Goal: Task Accomplishment & Management: Manage account settings

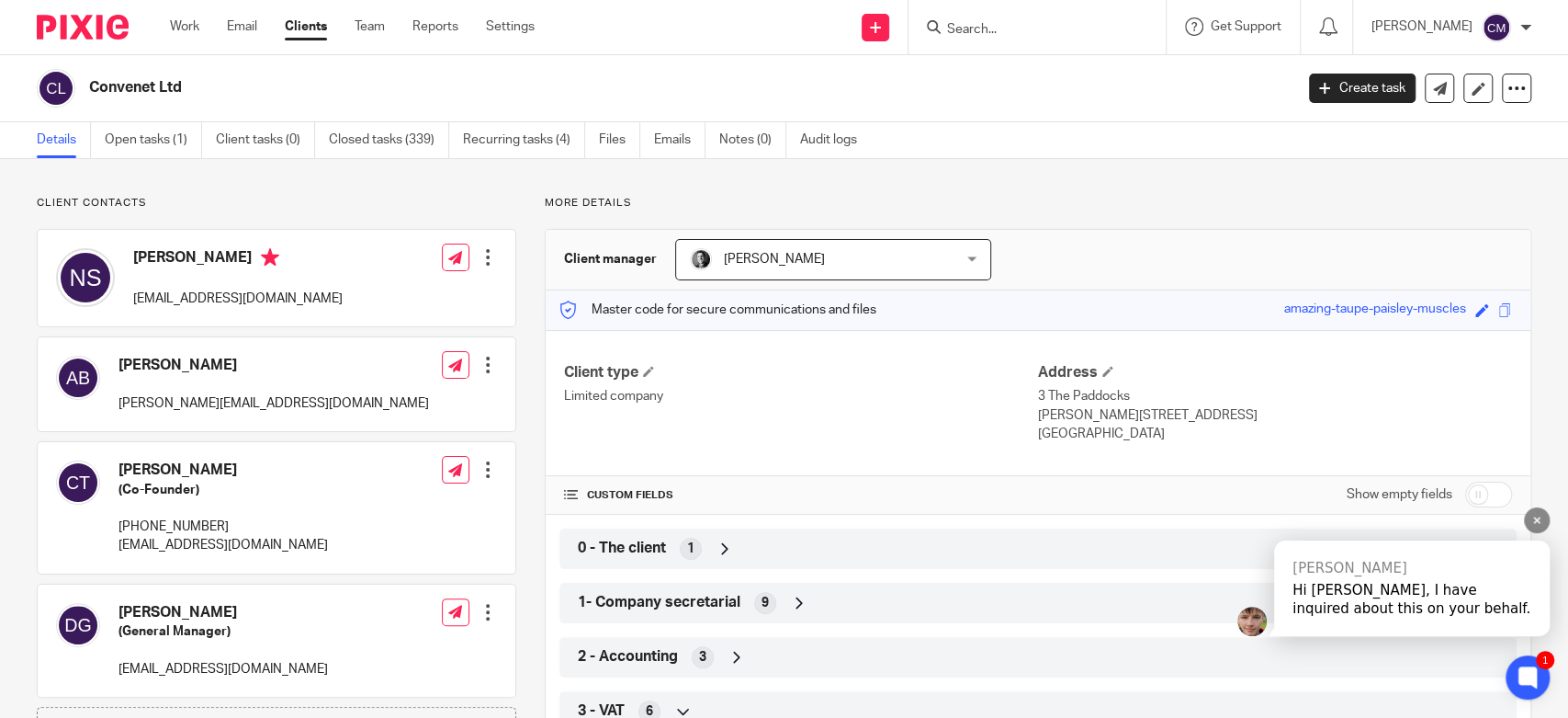
click at [1345, 588] on div "Hi [PERSON_NAME], I have inquired about this on your behalf." at bounding box center [1412, 599] width 239 height 37
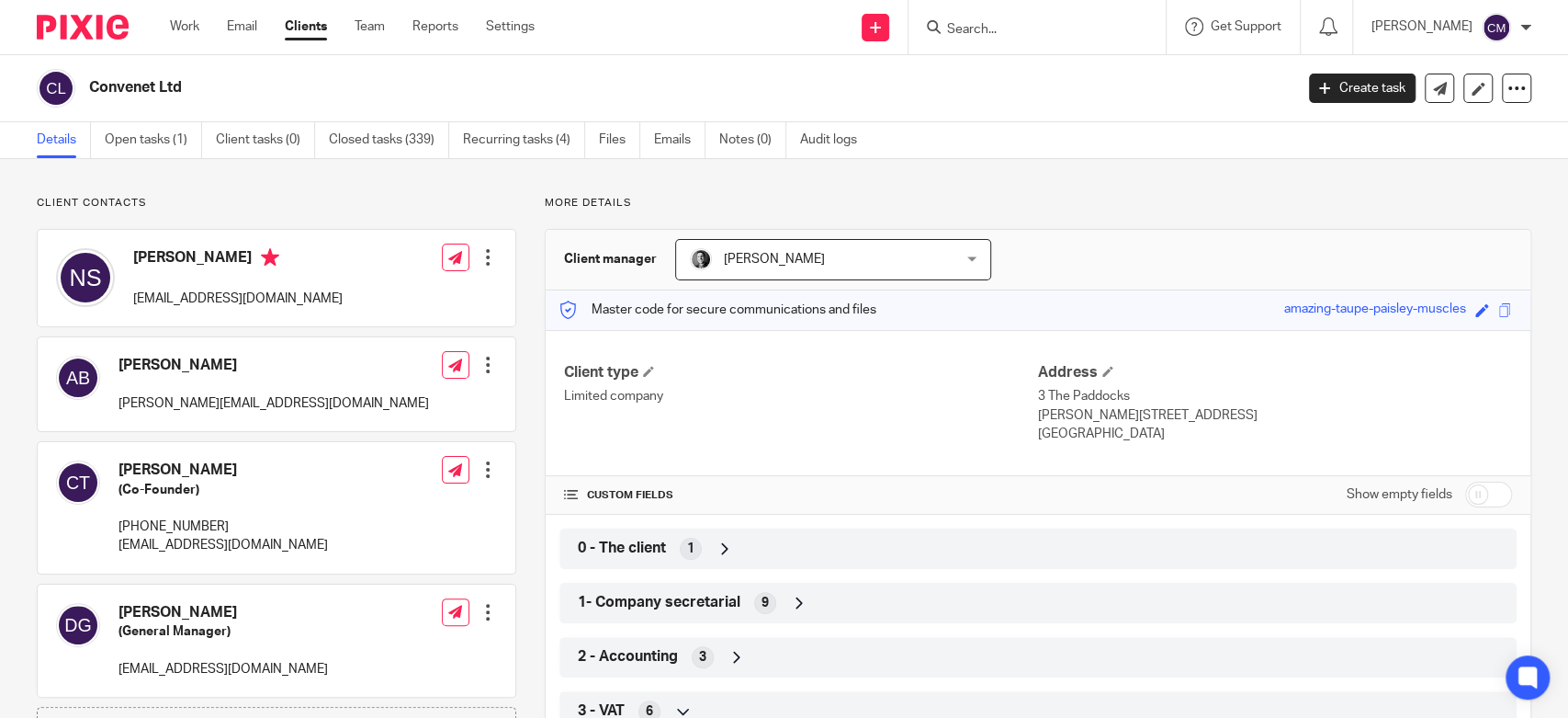
click at [1036, 25] on input "Search" at bounding box center [1028, 31] width 166 height 17
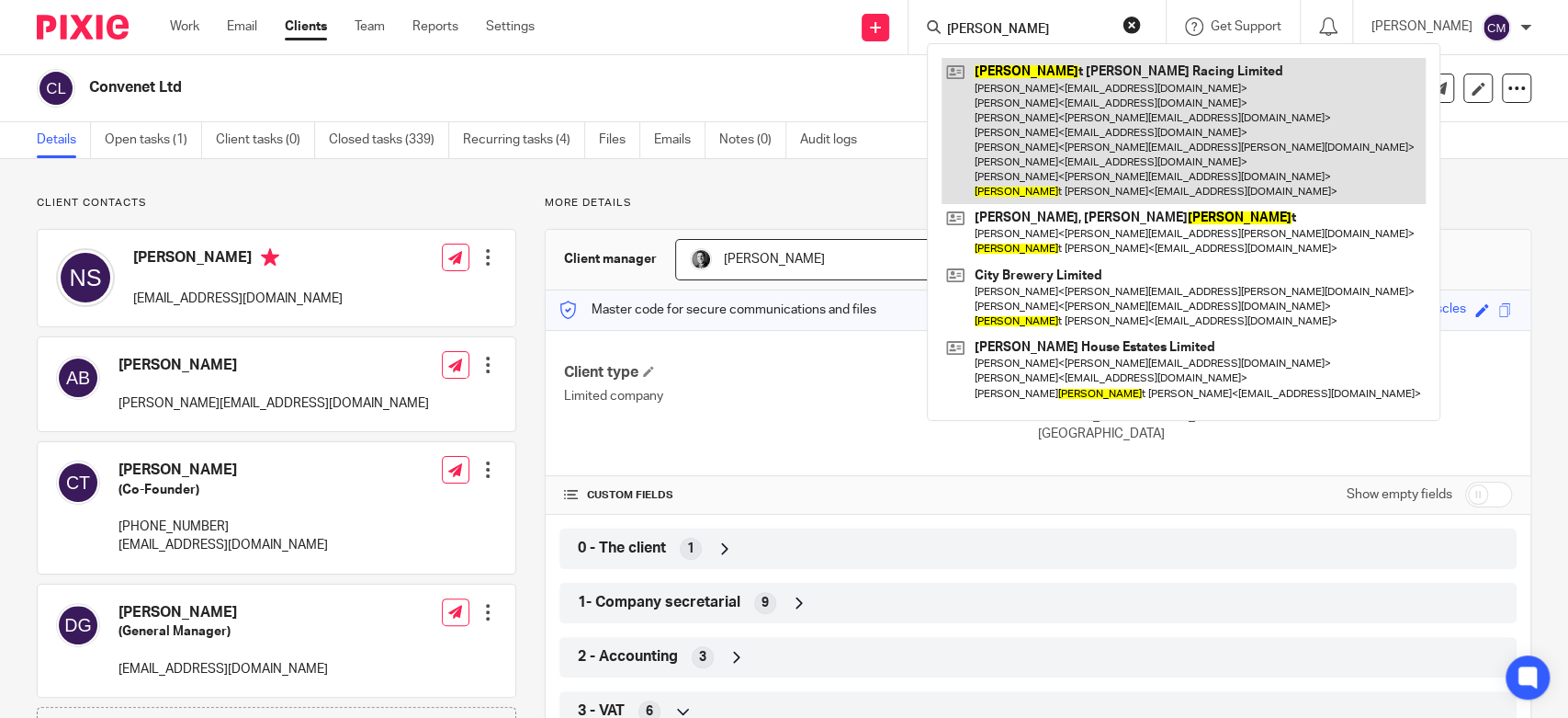
type input "[PERSON_NAME]"
click at [1038, 102] on link at bounding box center [1184, 131] width 484 height 146
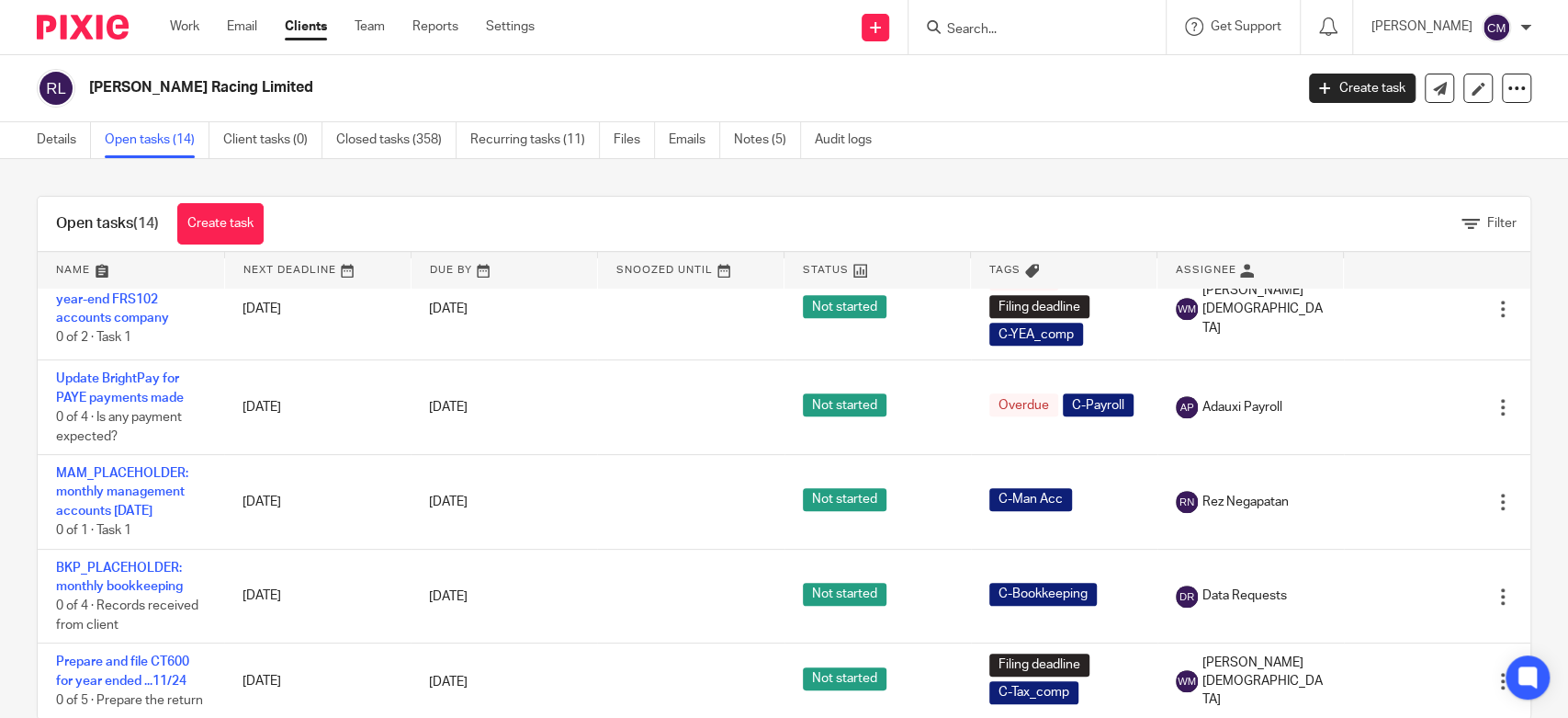
scroll to position [37, 0]
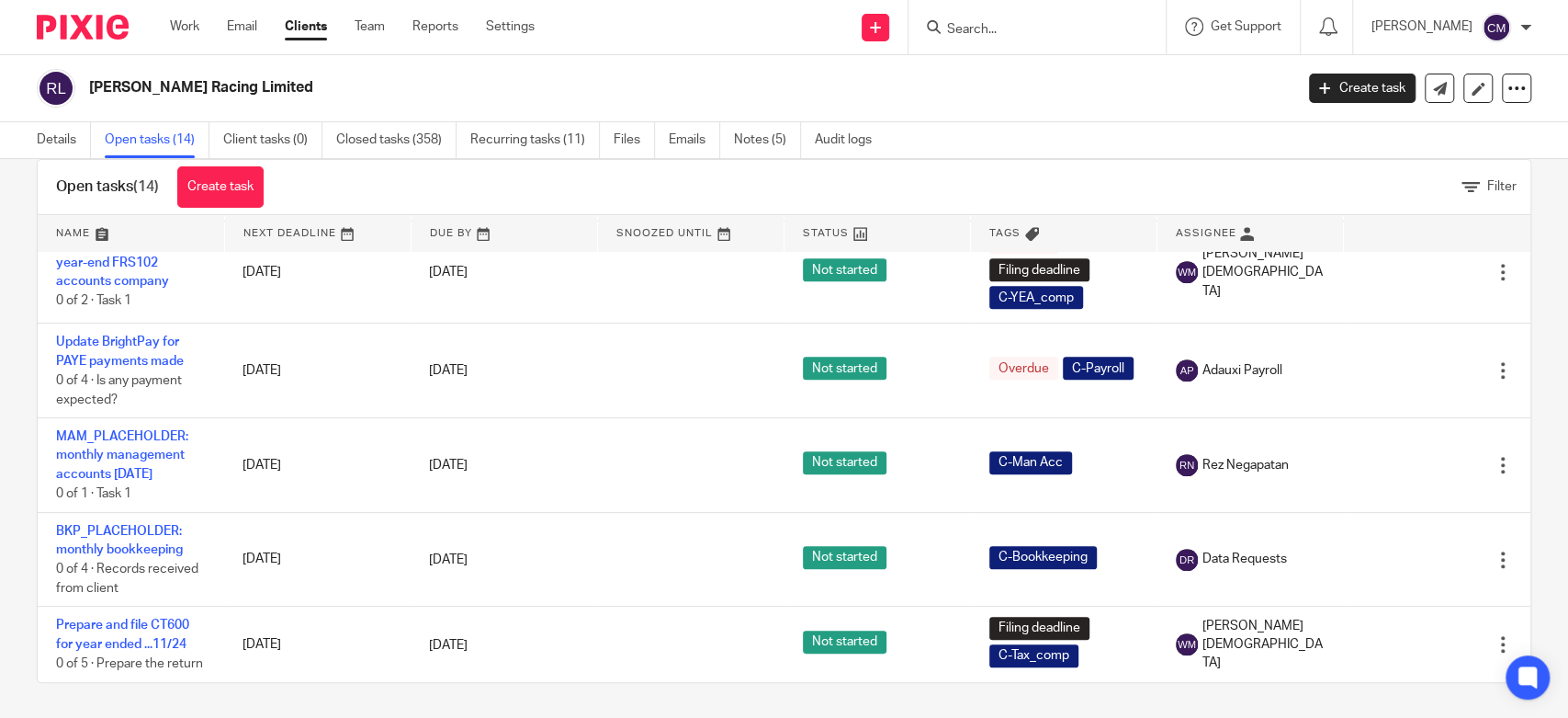
click at [994, 35] on input "Search" at bounding box center [1028, 31] width 166 height 17
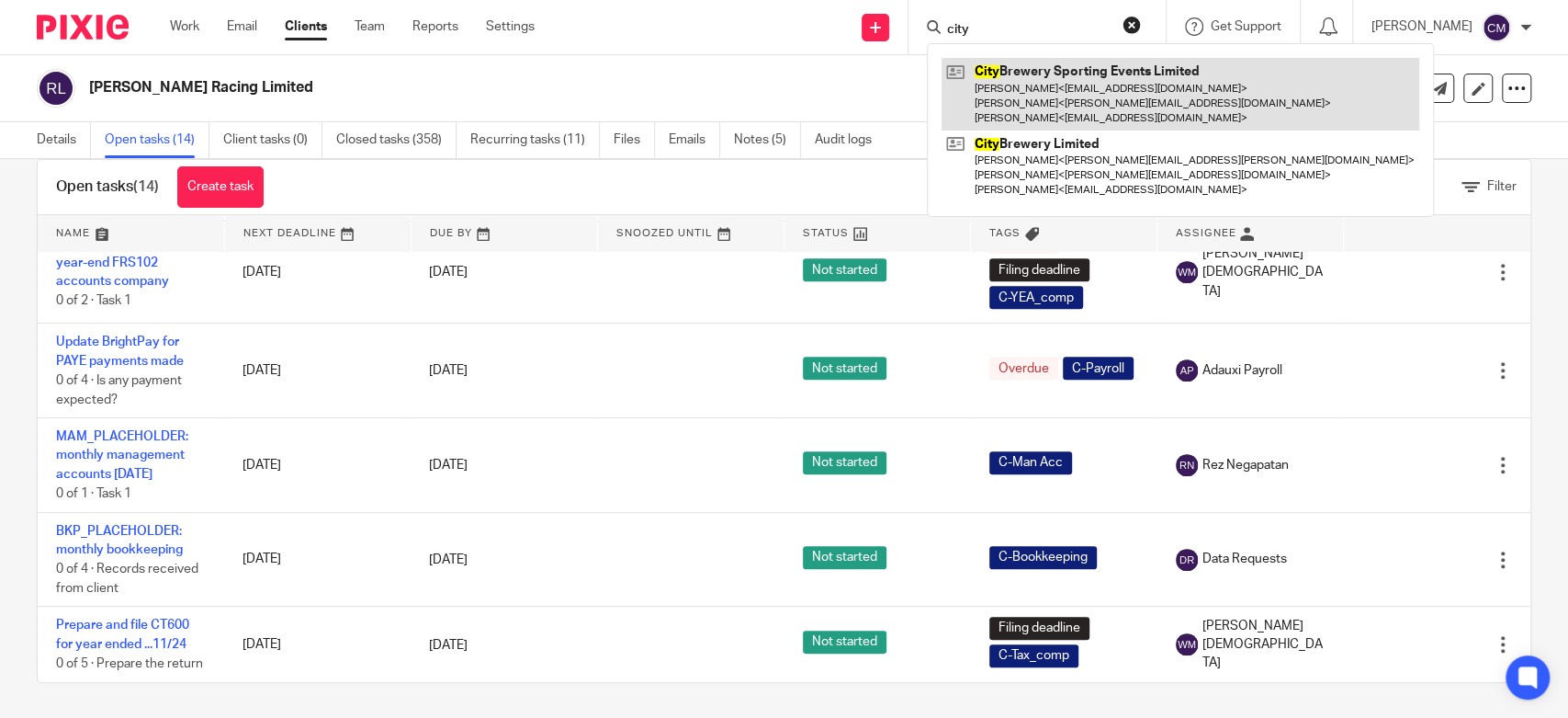
type input "city"
click at [997, 94] on link at bounding box center [1181, 94] width 478 height 72
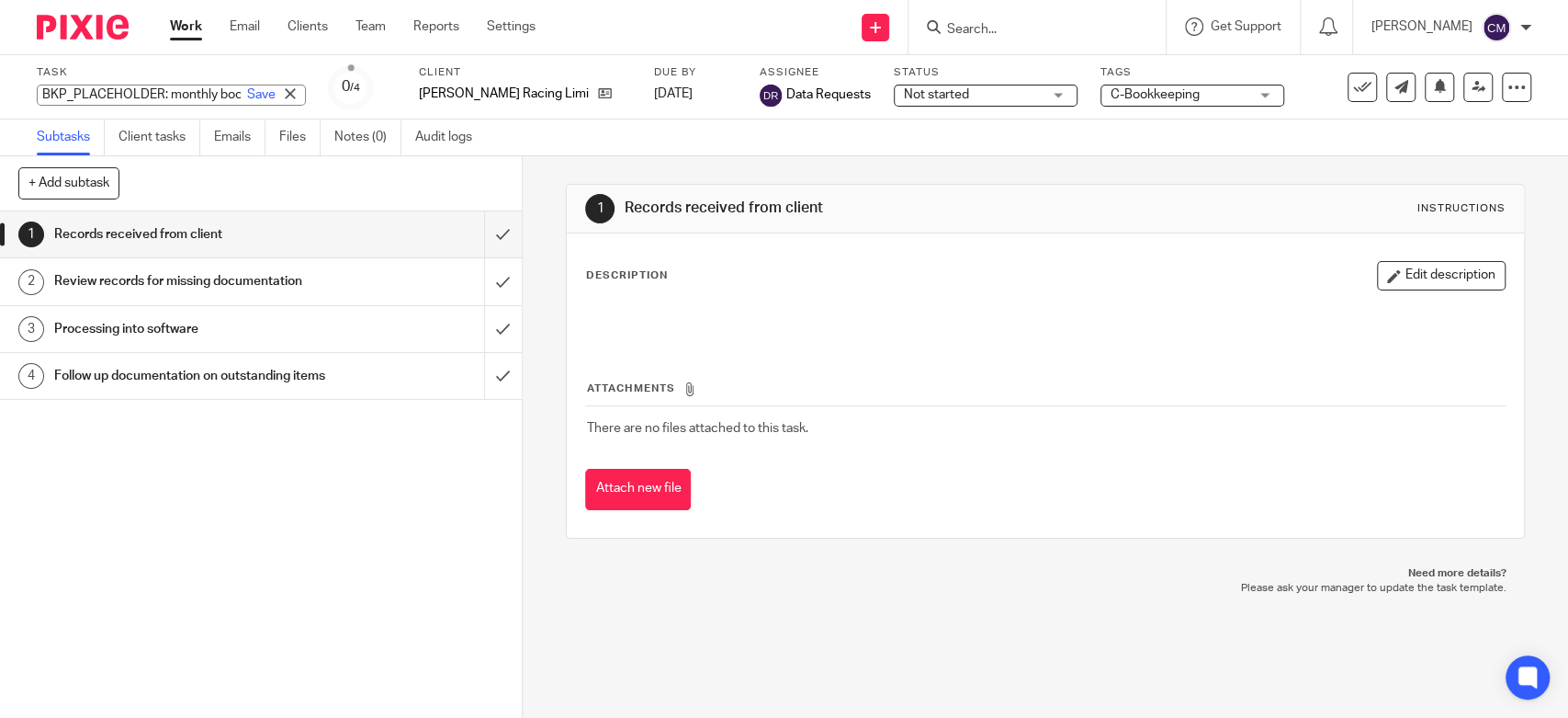
click at [107, 94] on div "BKP_PLACEHOLDER: monthly bookkeeping Save BKP_PLACEHOLDER: monthly bookkeeping" at bounding box center [171, 94] width 270 height 21
type input "BKP_PLACEHOLDER: monthly bookkeeping Aug 25"
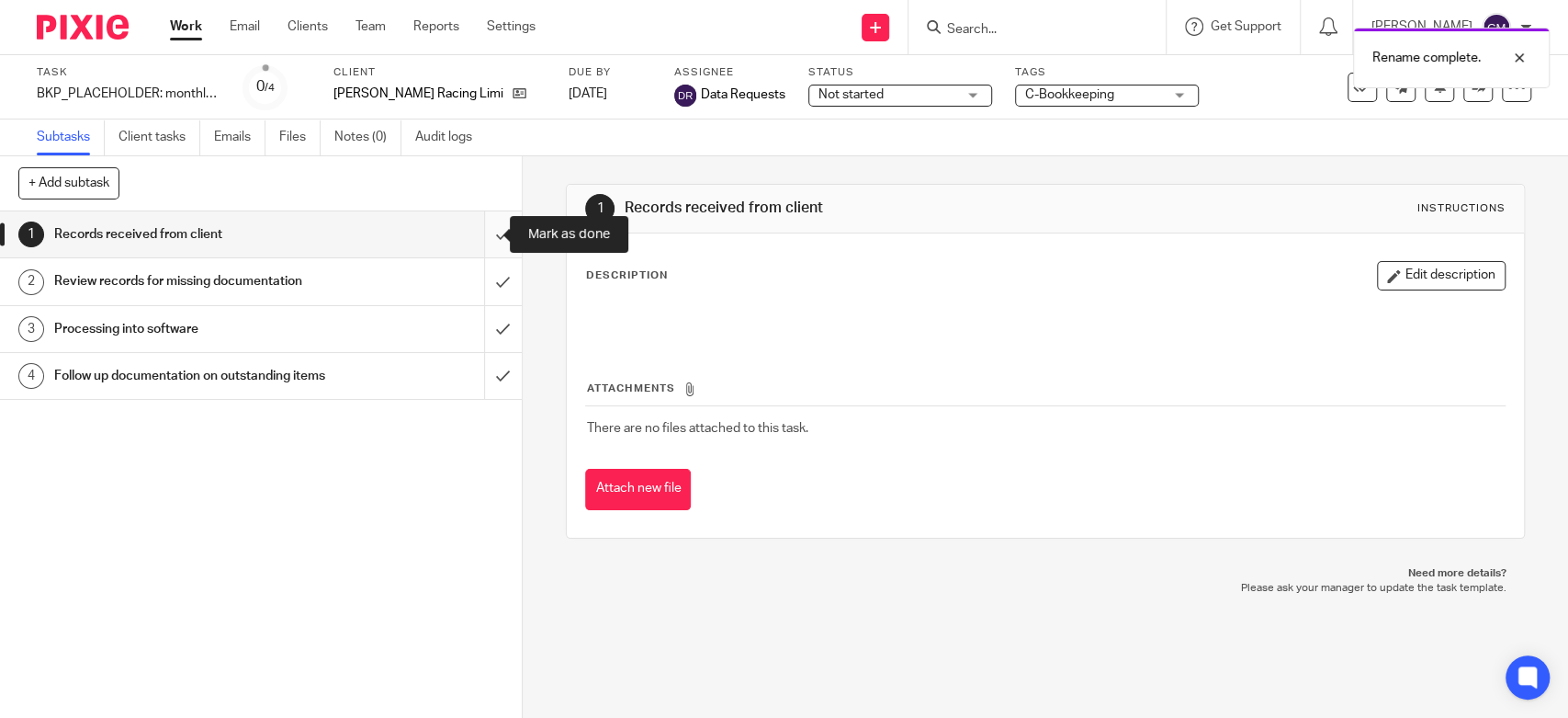
click at [483, 245] on input "submit" at bounding box center [260, 234] width 521 height 46
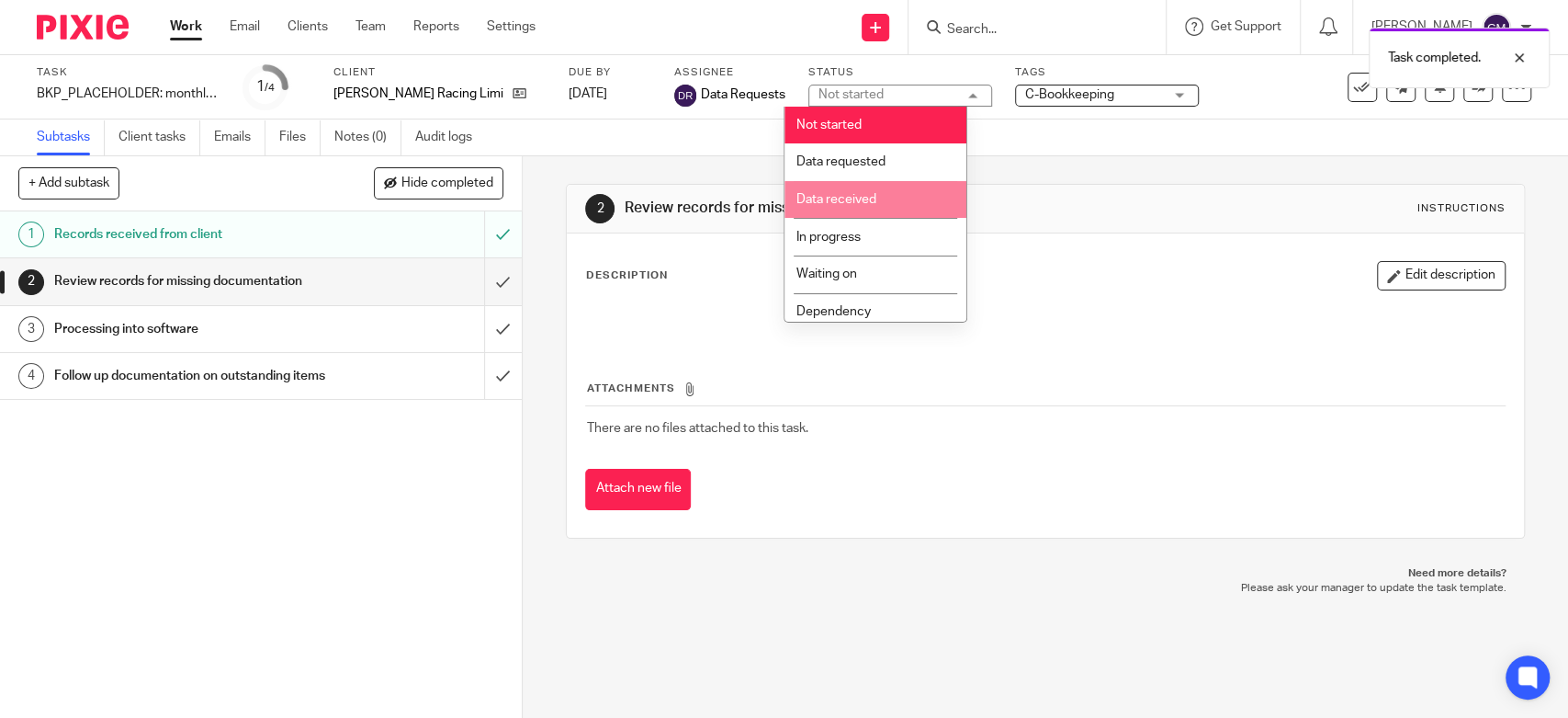
click at [865, 204] on span "Data received" at bounding box center [836, 199] width 80 height 13
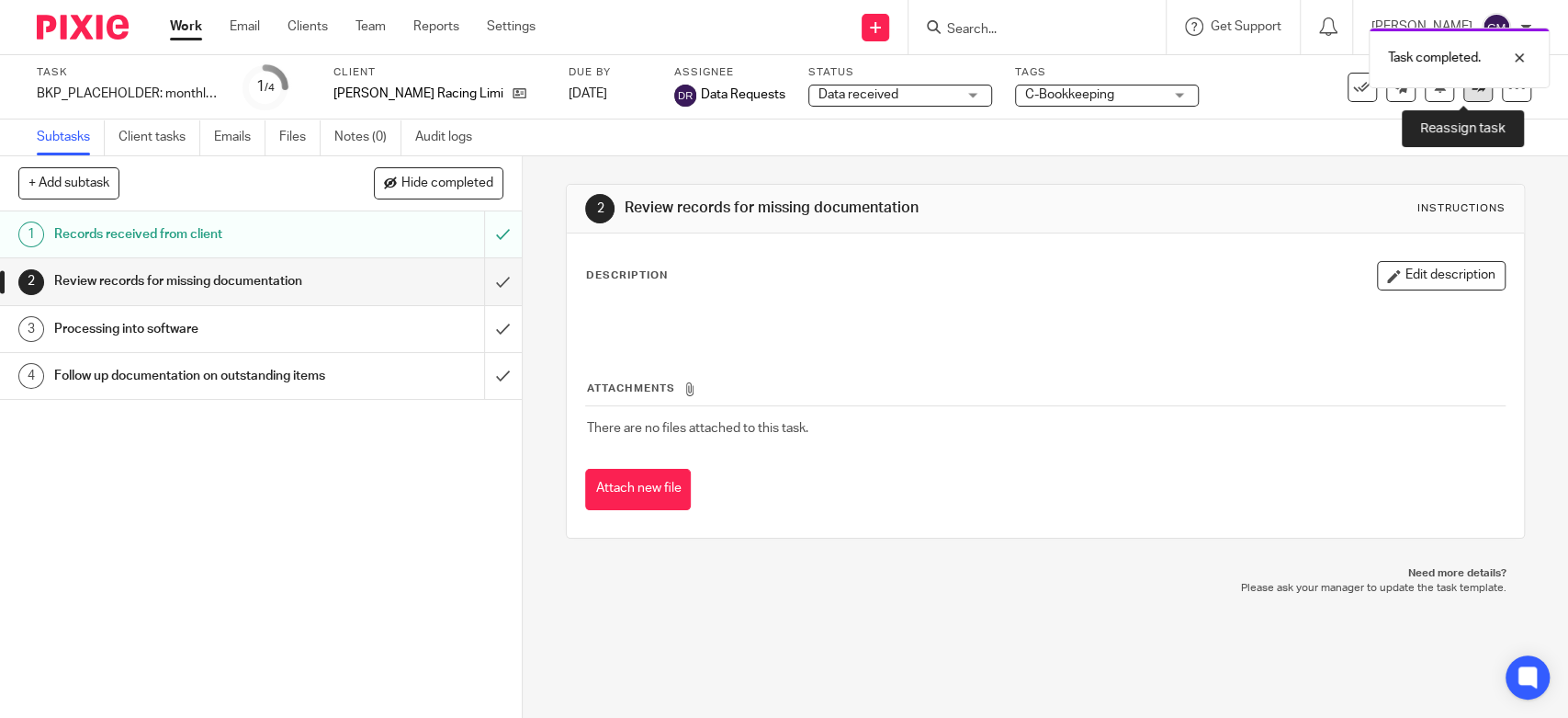
click at [1463, 94] on link at bounding box center [1478, 87] width 30 height 30
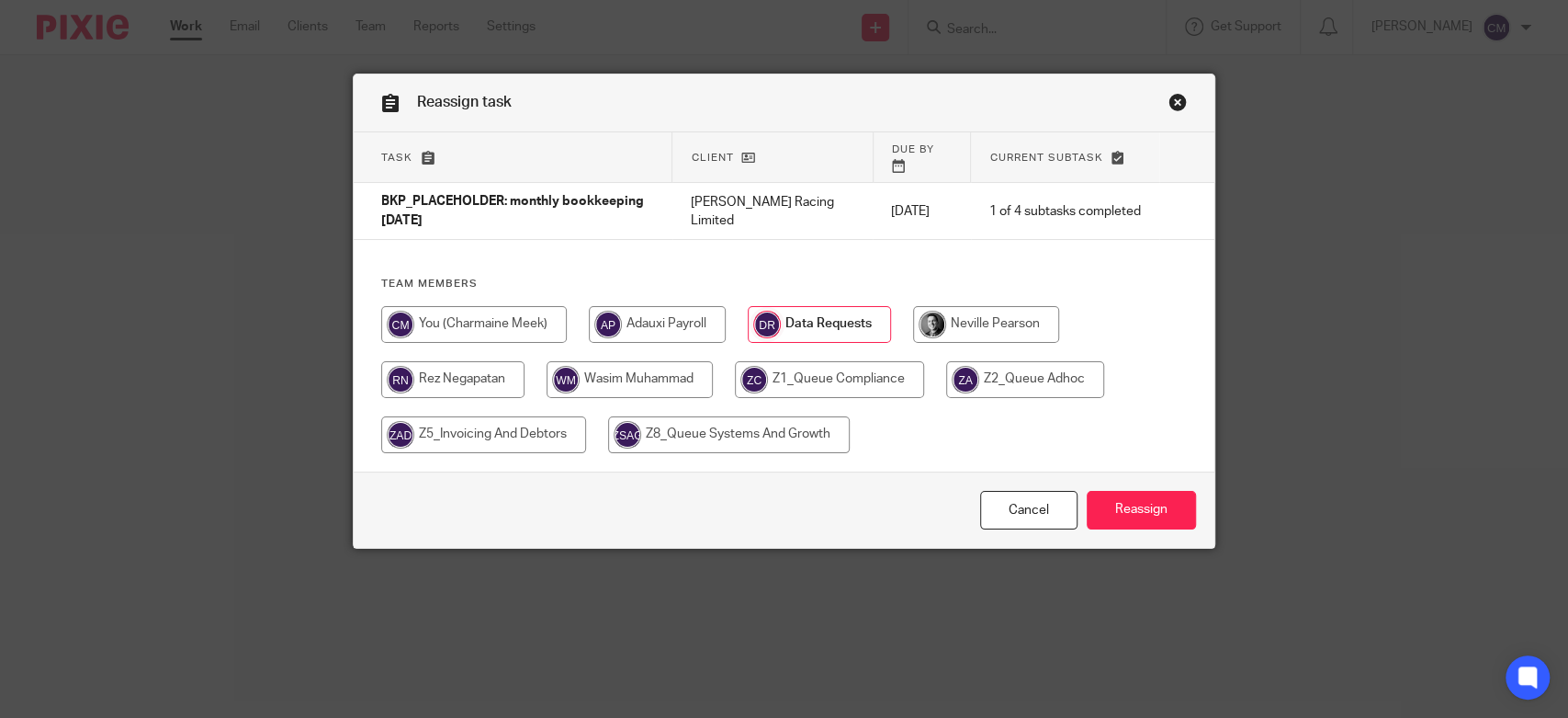
click at [475, 366] on input "radio" at bounding box center [453, 380] width 144 height 37
radio input "true"
click at [1117, 496] on input "Reassign" at bounding box center [1142, 510] width 109 height 40
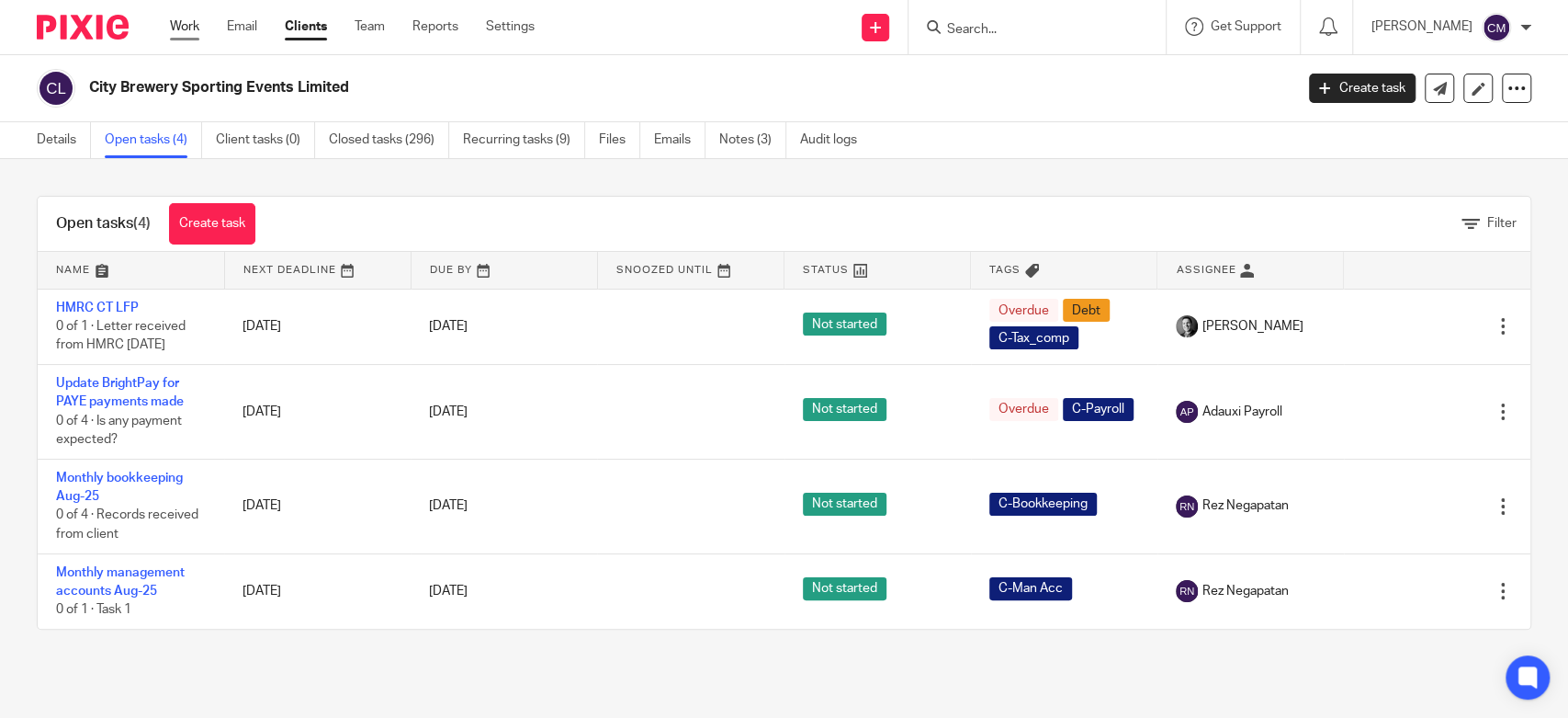
click at [183, 29] on link "Work" at bounding box center [185, 27] width 30 height 19
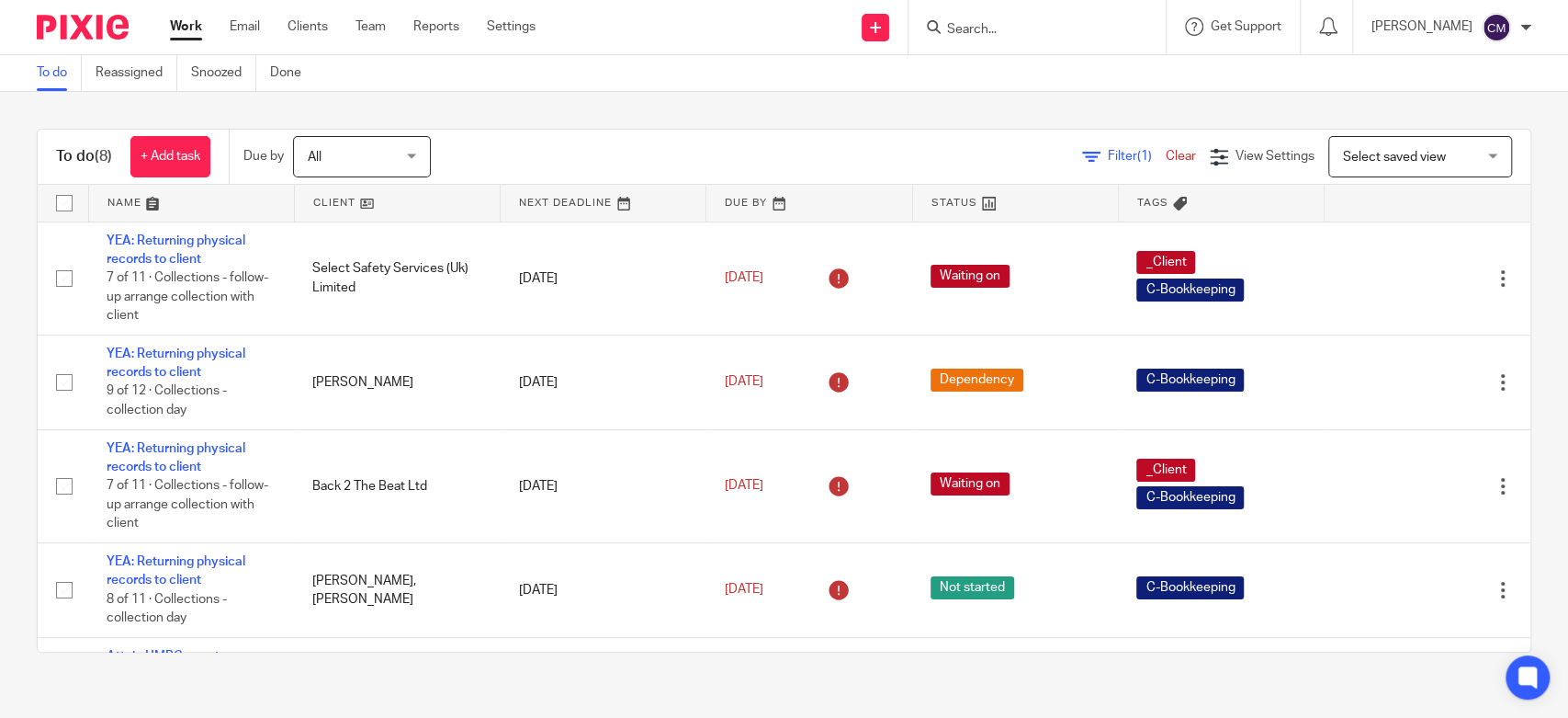
click at [982, 22] on input "Search" at bounding box center [1028, 31] width 166 height 17
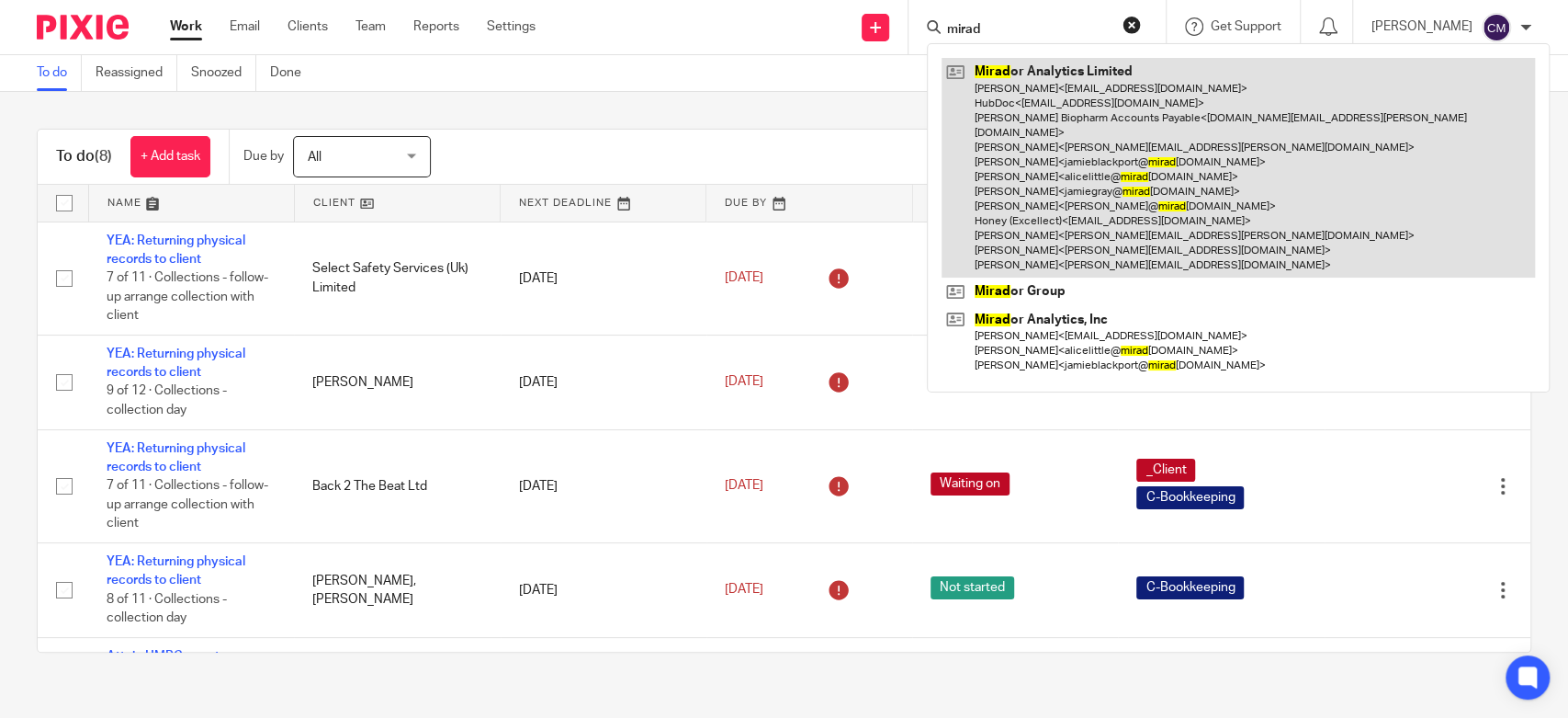
type input "mirad"
click at [1060, 120] on link at bounding box center [1238, 167] width 594 height 220
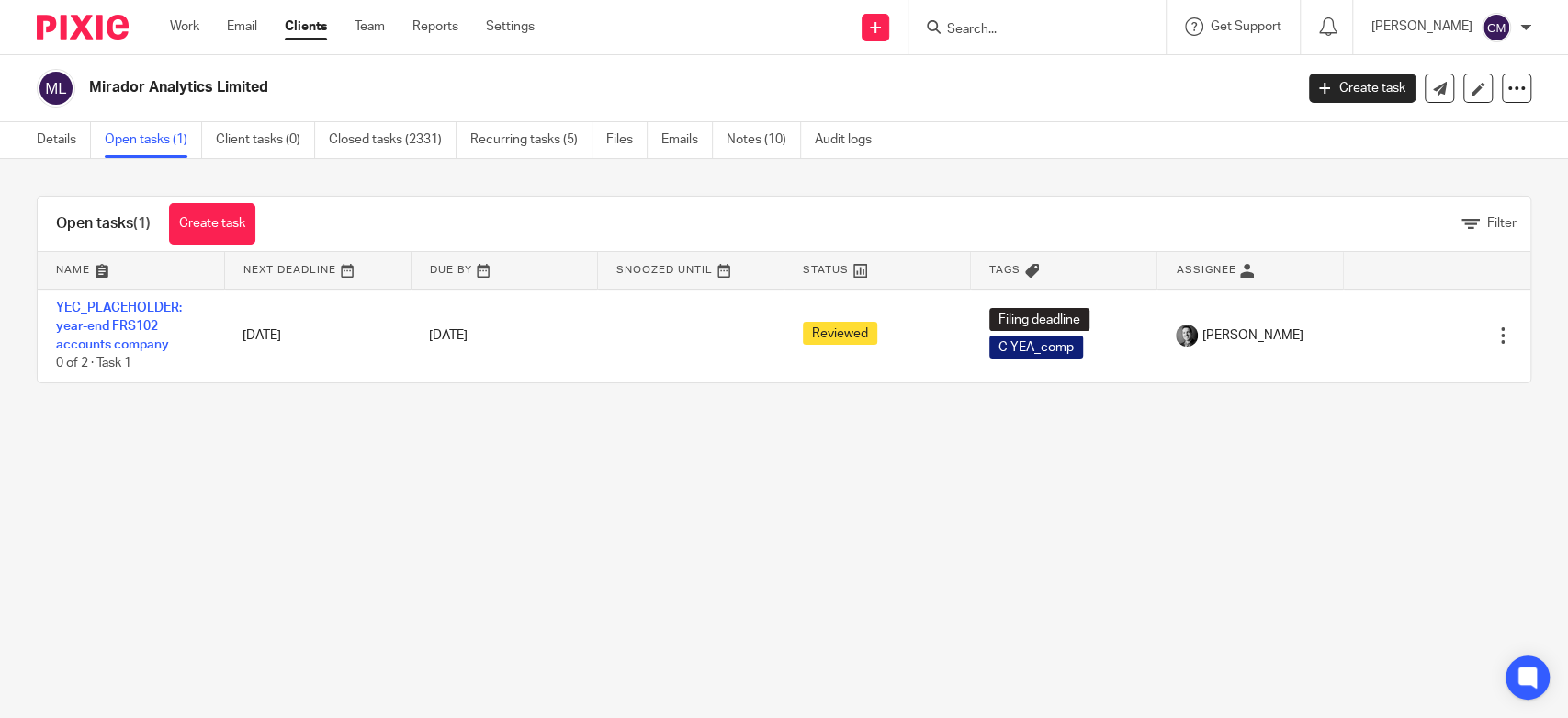
click at [187, 486] on main "Mirador Analytics Limited Create task Update from Companies House Export data M…" at bounding box center [784, 359] width 1568 height 718
click at [1320, 82] on icon at bounding box center [1325, 88] width 11 height 11
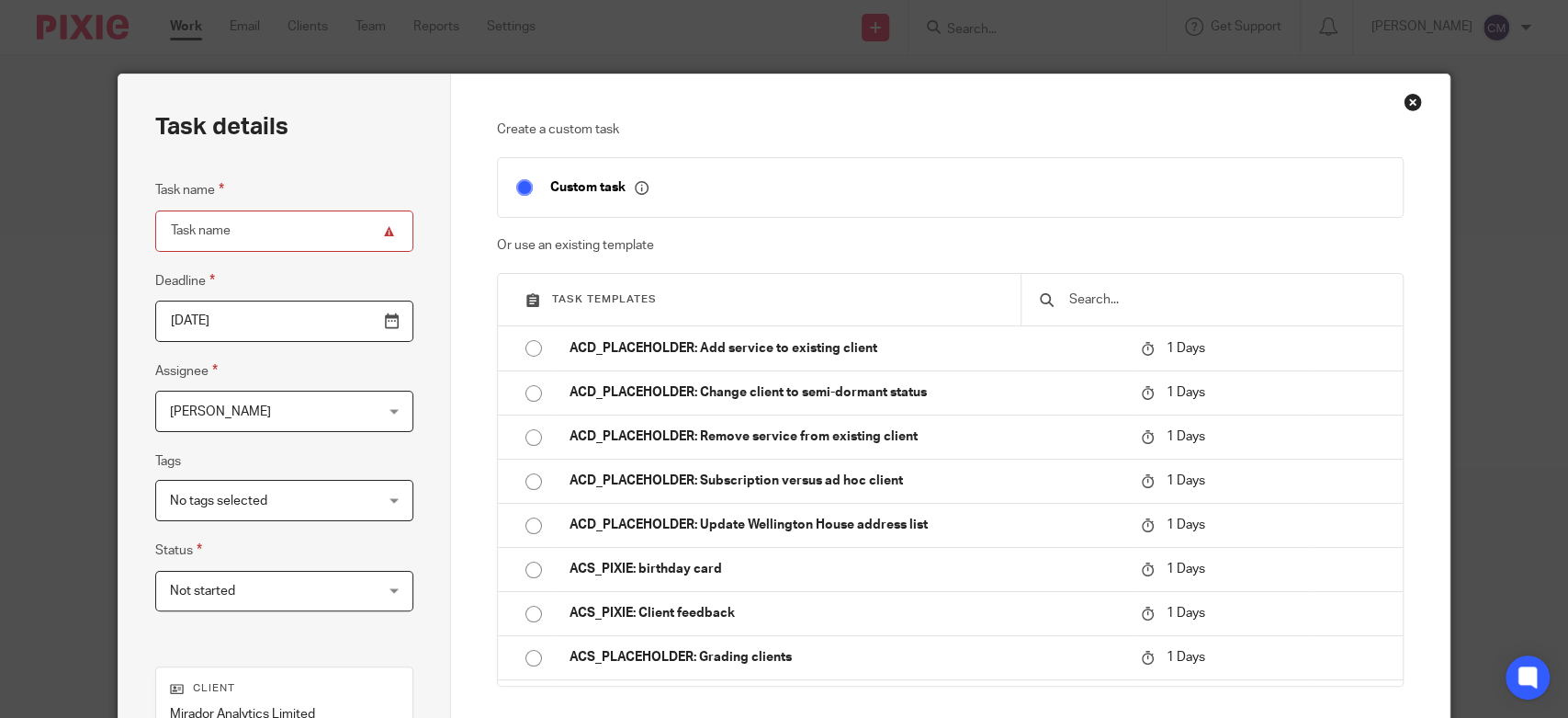
click at [1405, 99] on div "Close this dialog window" at bounding box center [1413, 102] width 19 height 19
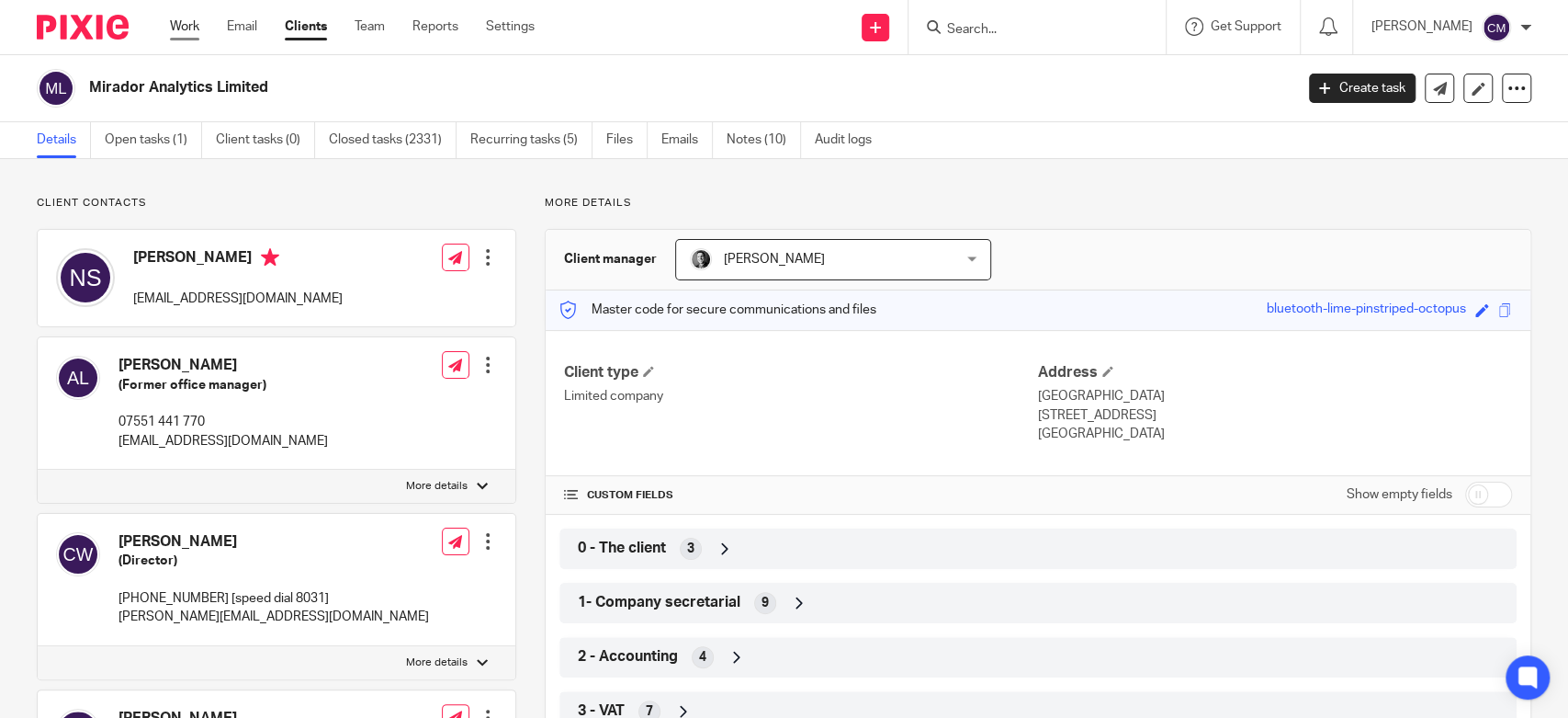
click at [180, 18] on link "Work" at bounding box center [185, 27] width 30 height 19
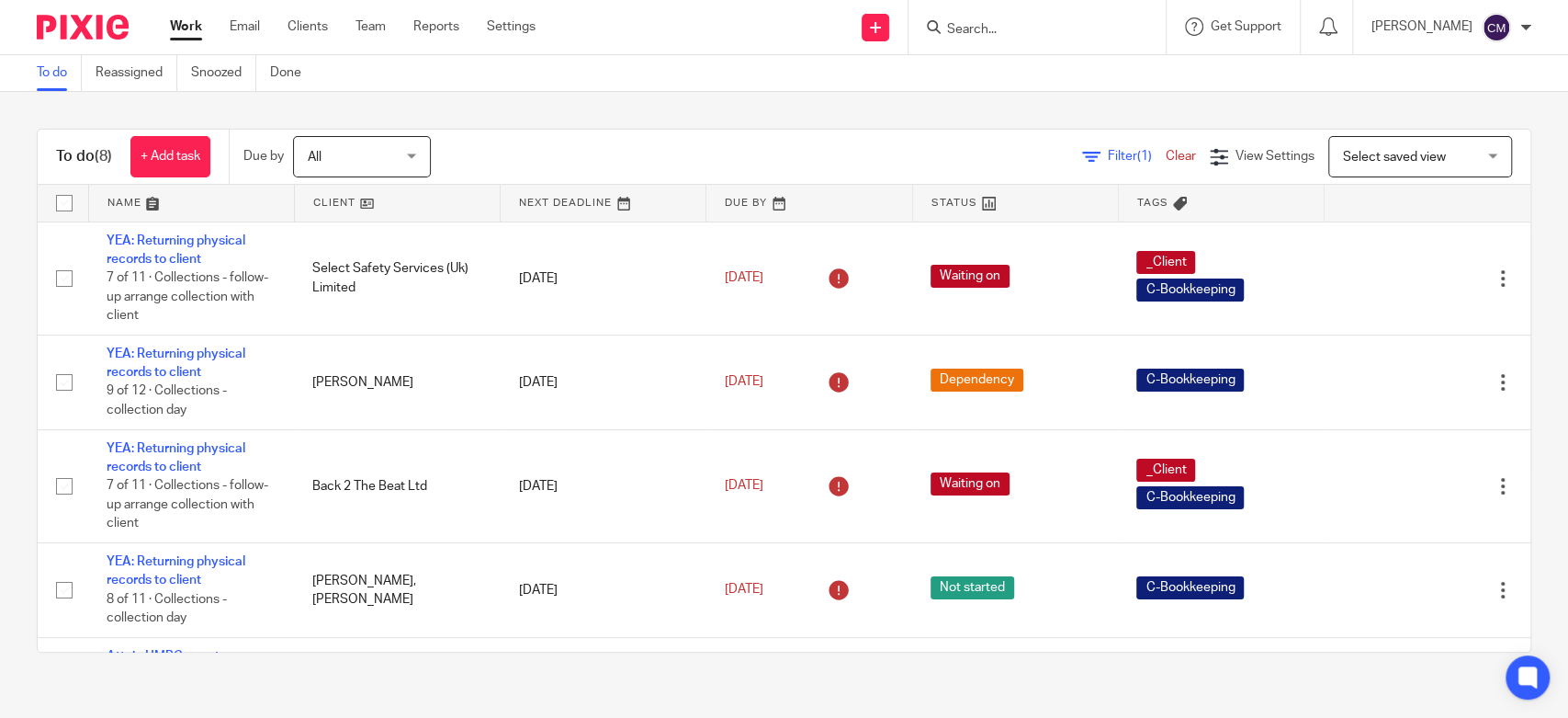
click at [170, 28] on link "Work" at bounding box center [186, 27] width 32 height 19
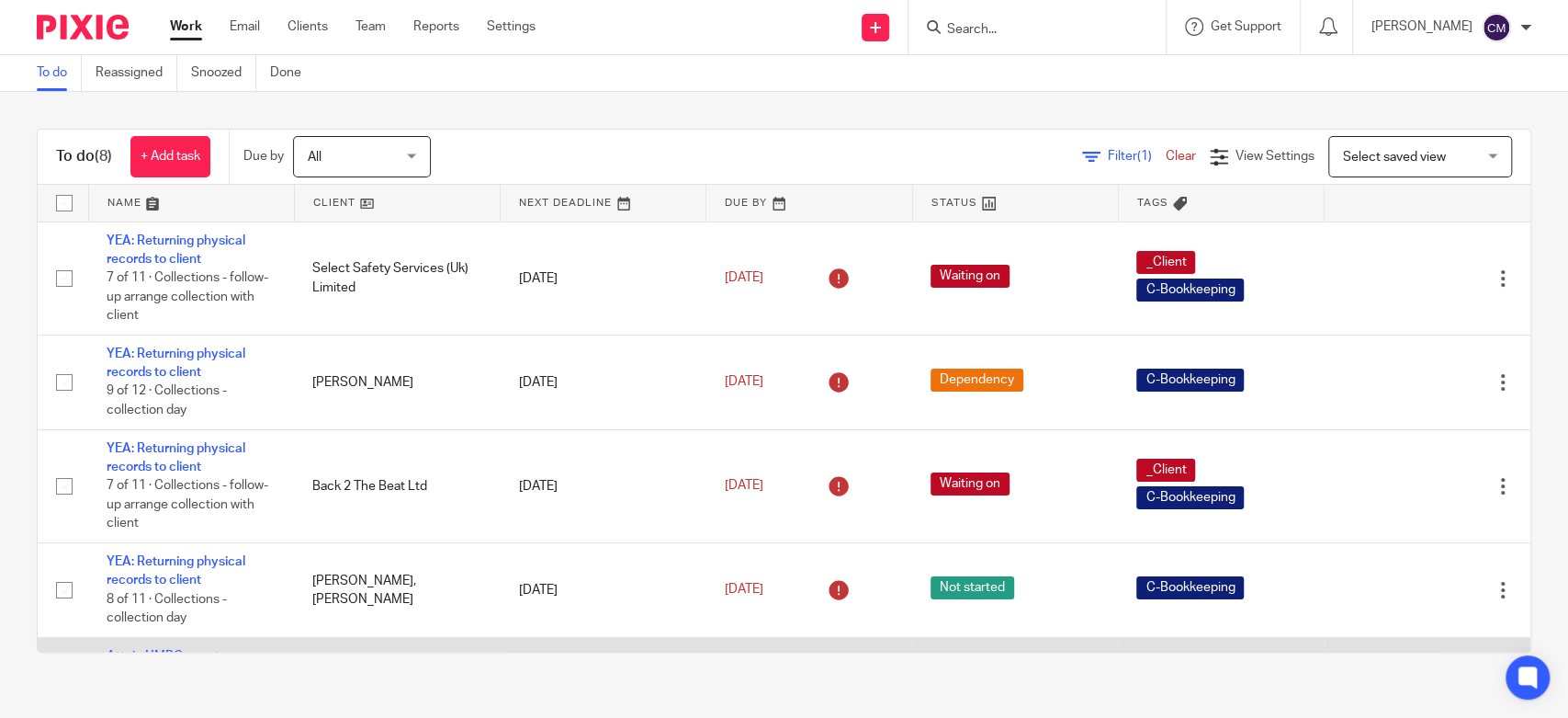
scroll to position [102, 0]
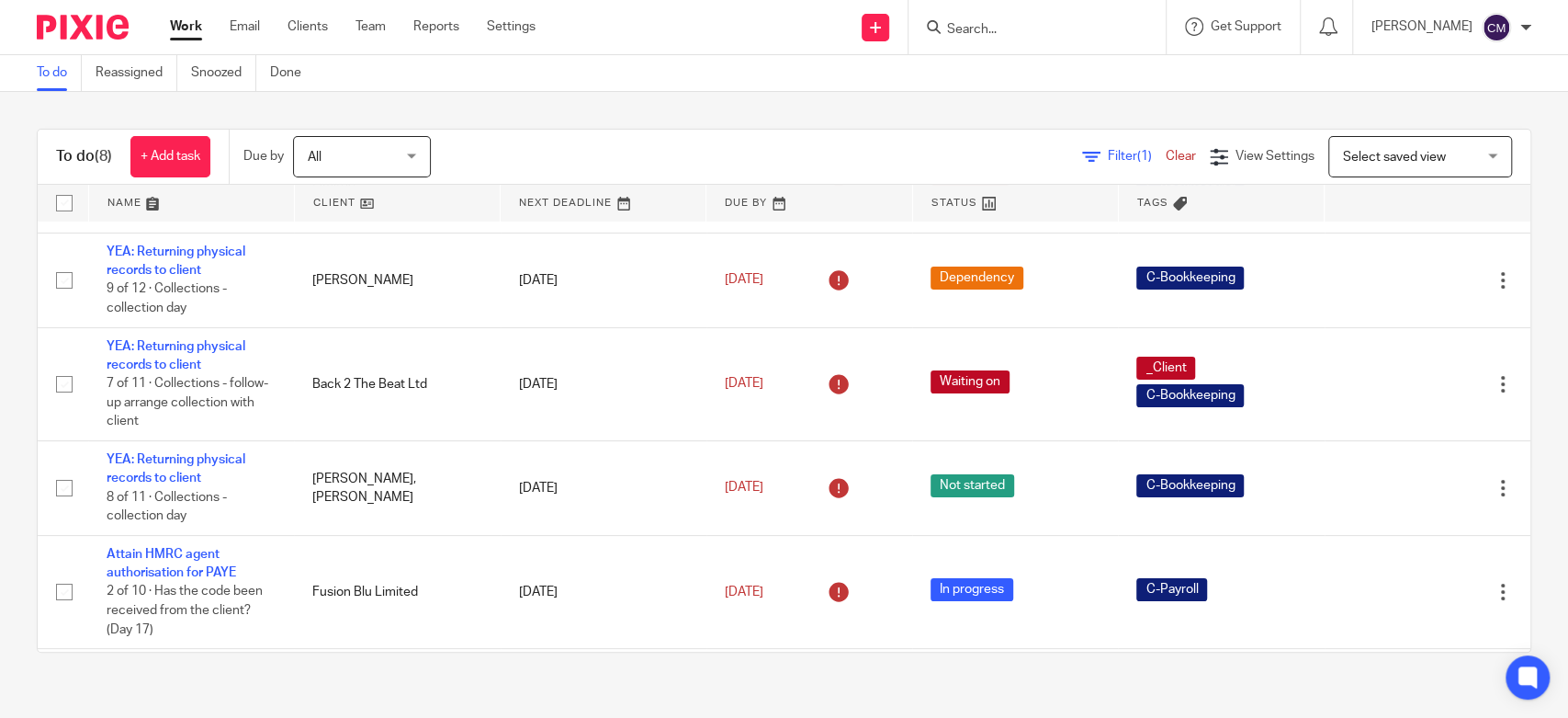
click at [1515, 33] on div "[PERSON_NAME]" at bounding box center [1451, 28] width 160 height 30
click at [1470, 69] on span "My profile" at bounding box center [1455, 73] width 57 height 13
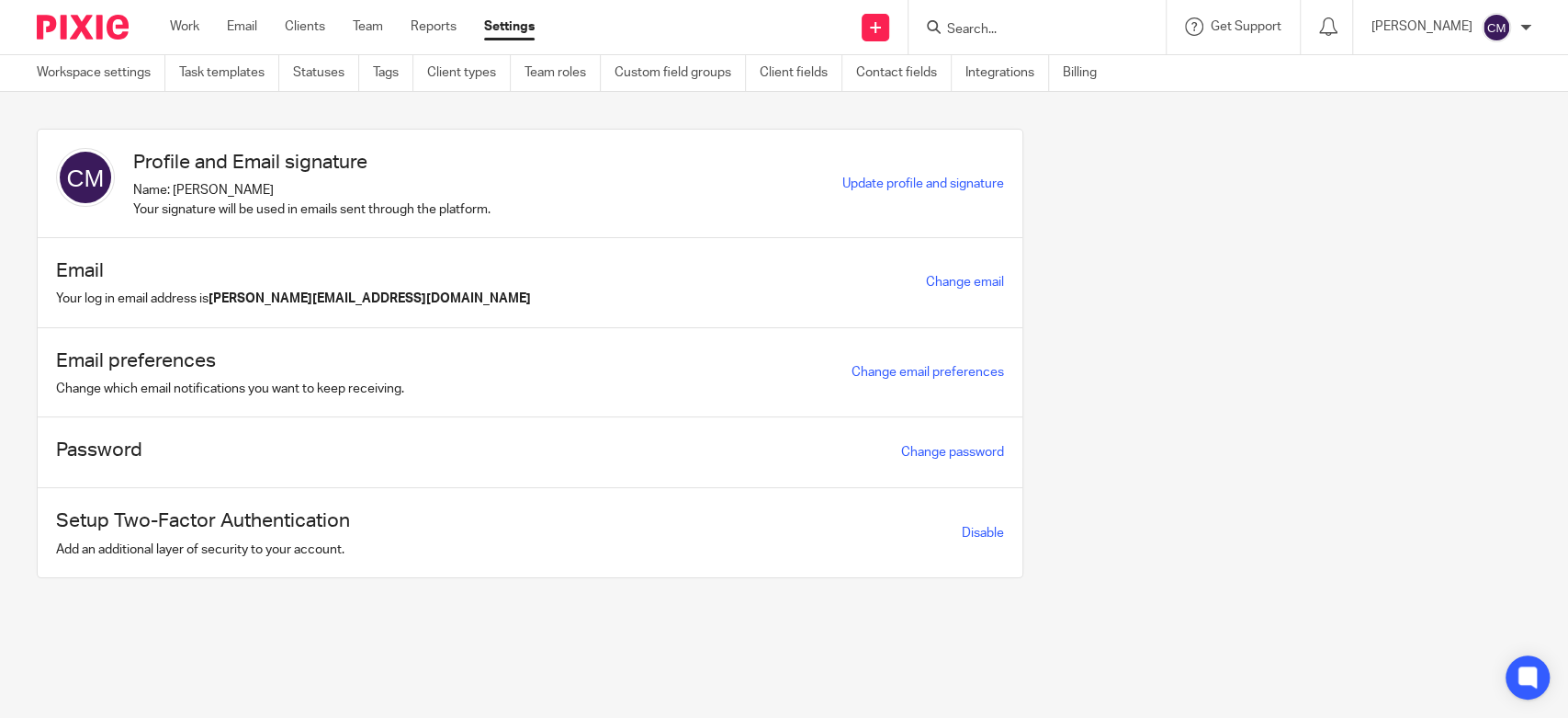
click at [200, 27] on ul "Work Email Clients Team Reports Settings" at bounding box center [367, 27] width 393 height 19
click at [199, 25] on link "Work" at bounding box center [185, 27] width 30 height 19
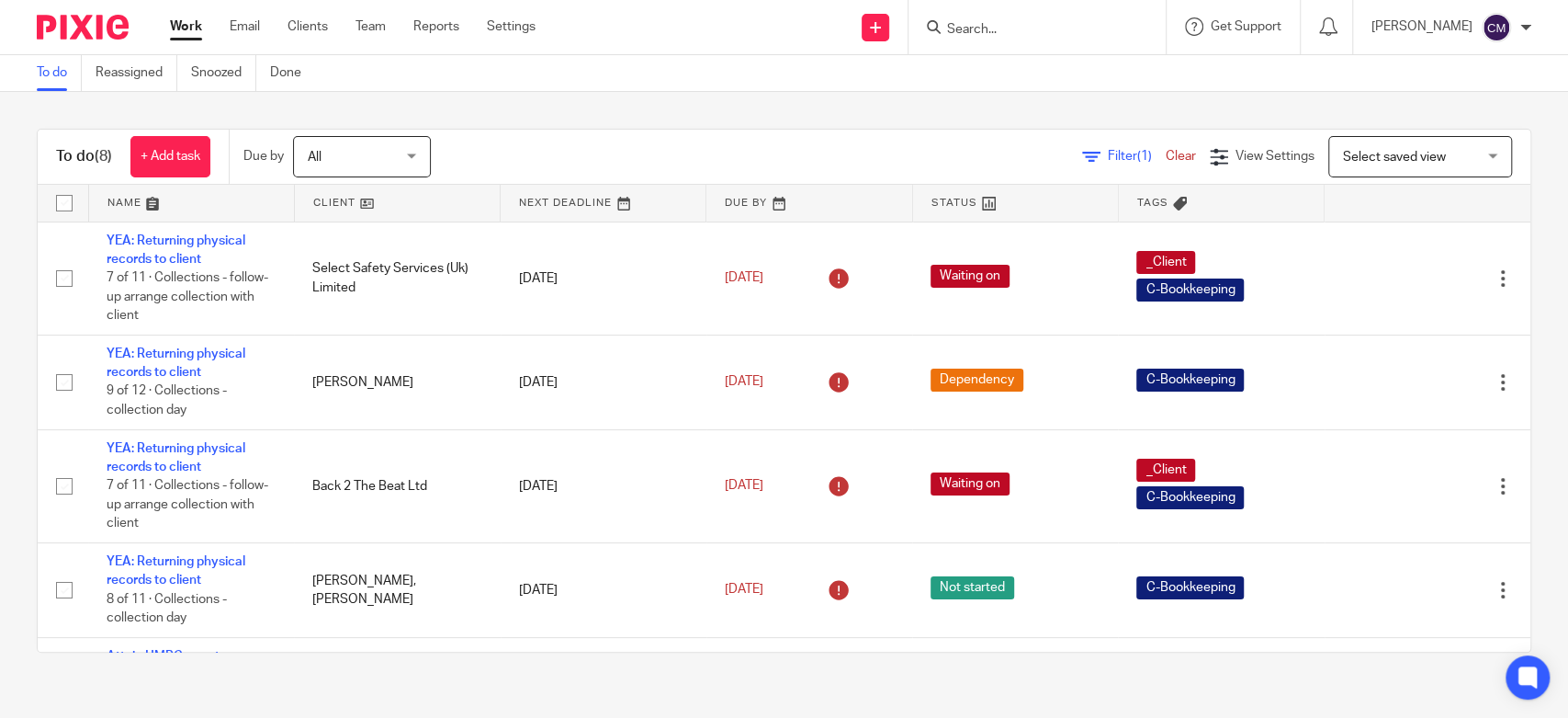
click at [195, 28] on link "Work" at bounding box center [186, 27] width 32 height 19
click at [1330, 38] on div at bounding box center [1327, 27] width 53 height 55
click at [1330, 29] on icon at bounding box center [1329, 27] width 19 height 19
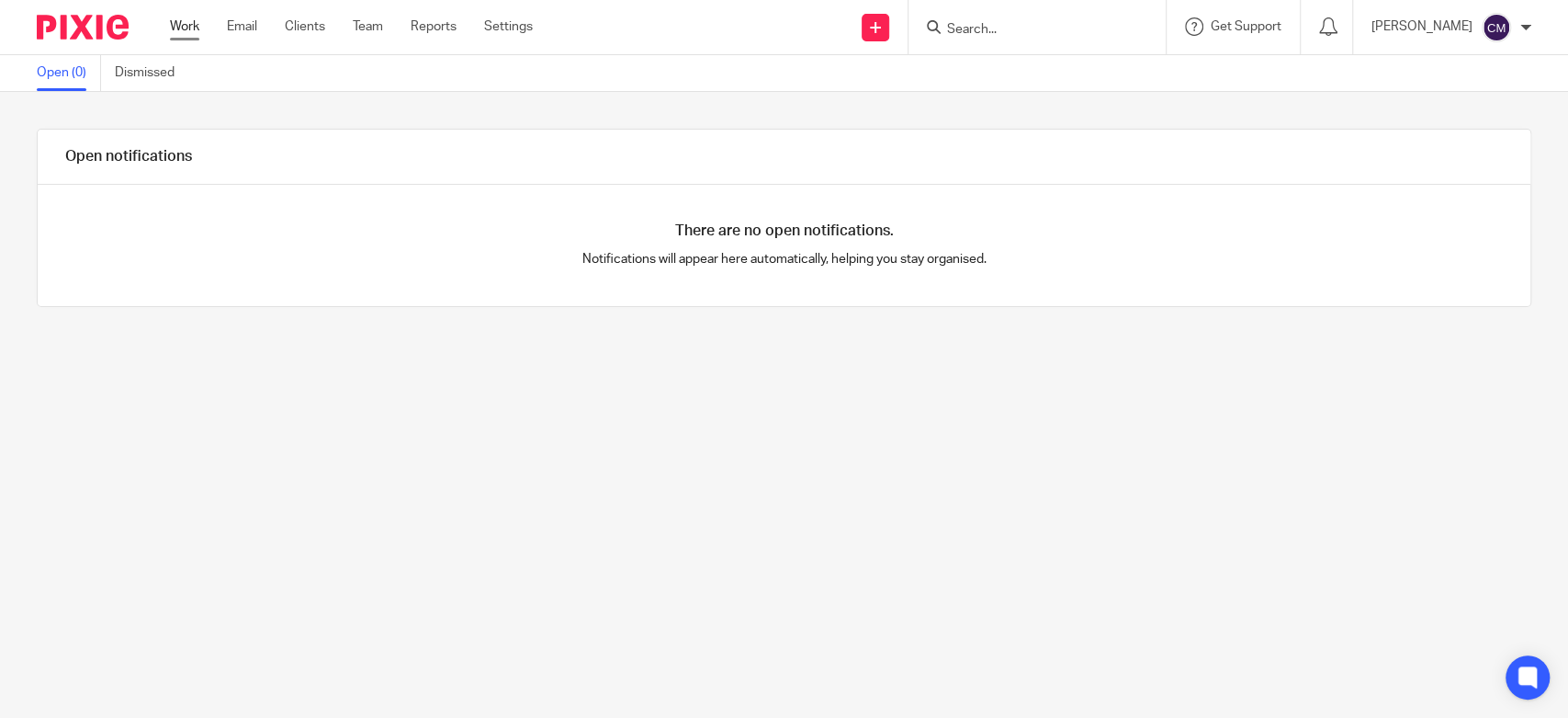
click at [176, 26] on link "Work" at bounding box center [185, 27] width 30 height 19
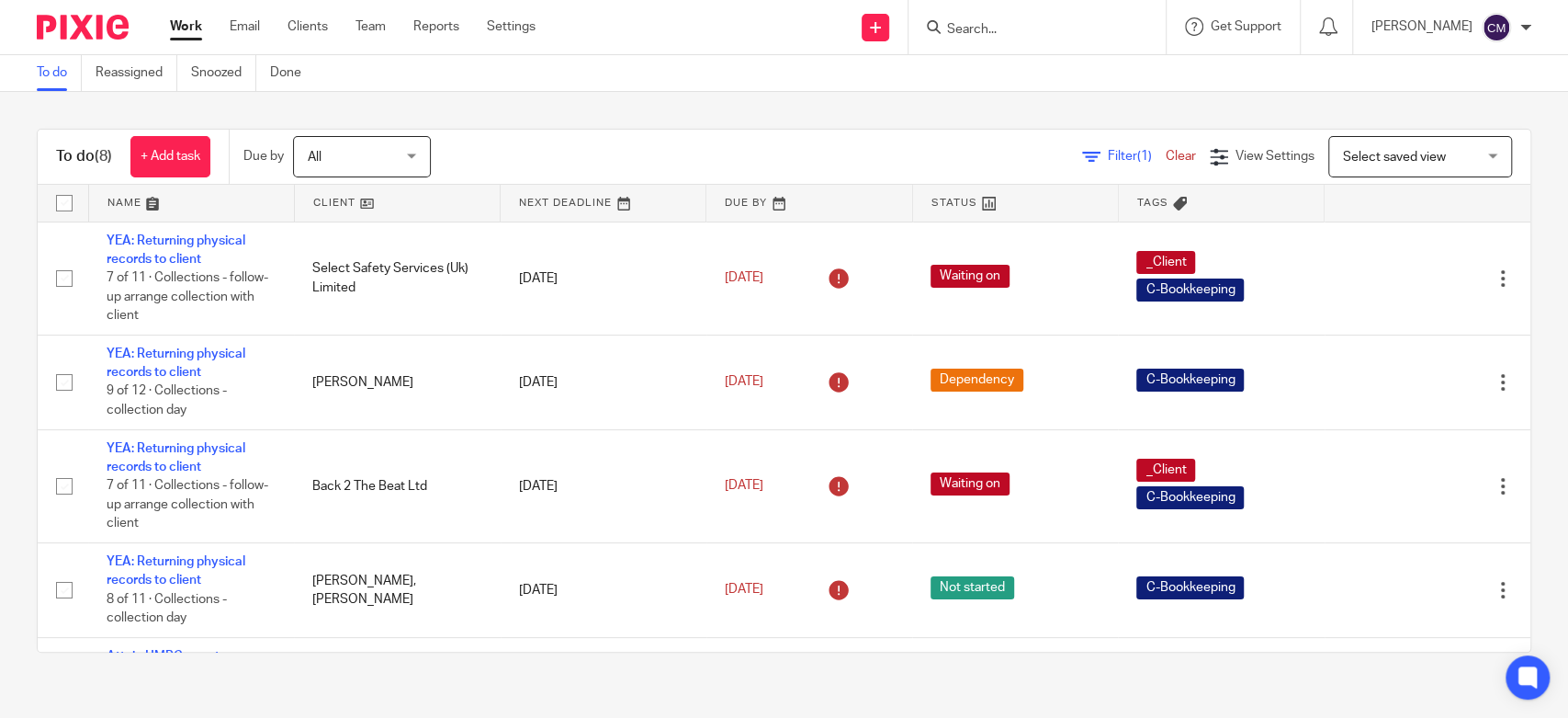
click at [183, 36] on link "Work" at bounding box center [186, 27] width 32 height 19
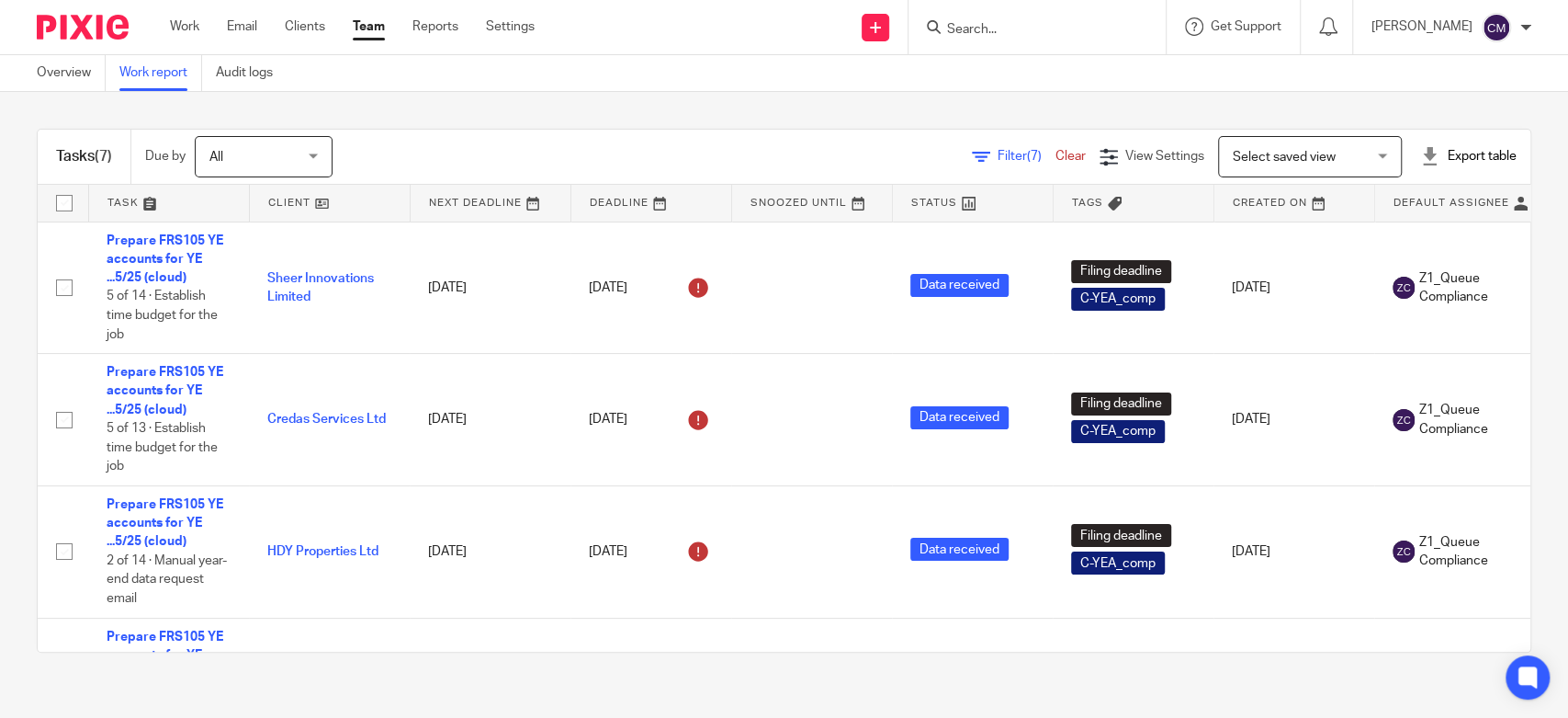
click at [997, 156] on span "Filter (7)" at bounding box center [1026, 157] width 57 height 13
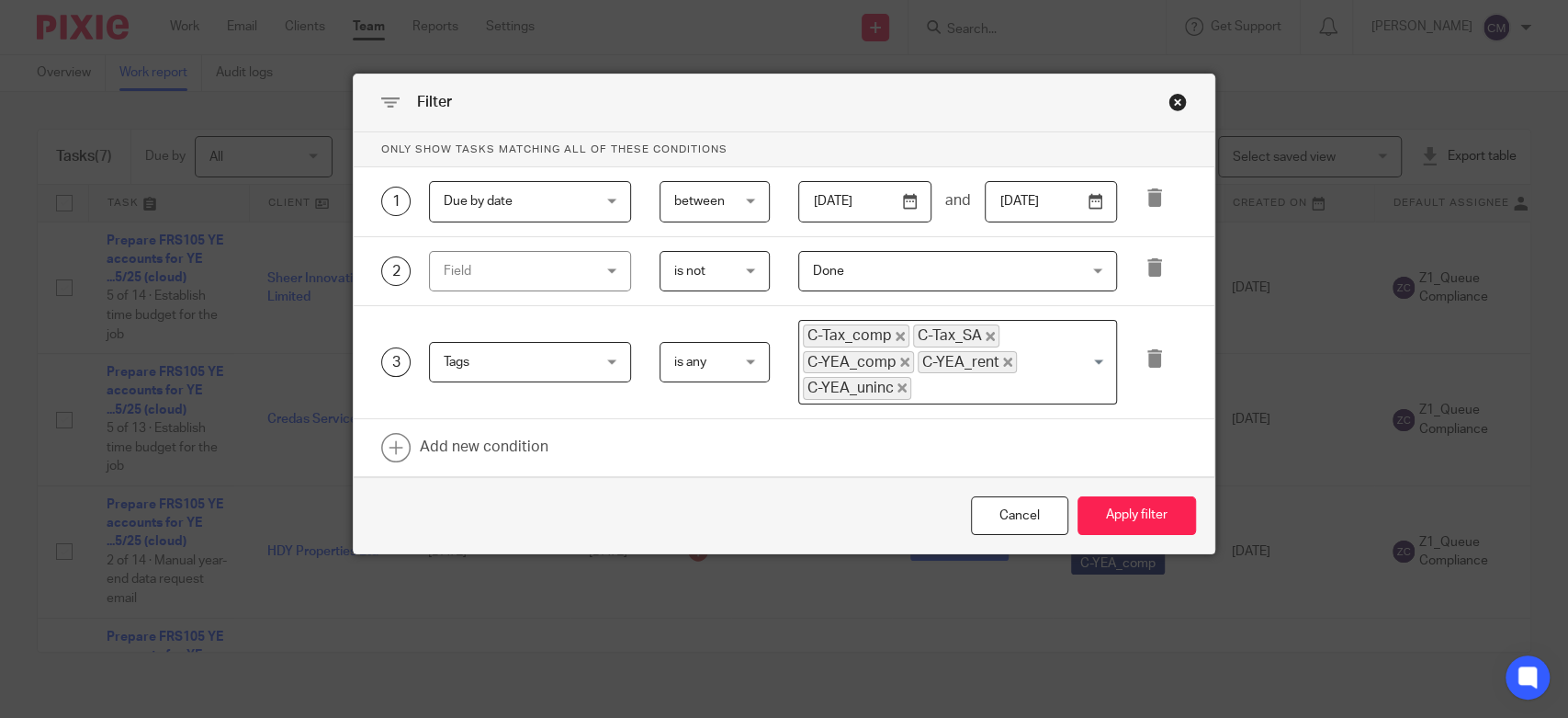
click at [904, 194] on input "2026-02-01" at bounding box center [865, 201] width 133 height 42
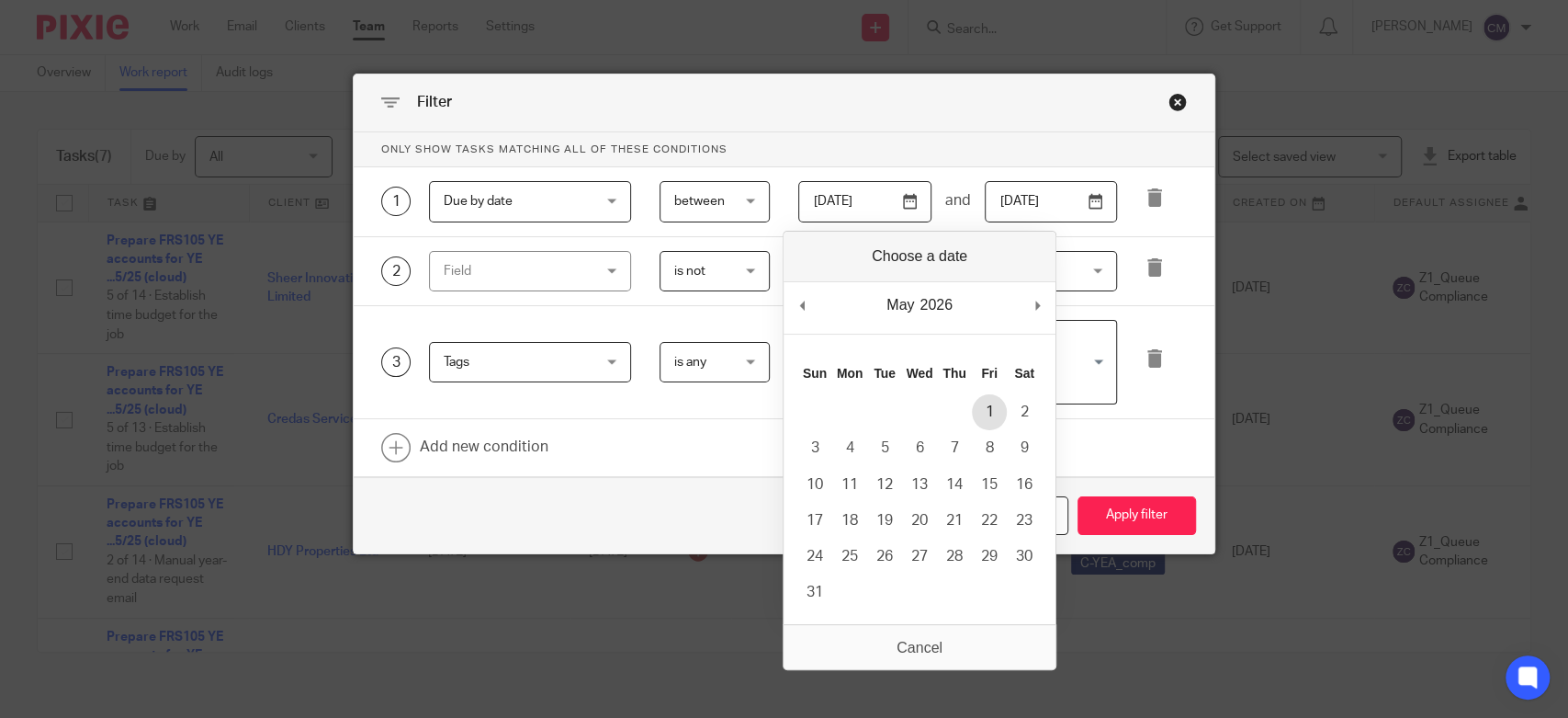
type input "2026-05-01"
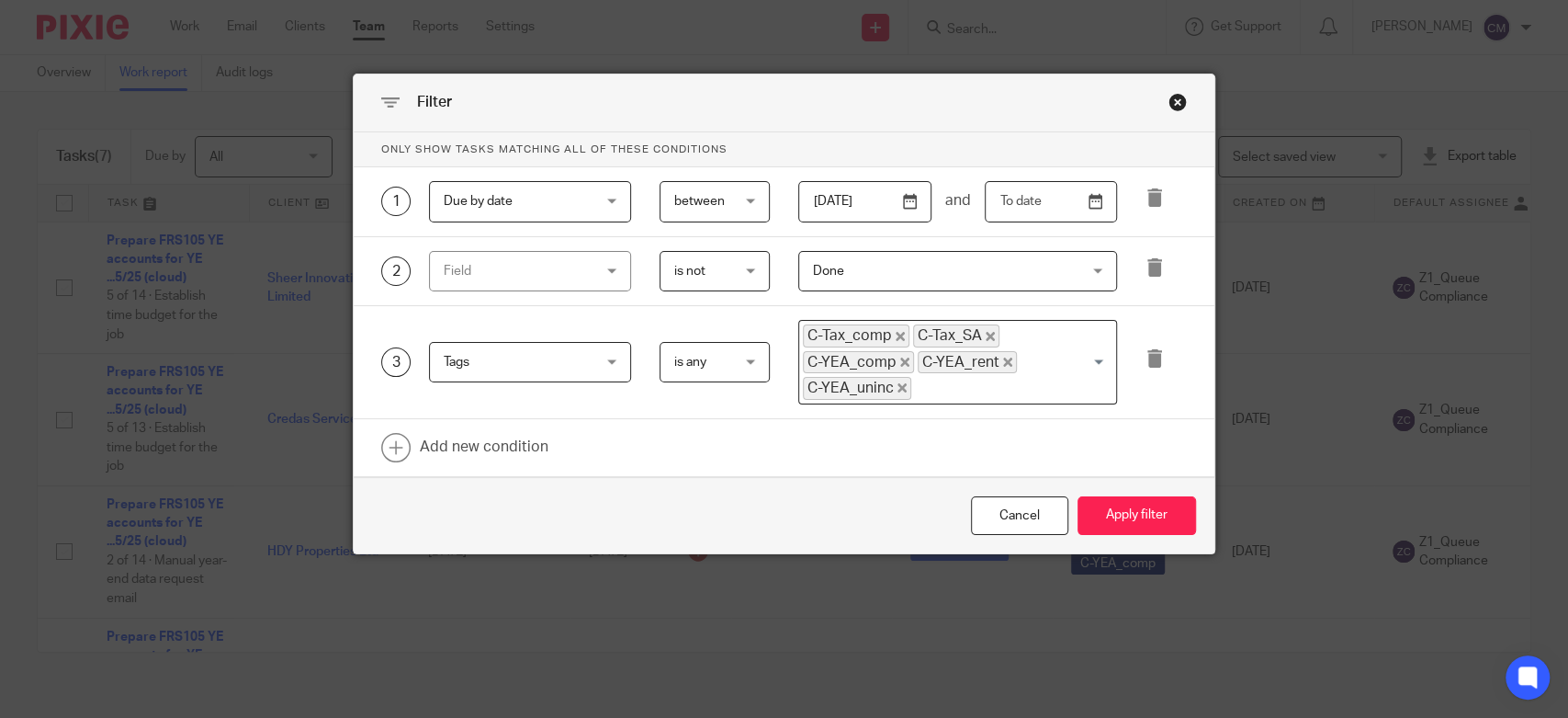
click at [1092, 202] on input "text" at bounding box center [1051, 201] width 133 height 42
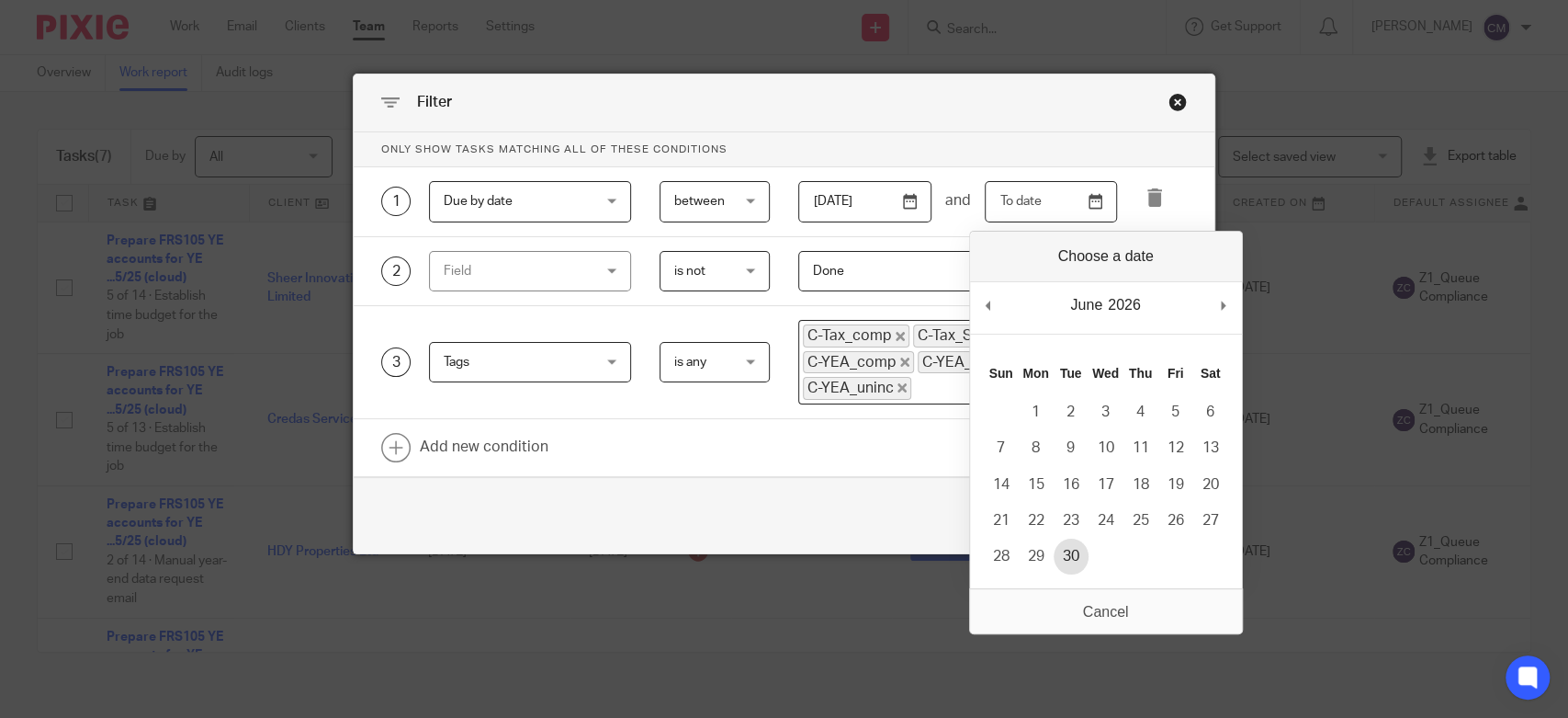
type input "2026-06-30"
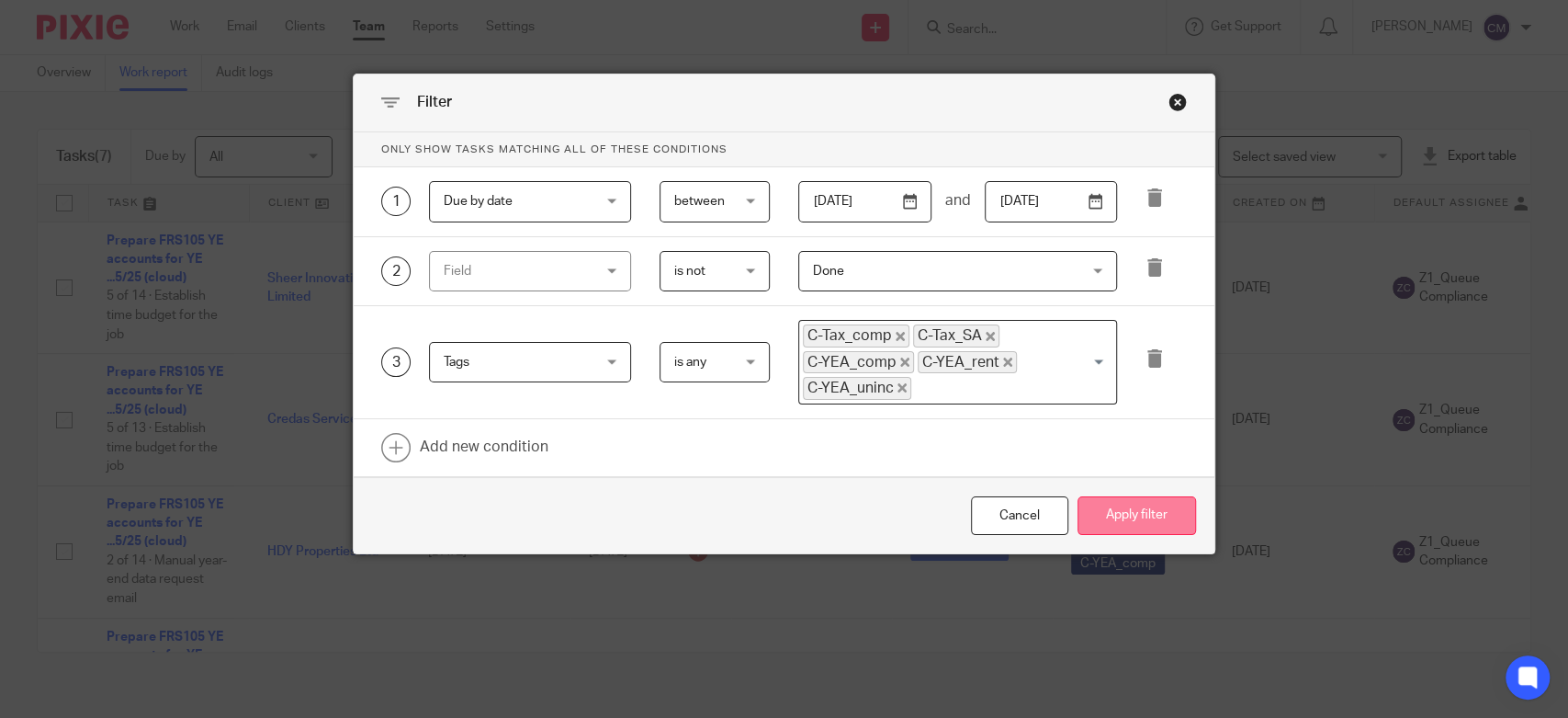
click at [1133, 497] on button "Apply filter" at bounding box center [1137, 516] width 119 height 40
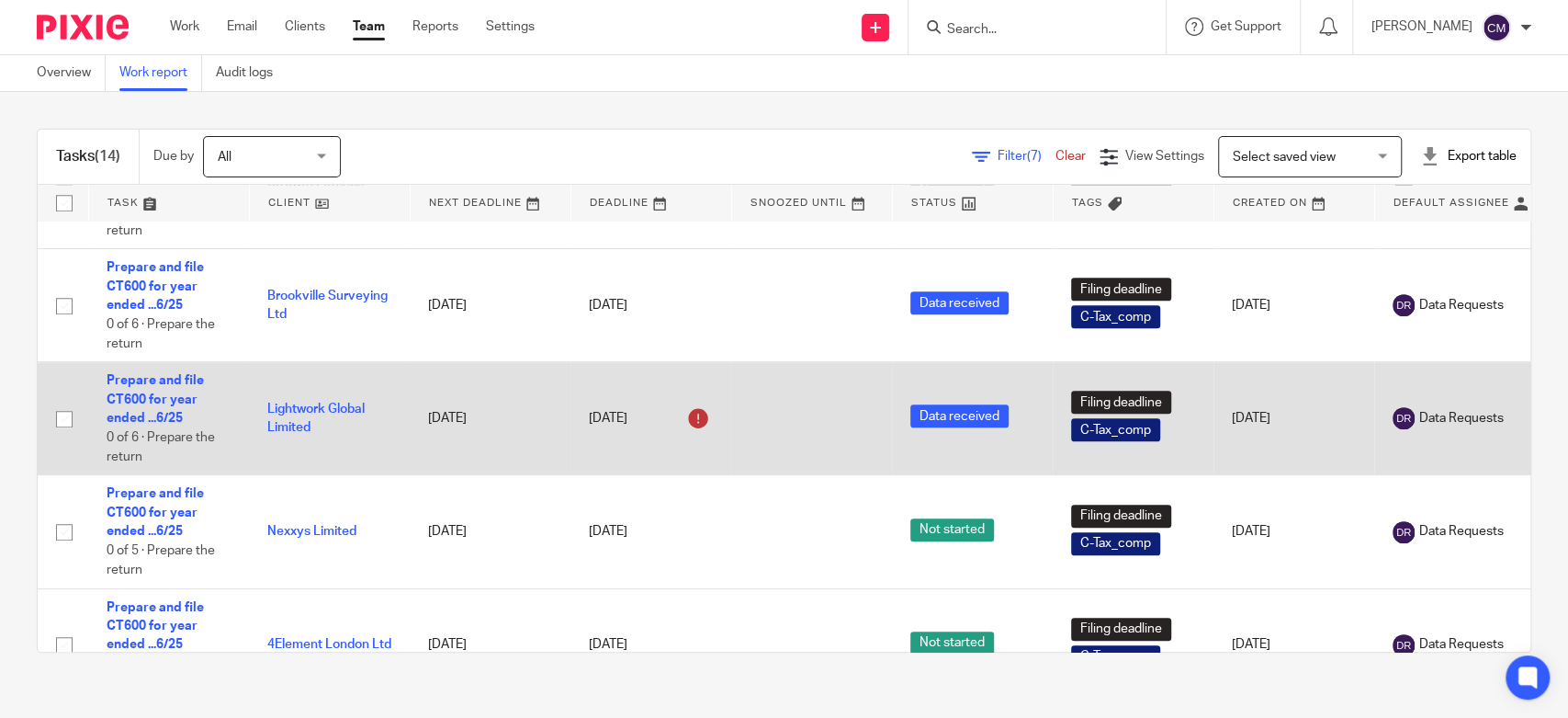
scroll to position [1192, 0]
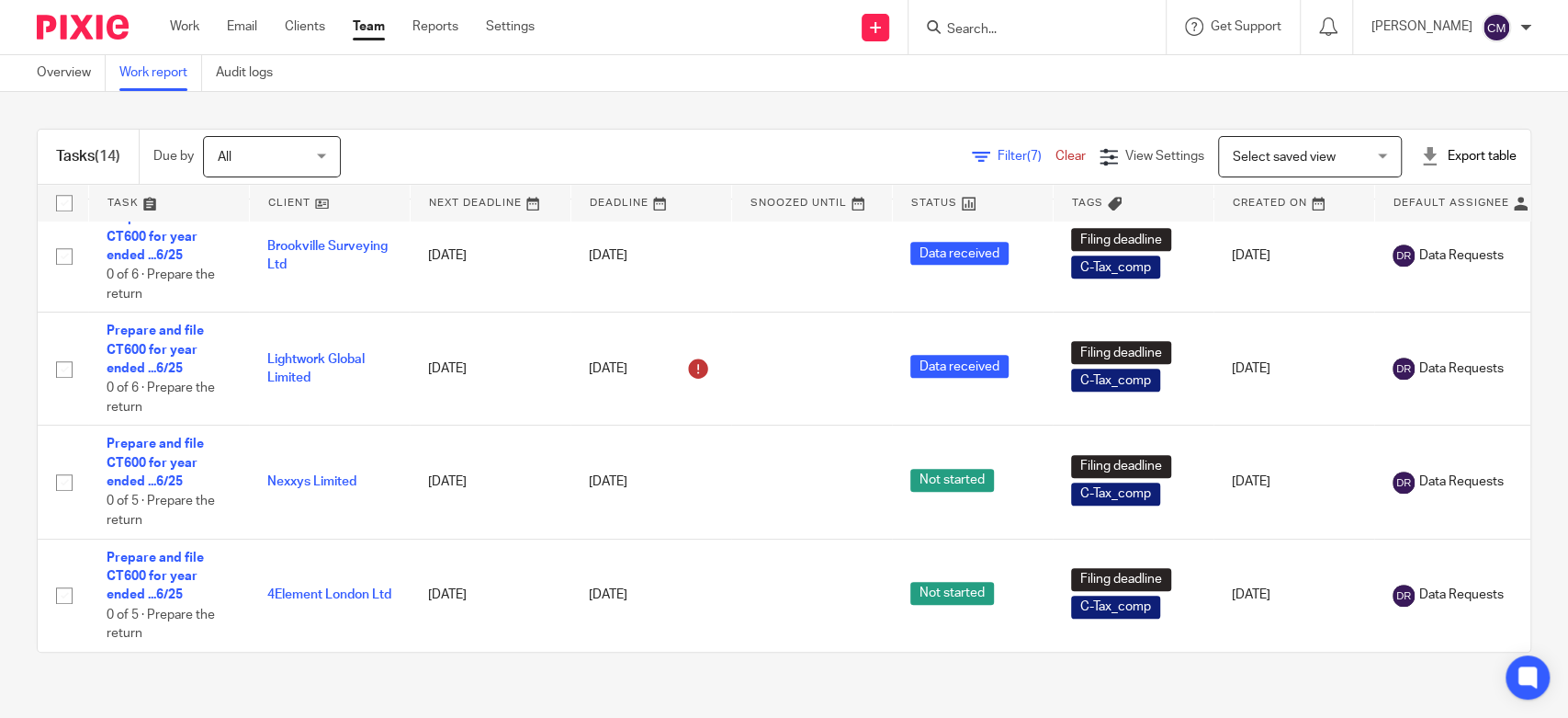
click at [866, 109] on div "Tasks (14) Due by All All Today Tomorrow This week Next week This month Next mo…" at bounding box center [784, 390] width 1568 height 598
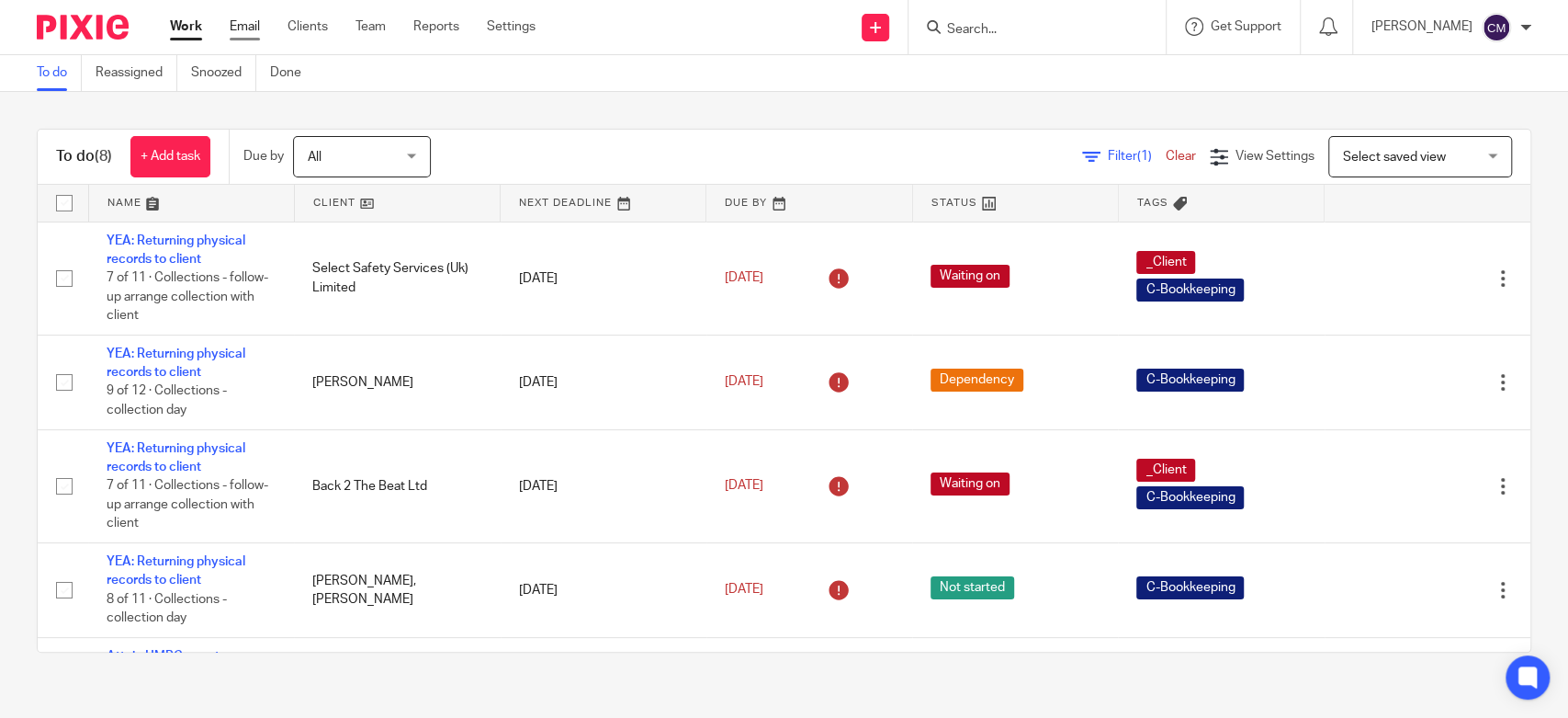
click at [245, 27] on link "Email" at bounding box center [245, 27] width 31 height 19
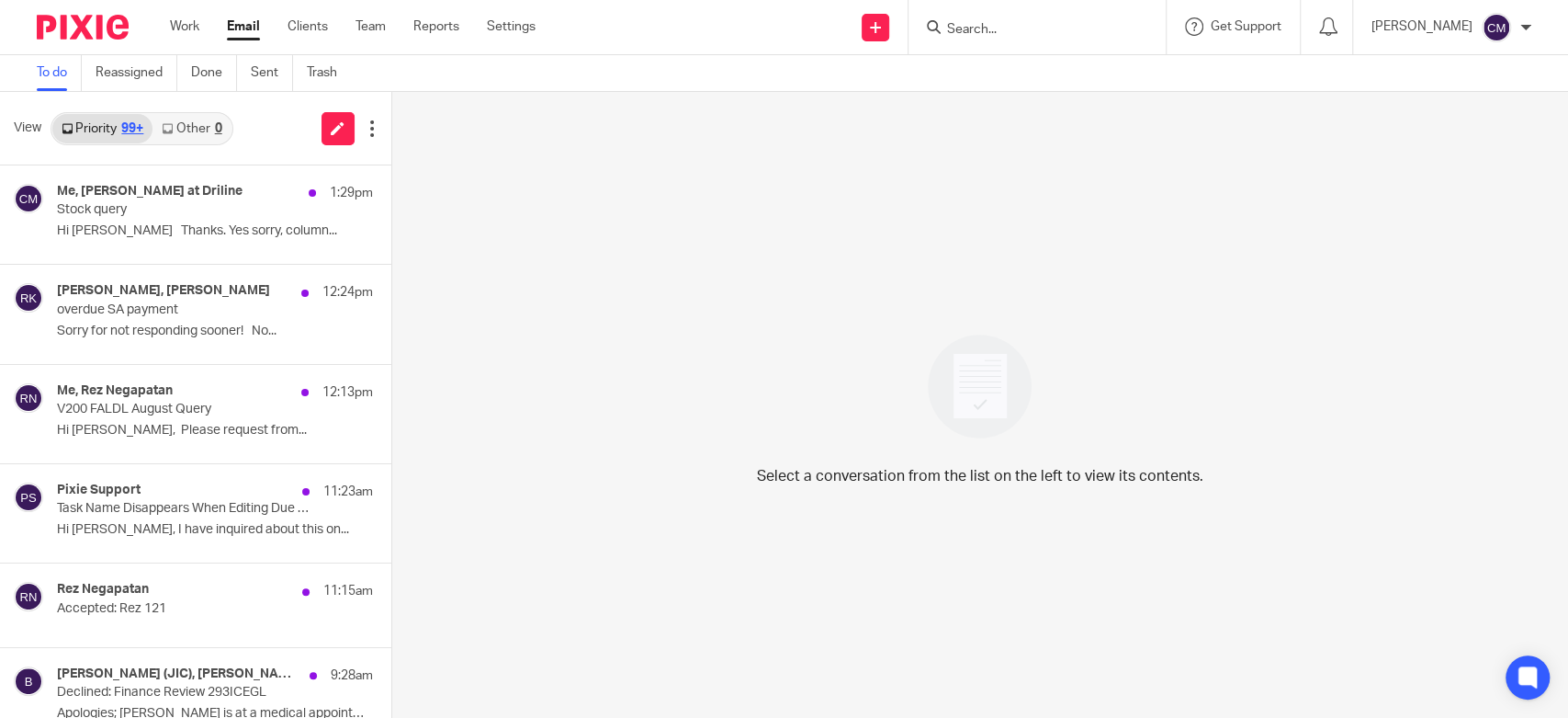
click at [189, 129] on link "Other 0" at bounding box center [192, 129] width 78 height 30
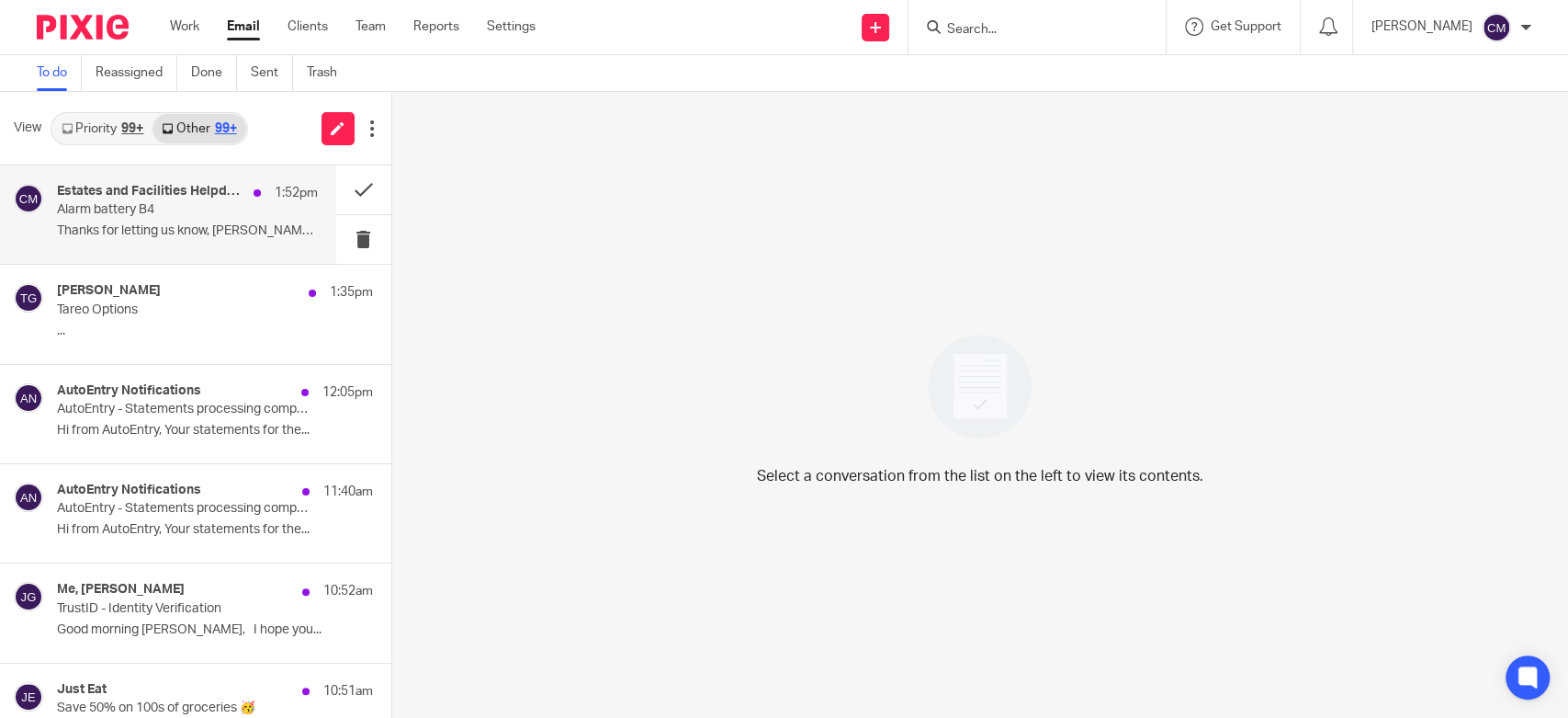
click at [156, 251] on div "Estates and Facilities Helpdesk, Me 1:52pm Alarm battery B4 Thanks for letting …" at bounding box center [168, 215] width 336 height 98
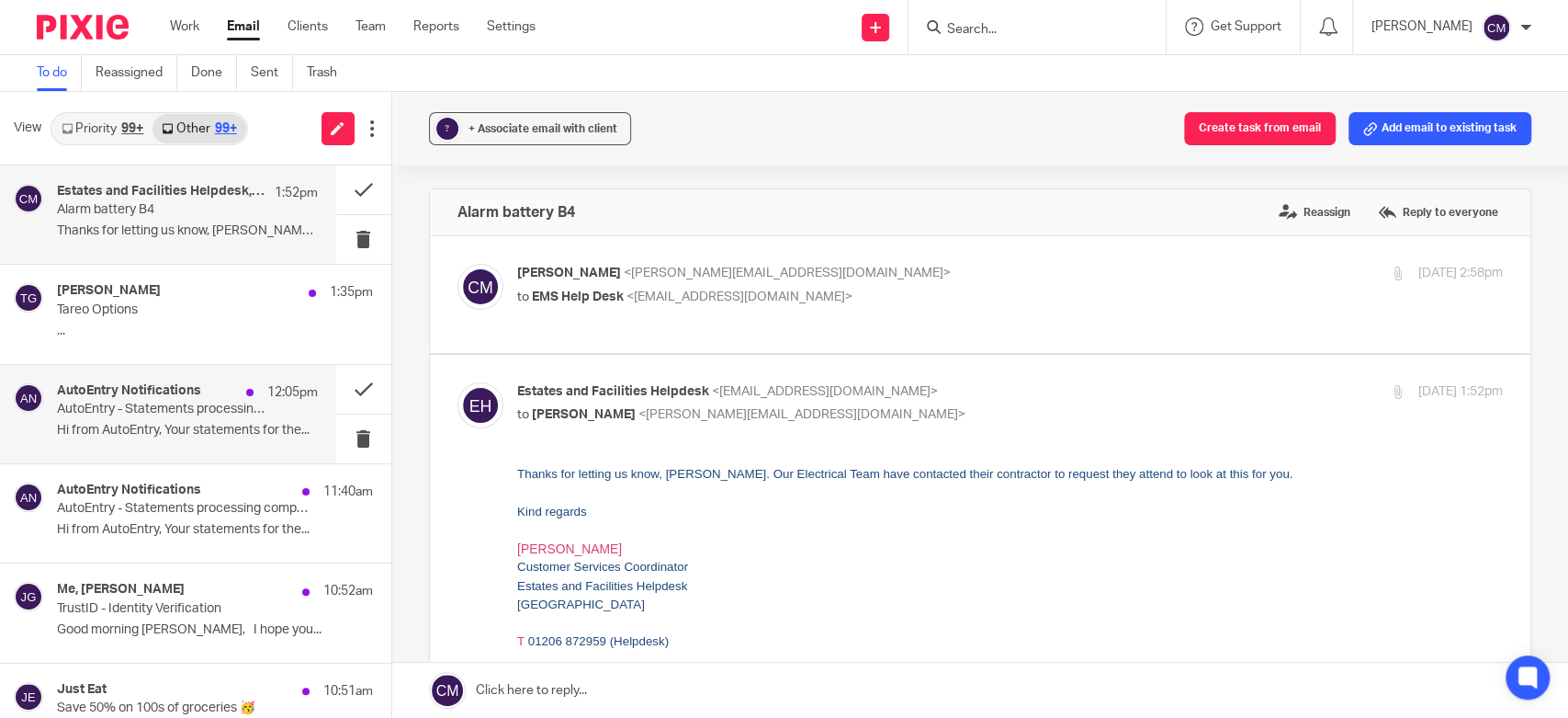
click at [149, 423] on p "Hi from AutoEntry, Your statements for the..." at bounding box center [188, 430] width 261 height 16
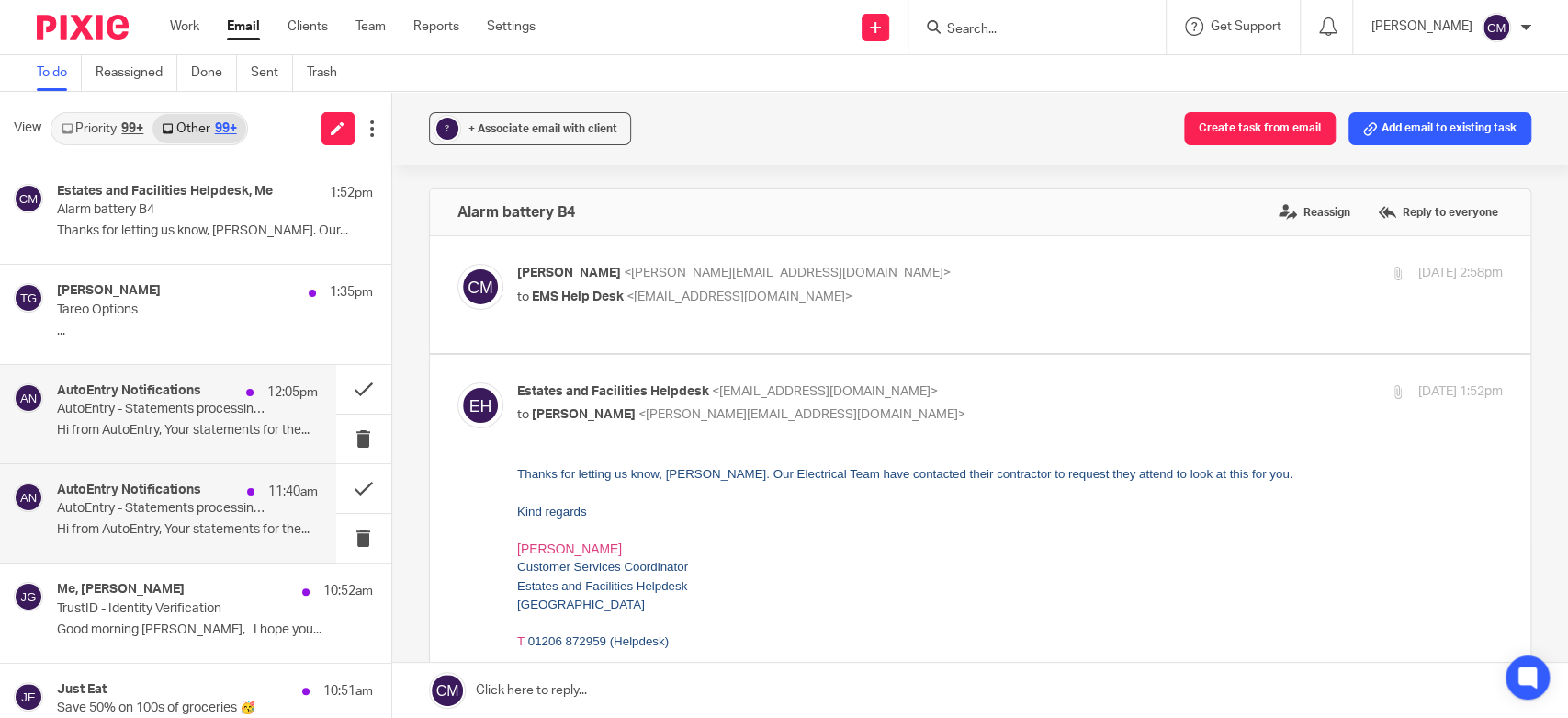
click at [170, 487] on h4 "AutoEntry Notifications" at bounding box center [130, 490] width 144 height 16
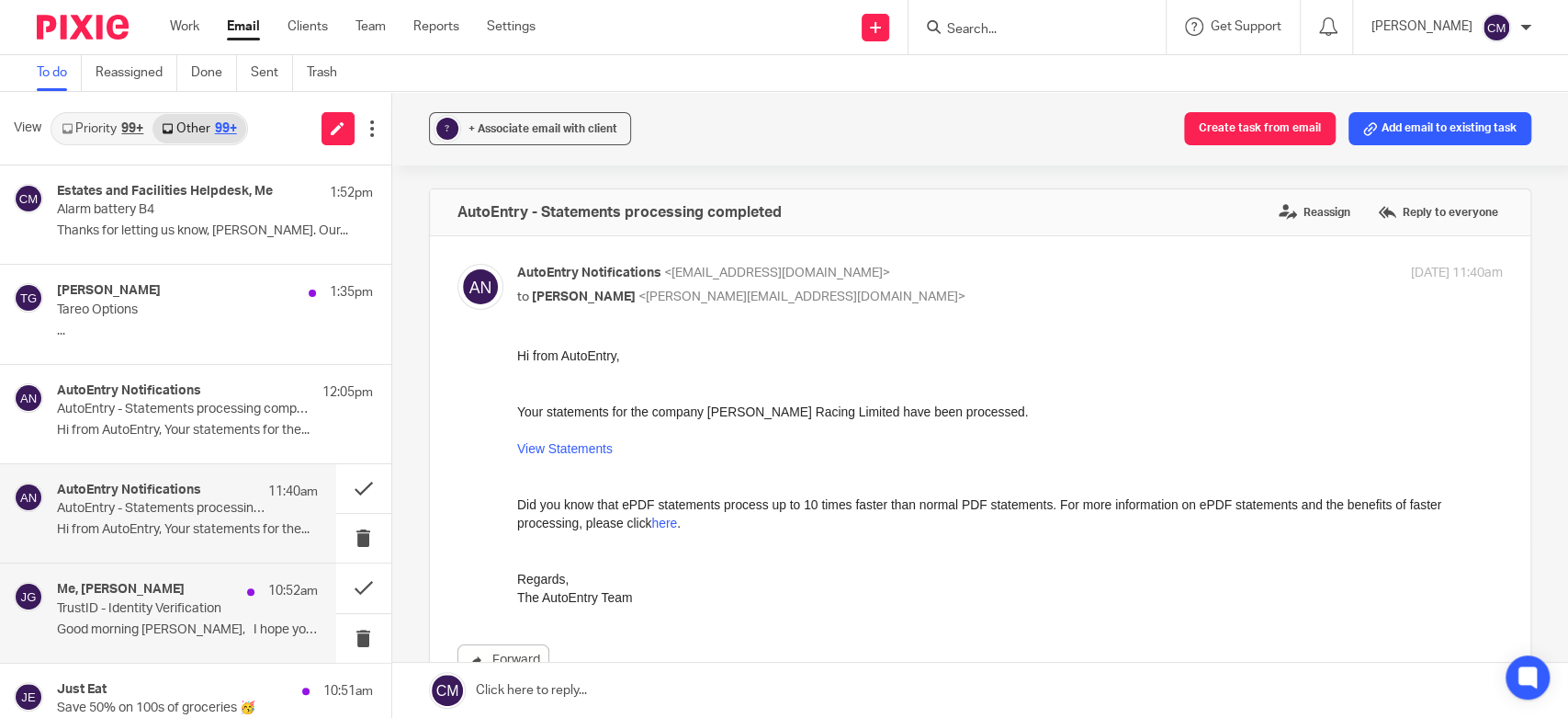
click at [184, 587] on h4 "Me, Jennie Goldsworthy" at bounding box center [121, 589] width 128 height 16
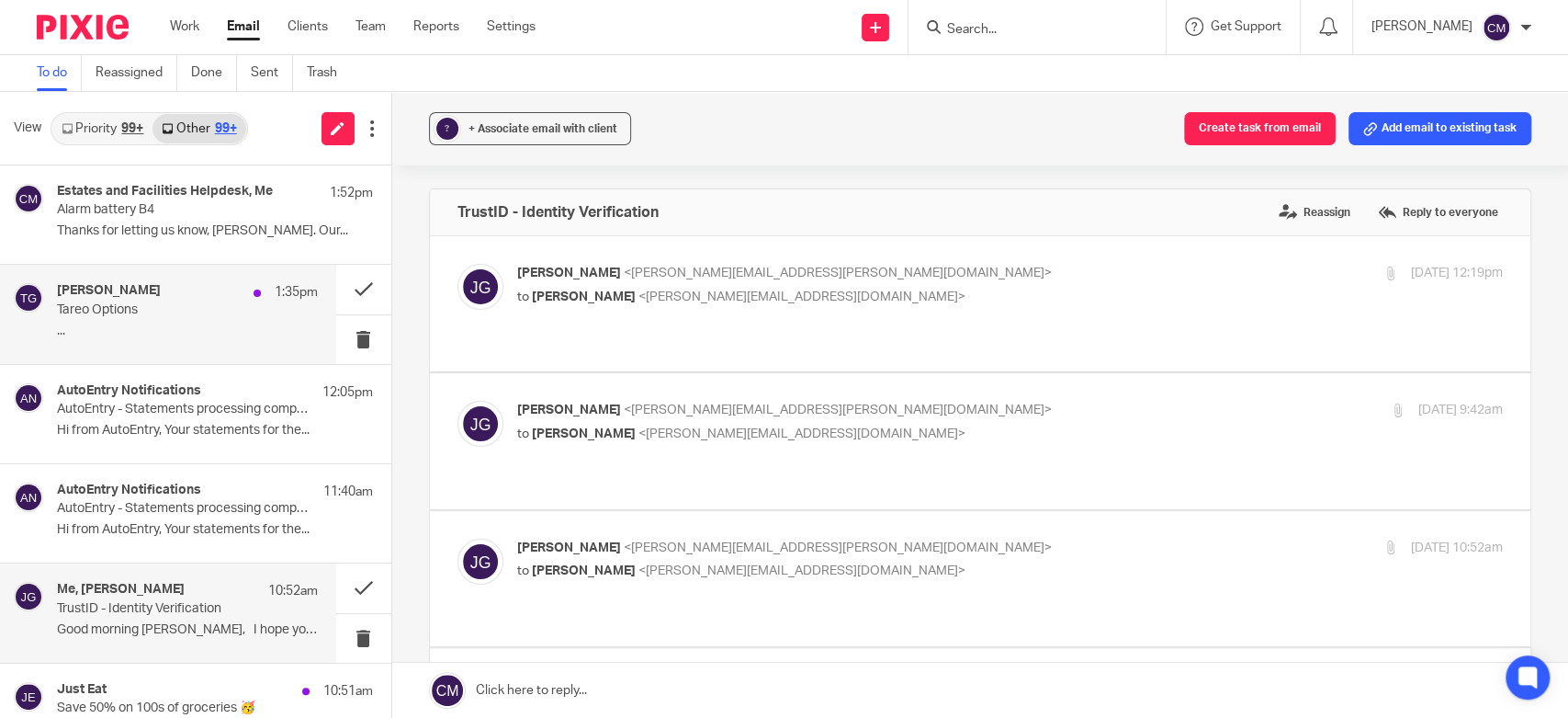
click at [161, 347] on div "Tom Gardiner 1:35pm Tareo Options ..." at bounding box center [168, 314] width 336 height 98
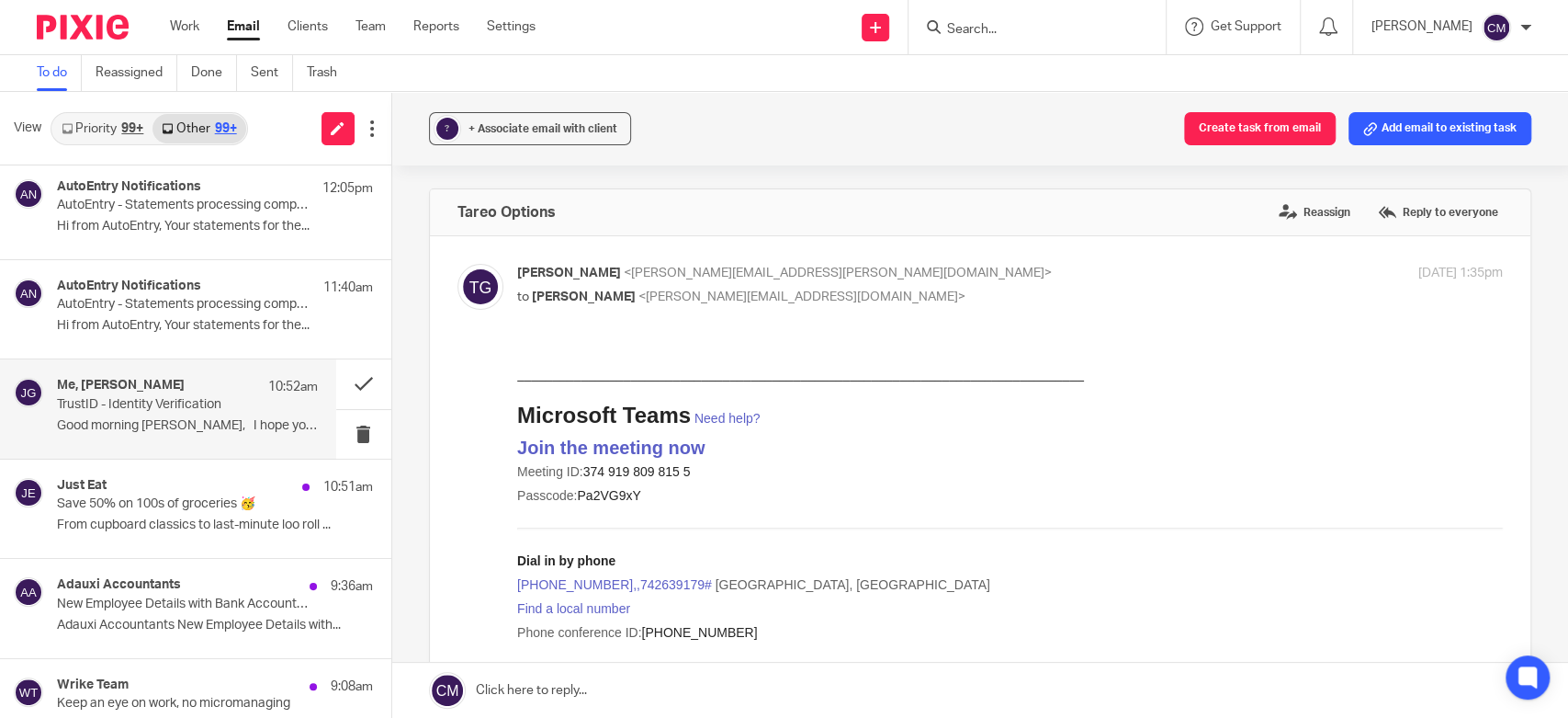
scroll to position [306, 0]
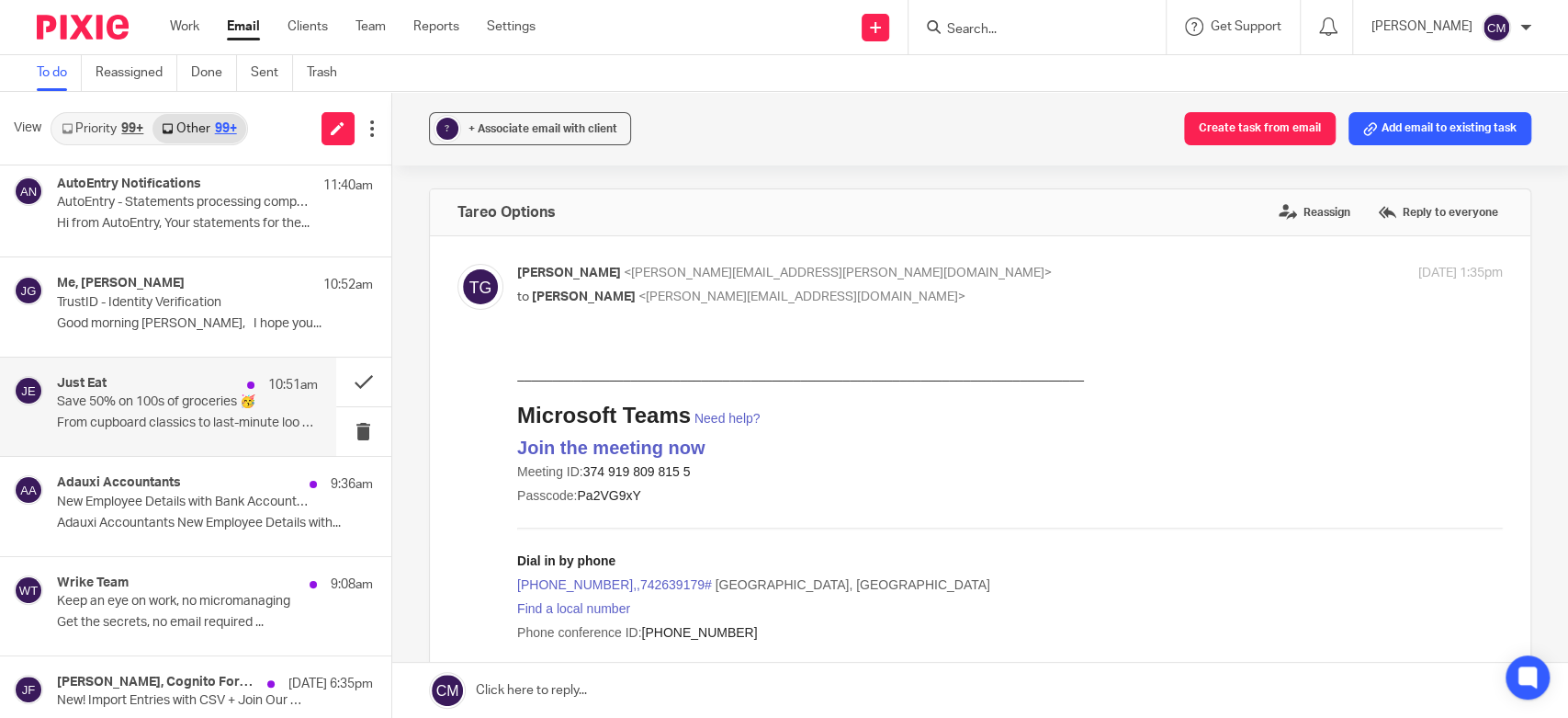
click at [161, 376] on div "Just Eat 10:51am" at bounding box center [188, 385] width 261 height 19
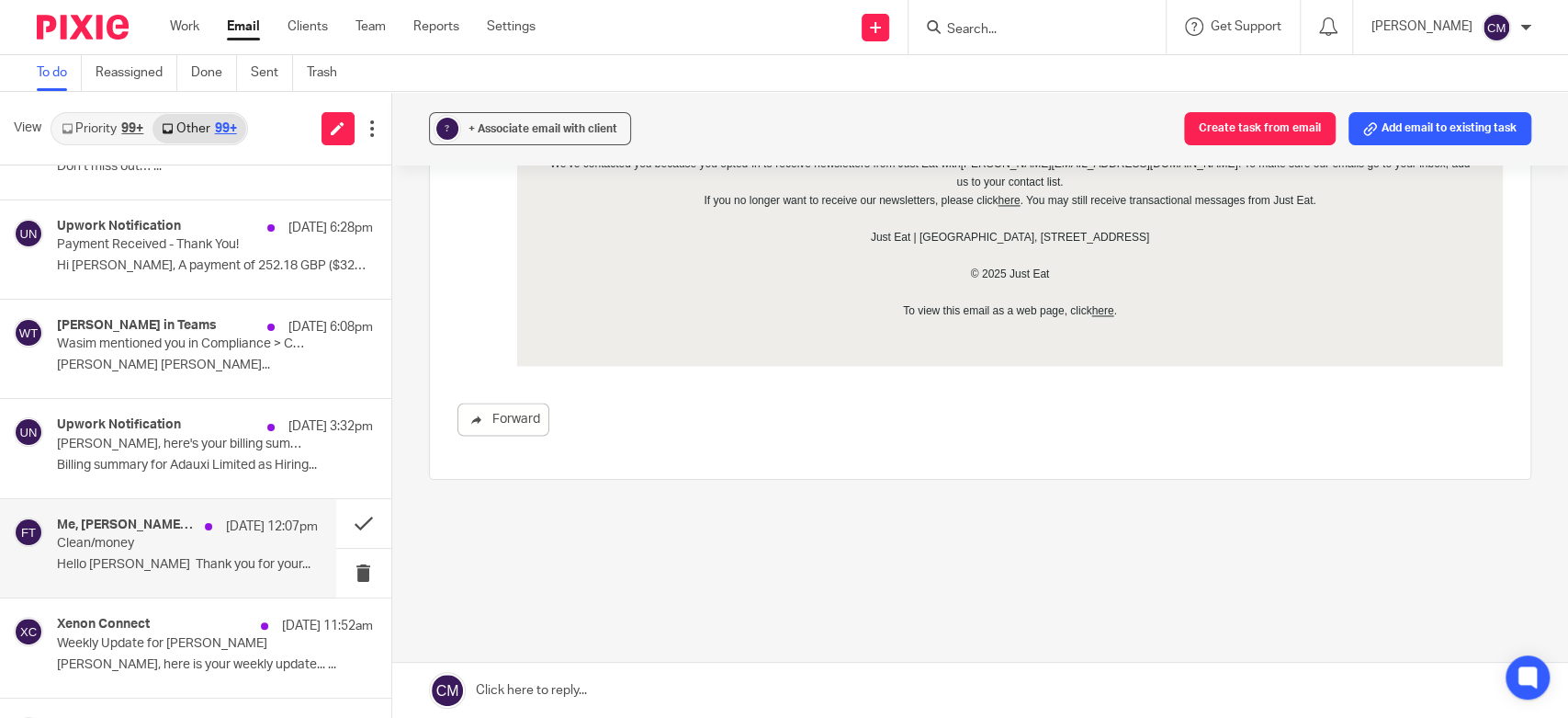
scroll to position [2757, 0]
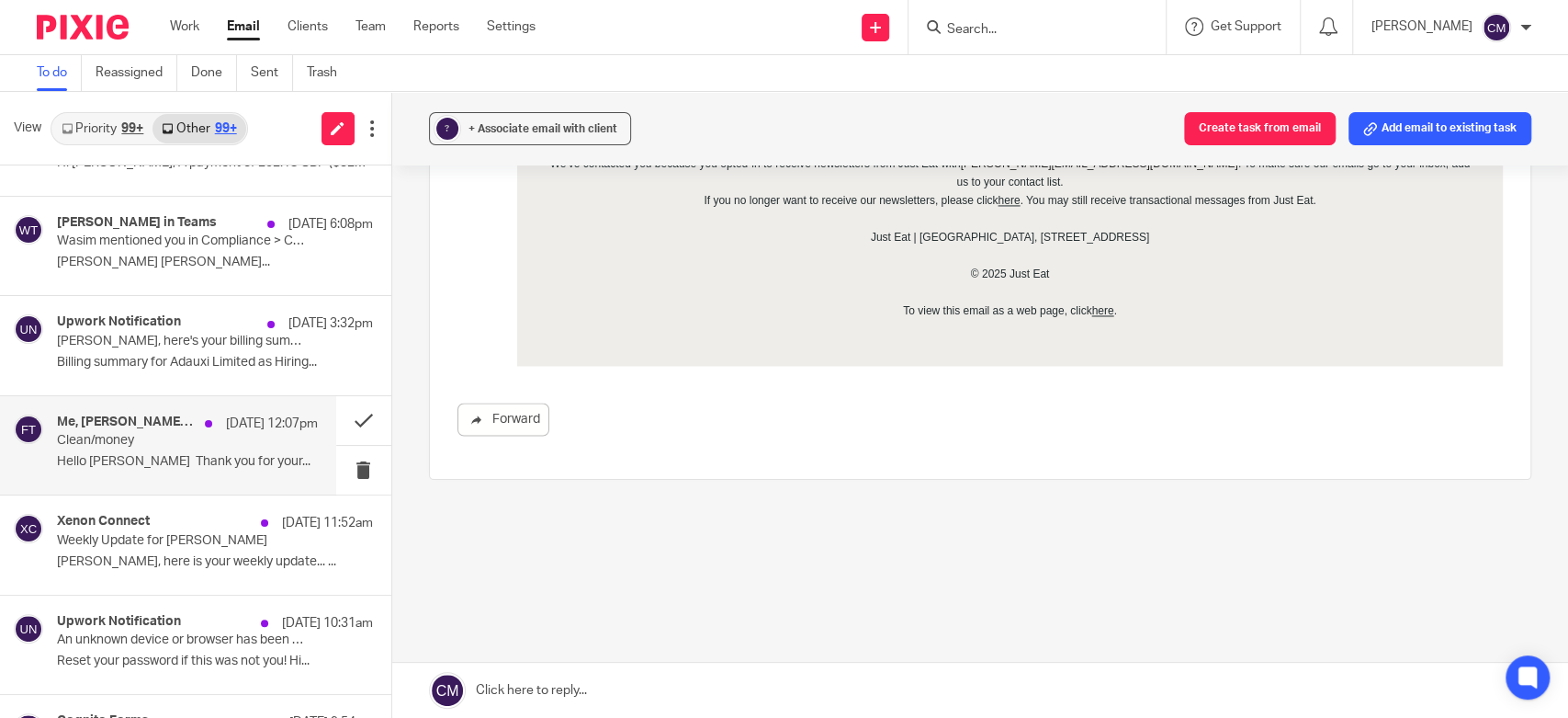
click at [92, 403] on div "Me, faye turner, postmaster@outlook.com, Neville Pearson 15 Sep 12:07pm Clean/m…" at bounding box center [168, 446] width 336 height 98
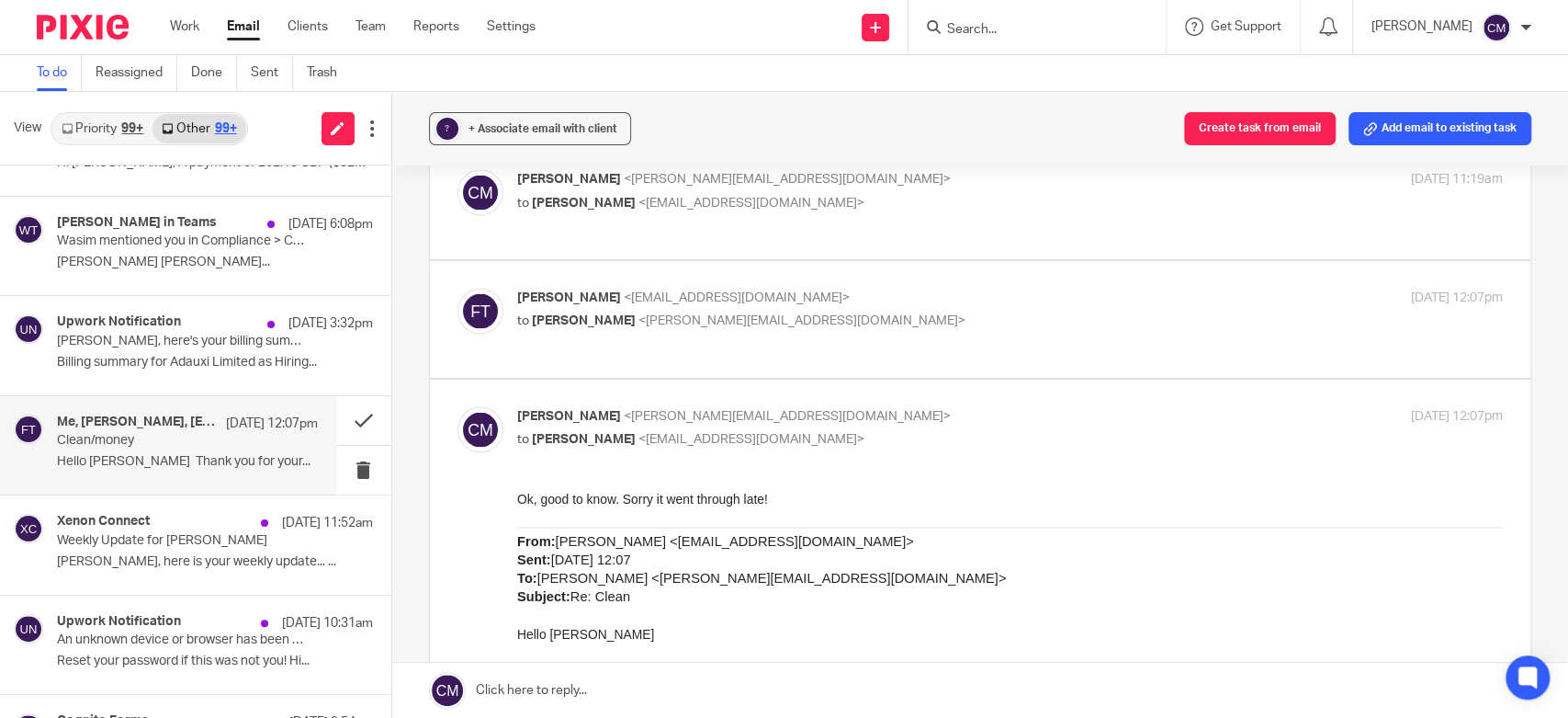
scroll to position [2164, 0]
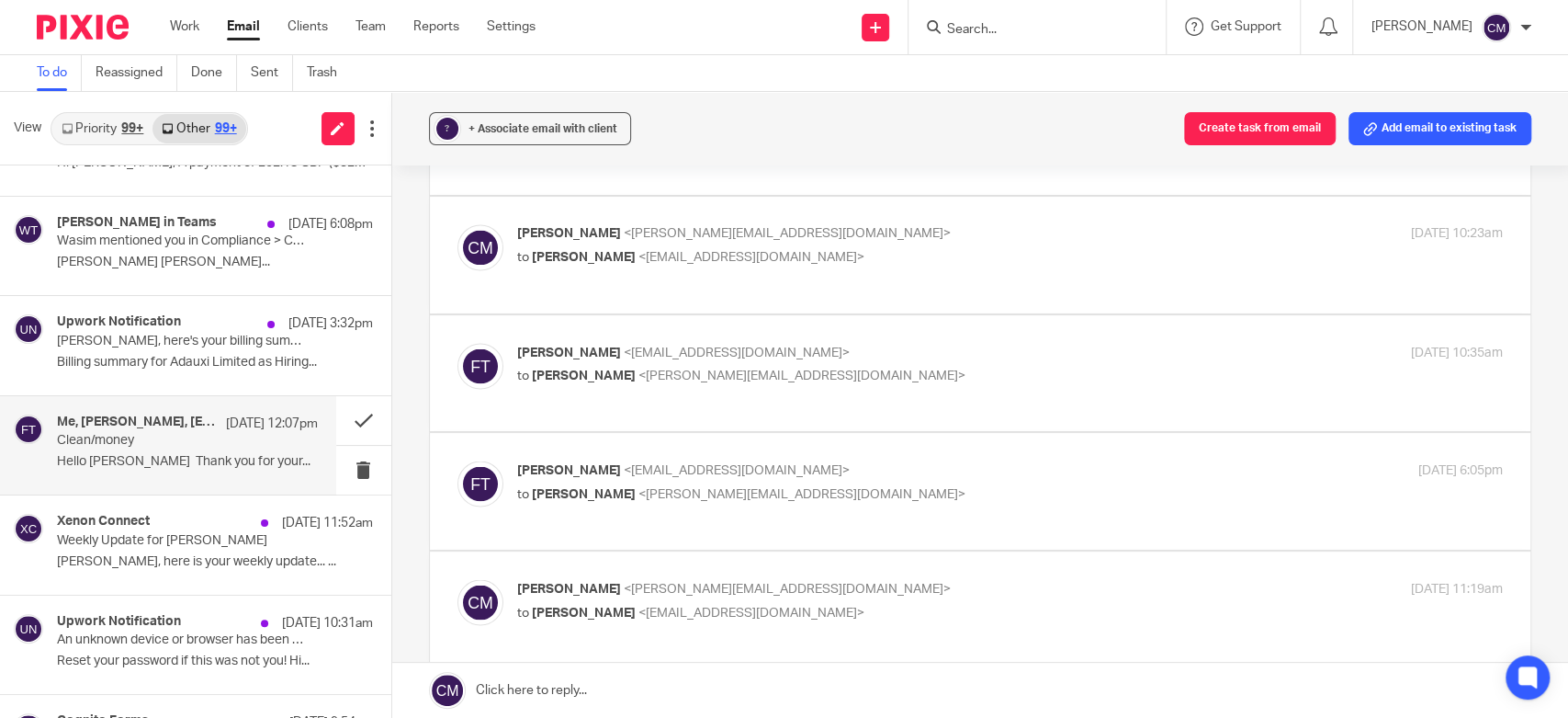
click at [59, 73] on link "To do" at bounding box center [59, 73] width 45 height 36
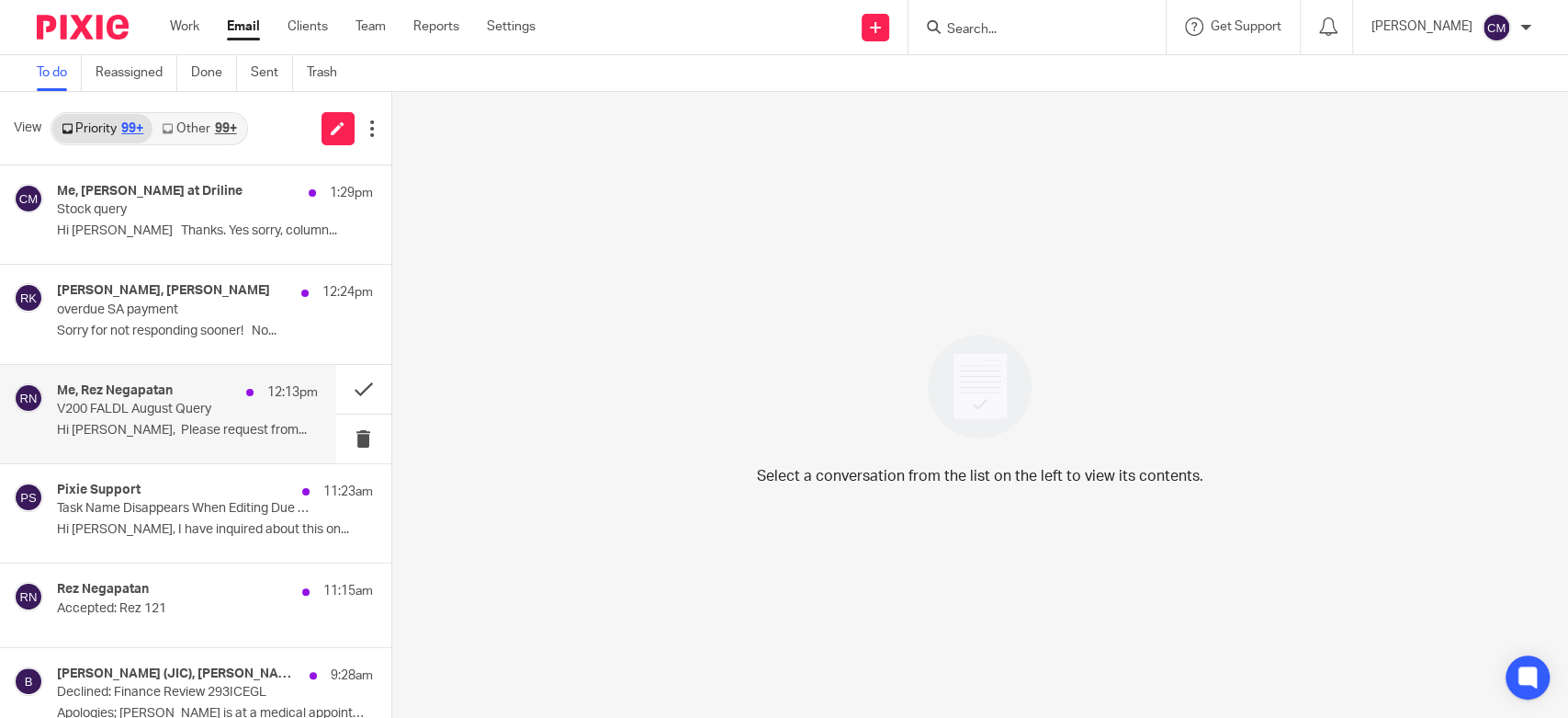
click at [182, 410] on p "V200 FALDL August Query" at bounding box center [161, 409] width 208 height 16
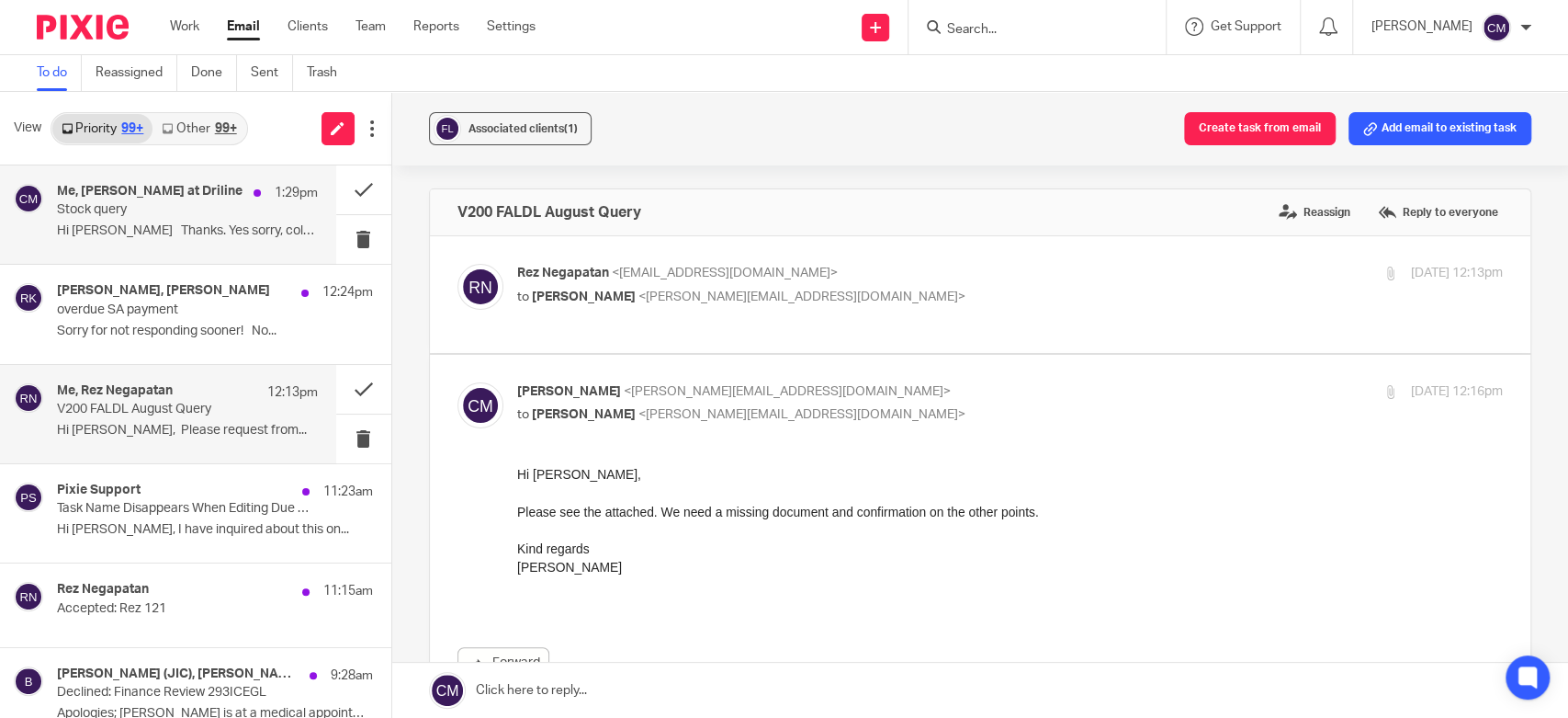
click at [125, 207] on p "Stock query" at bounding box center [161, 209] width 208 height 16
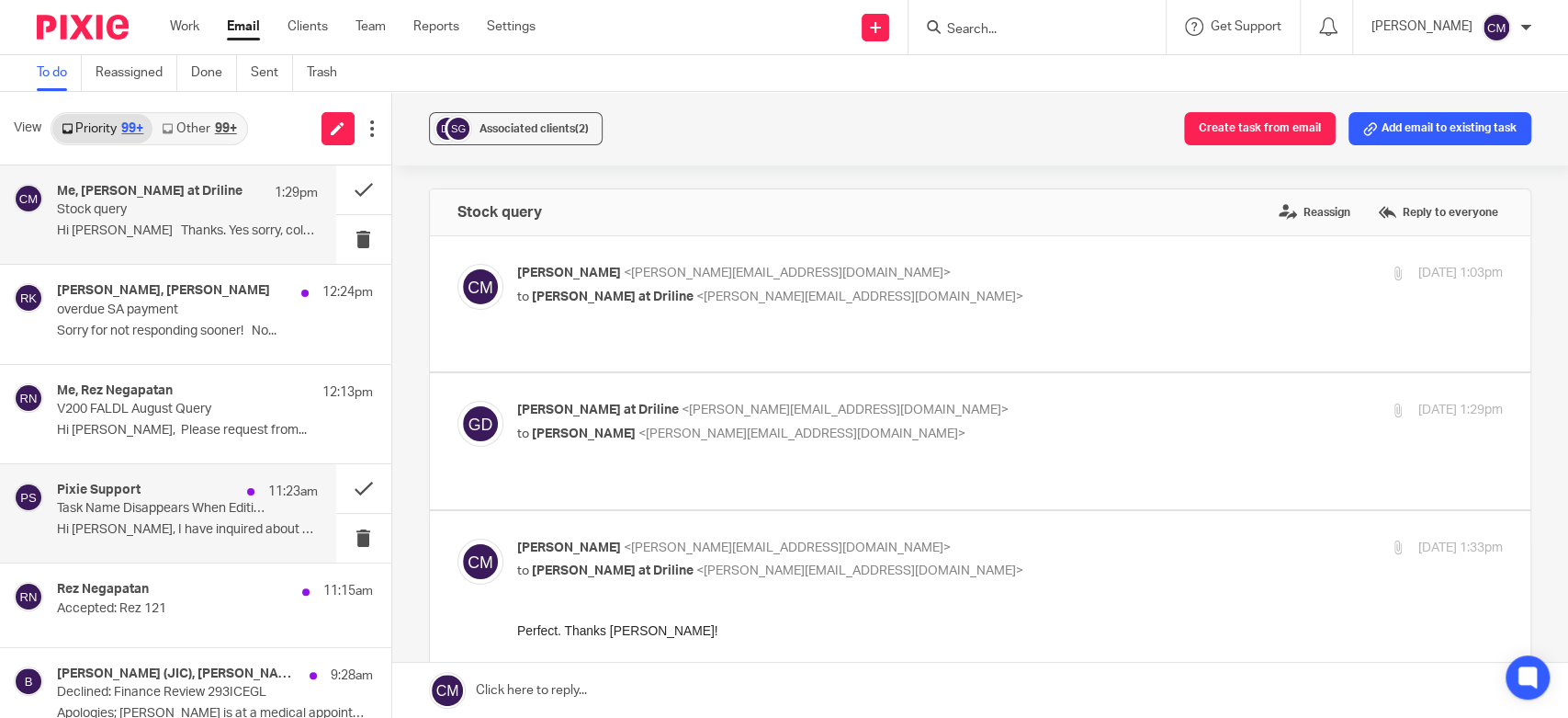
click at [185, 532] on p "Hi Charmaine, I have inquired about this on..." at bounding box center [188, 529] width 261 height 16
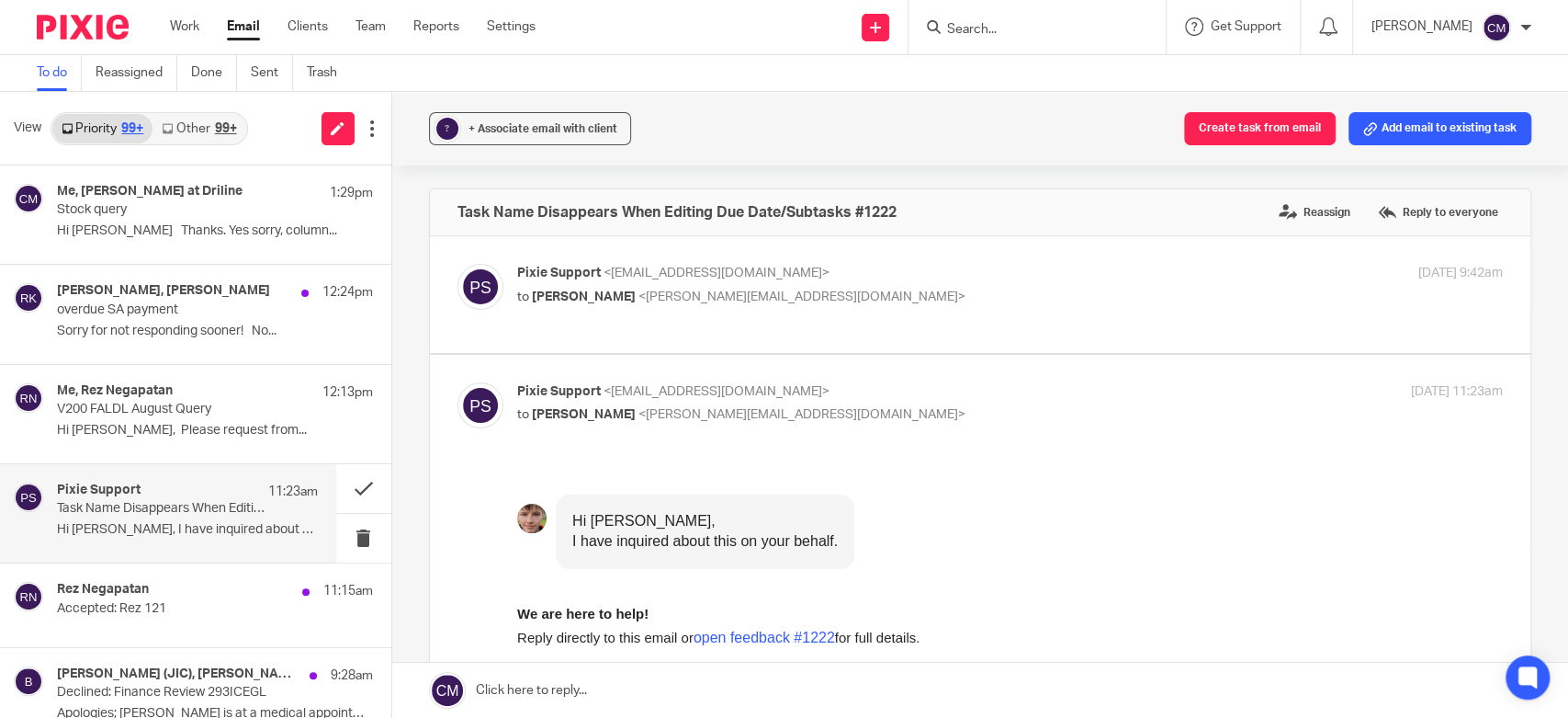
click at [881, 300] on p "to Charmaine Meek <charmaine@adauxi.com>" at bounding box center [847, 297] width 658 height 19
checkbox input "true"
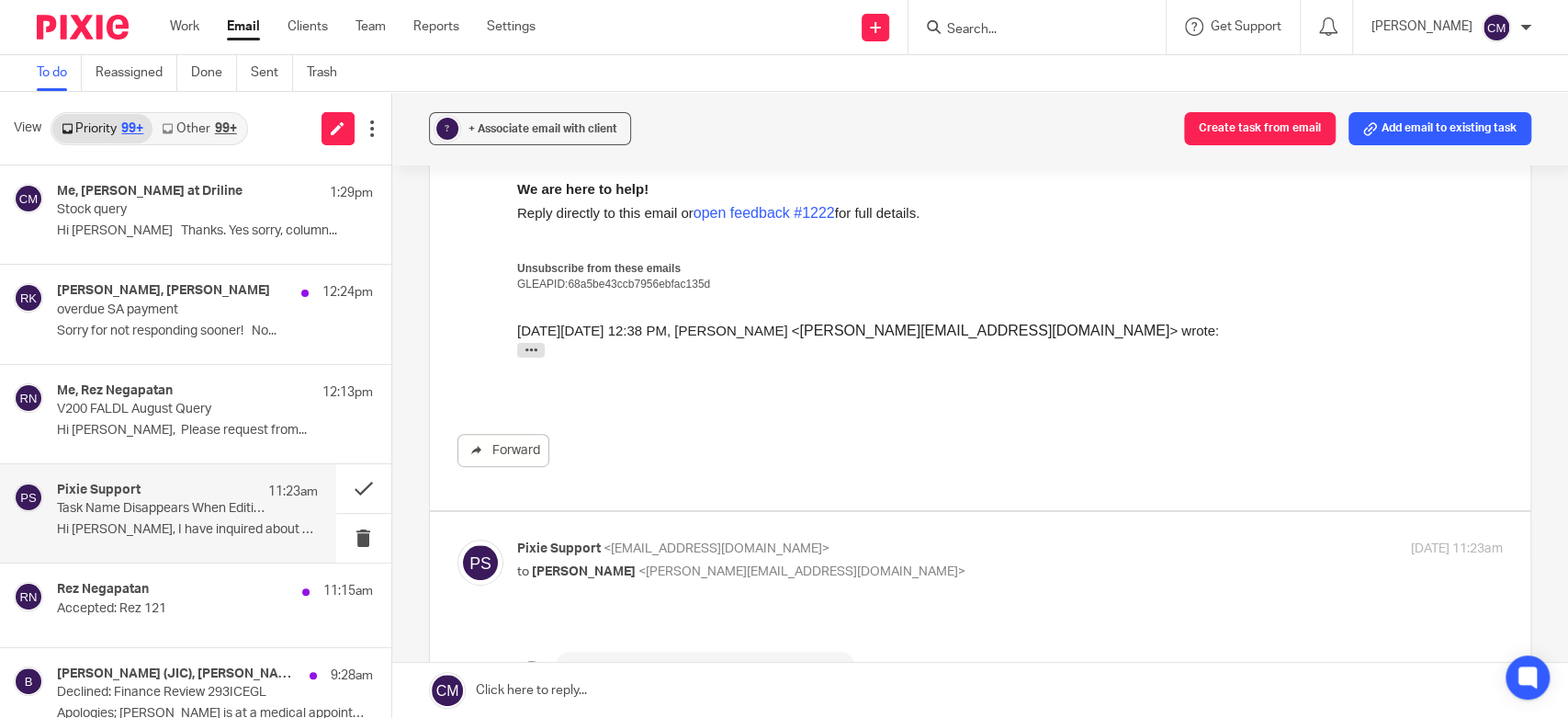
scroll to position [612, 0]
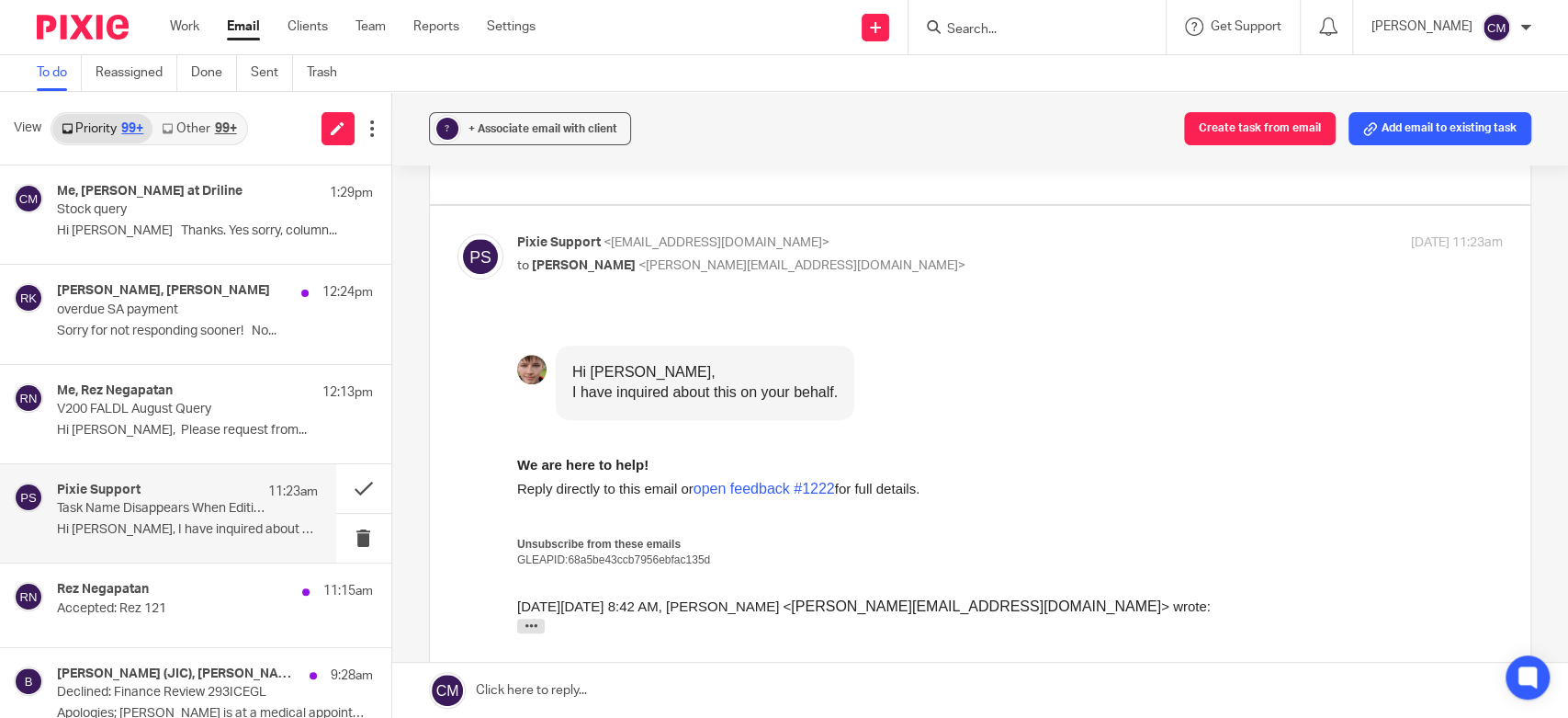
click at [1015, 28] on input "Search" at bounding box center [1028, 31] width 166 height 17
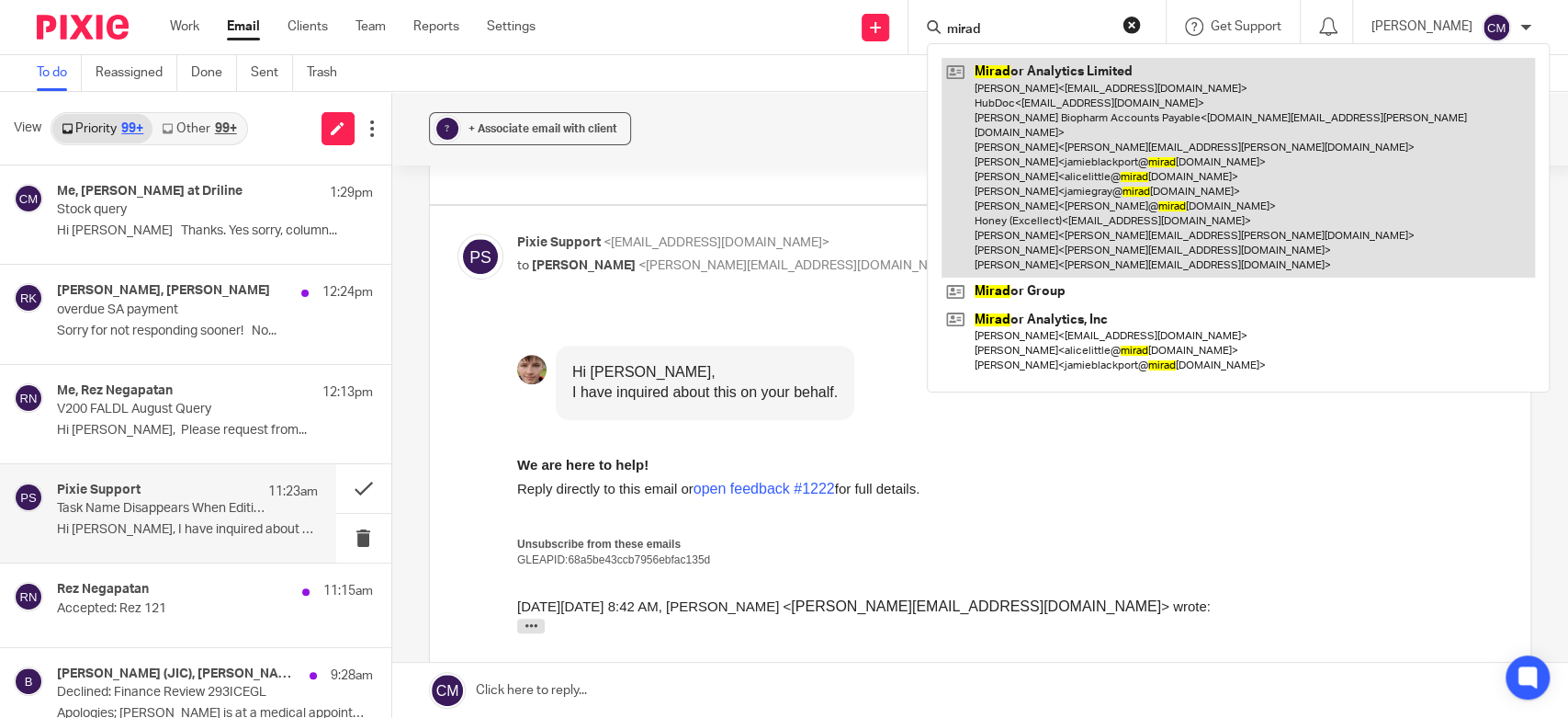
type input "mirad"
click at [983, 64] on link at bounding box center [1238, 167] width 594 height 220
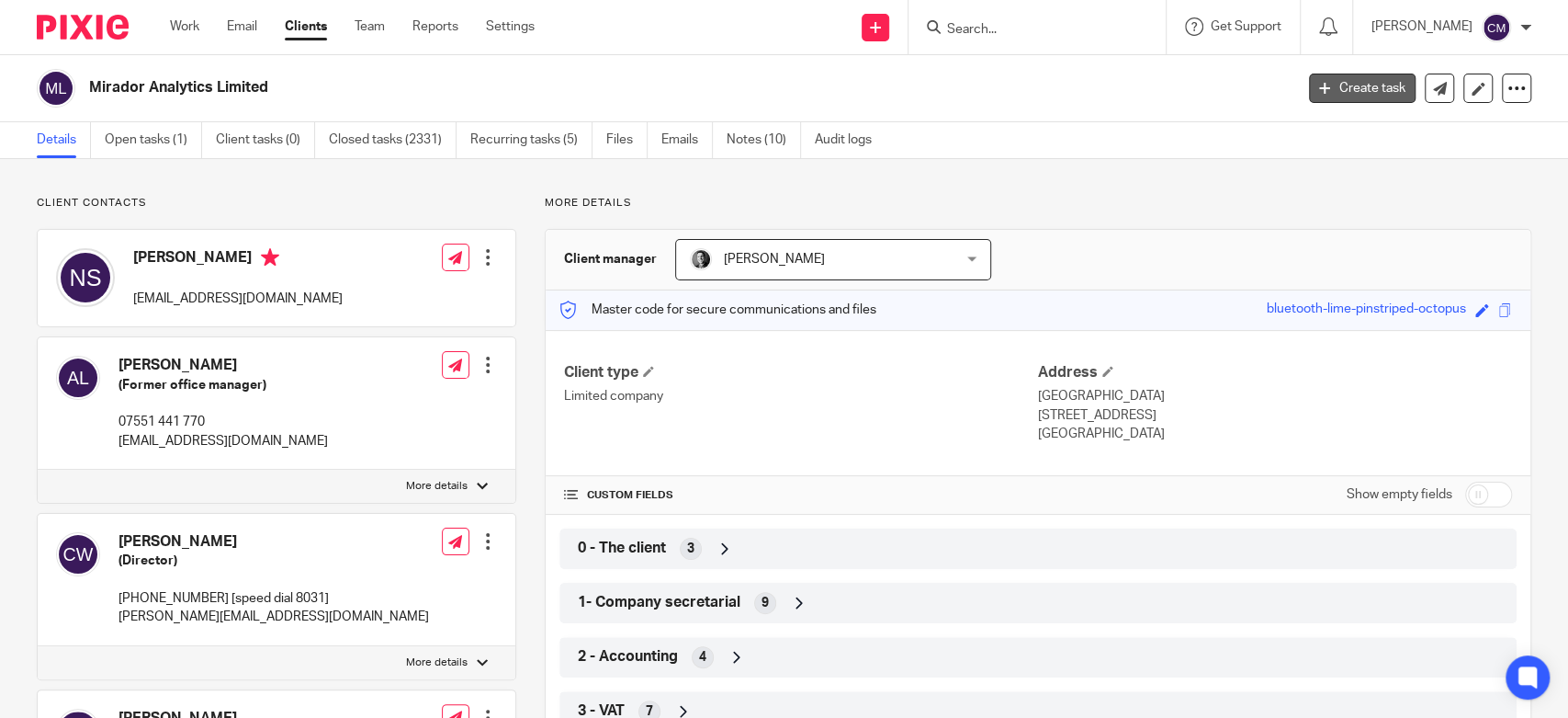
click at [1327, 94] on link "Create task" at bounding box center [1362, 88] width 107 height 30
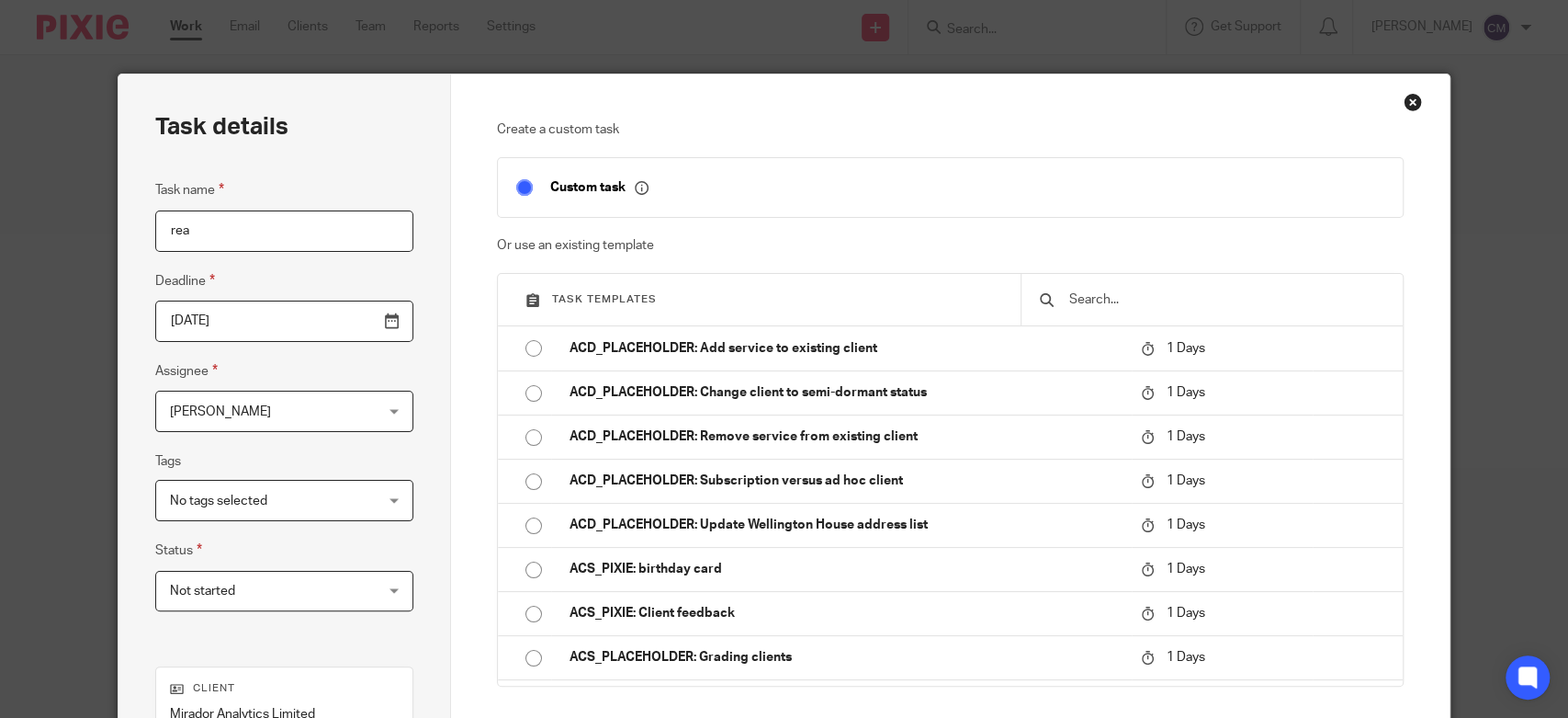
type input "rea"
click at [344, 403] on span "[PERSON_NAME]" at bounding box center [267, 411] width 194 height 39
click at [322, 358] on div "Task name rea Deadline 2025-09-17 Assignee Charmaine Meek Charmaine Meek Client…" at bounding box center [284, 404] width 258 height 450
click at [305, 320] on input "2025-09-17" at bounding box center [282, 321] width 256 height 42
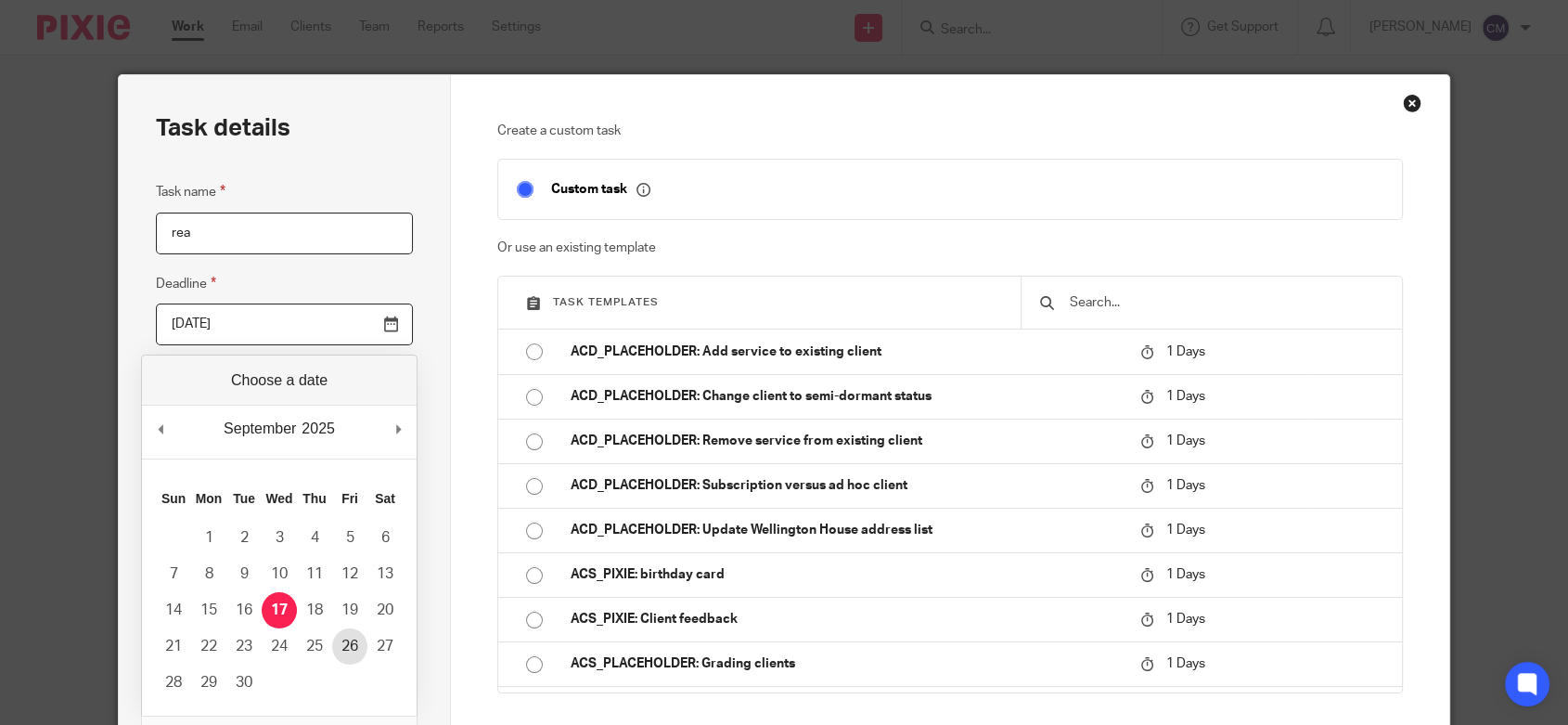
type input "2025-09-26"
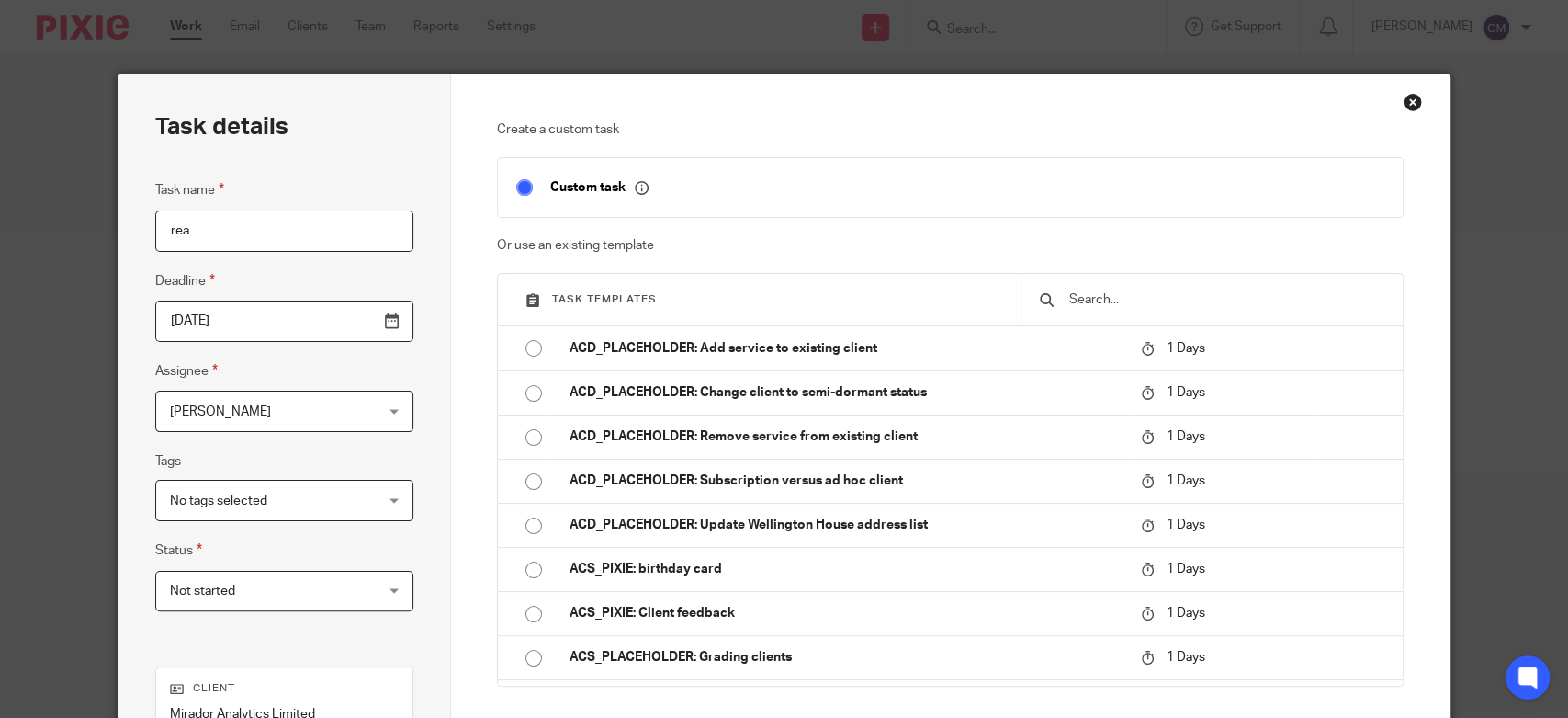
type input "charmaine@adauxi.com"
click at [1409, 101] on div "Close this dialog window" at bounding box center [1413, 102] width 19 height 19
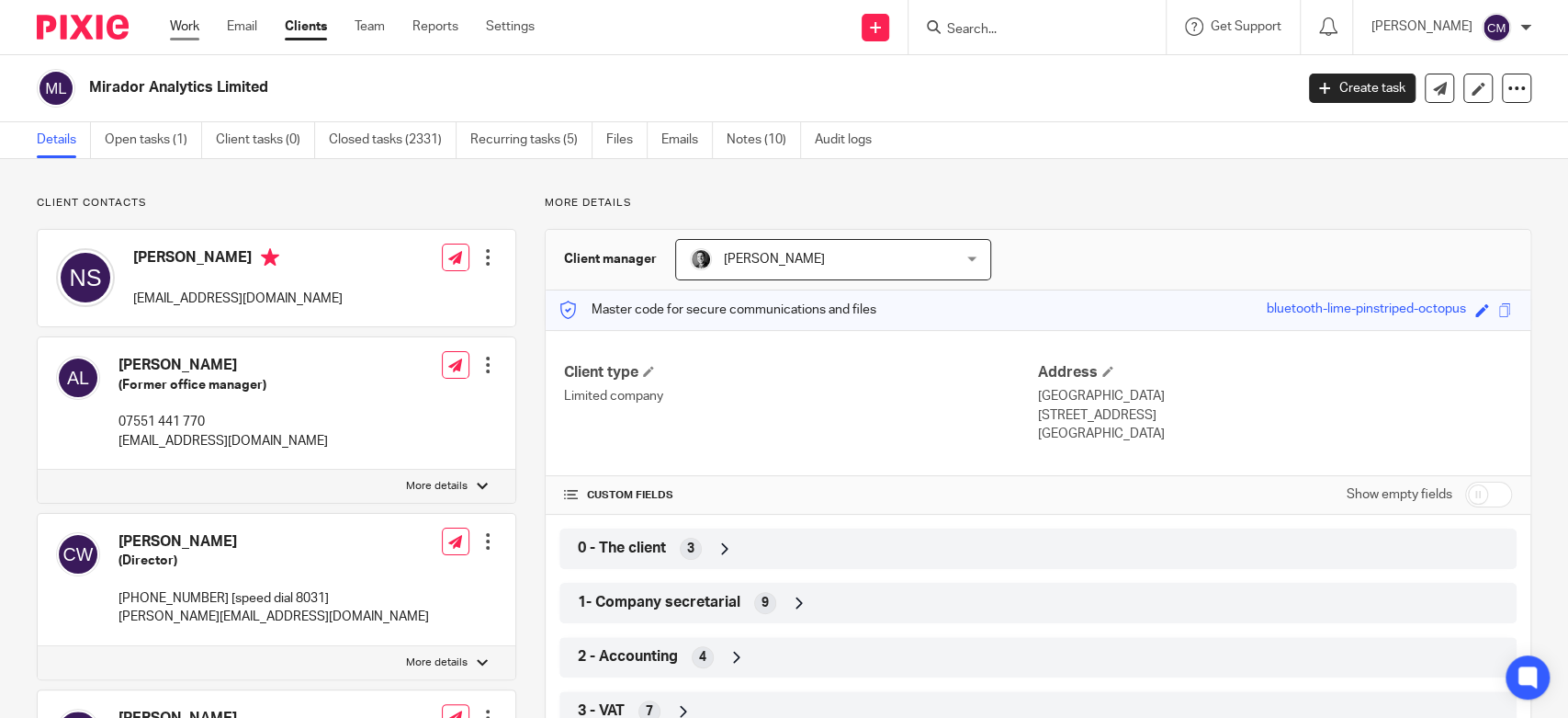
click at [176, 31] on link "Work" at bounding box center [185, 27] width 30 height 19
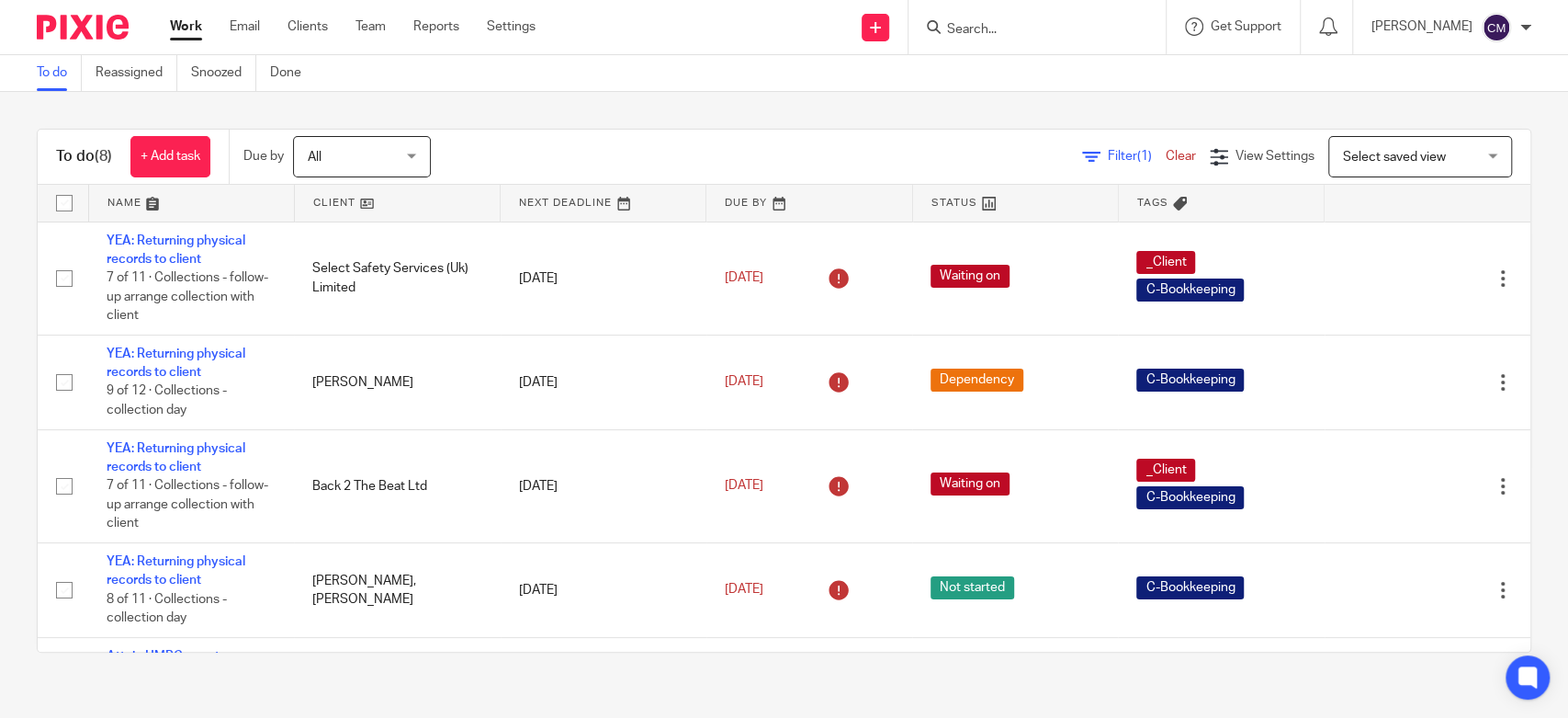
drag, startPoint x: 674, startPoint y: 668, endPoint x: 670, endPoint y: 656, distance: 12.6
click at [674, 668] on div "To do (8) + Add task Due by All All Today Tomorrow This week Next week This mon…" at bounding box center [784, 390] width 1568 height 598
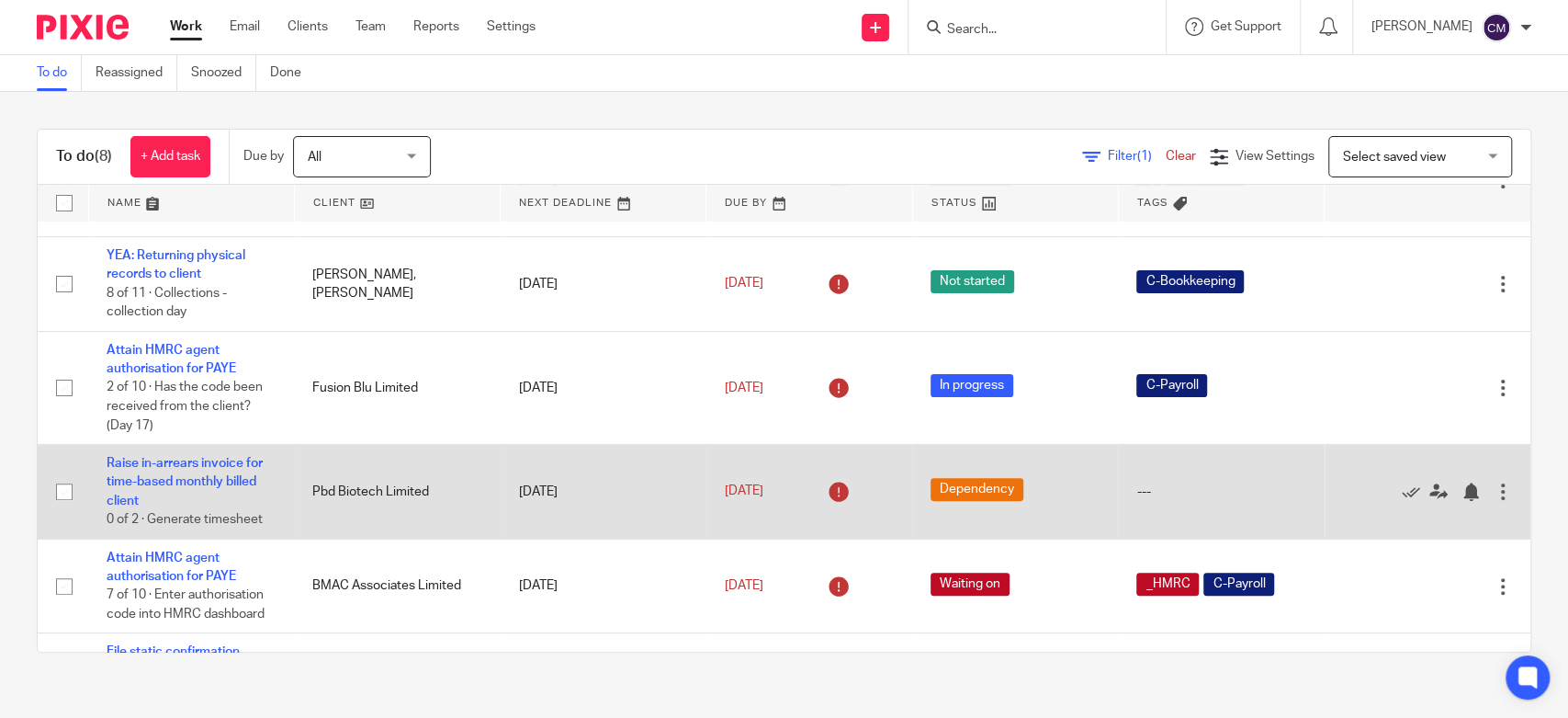
scroll to position [384, 0]
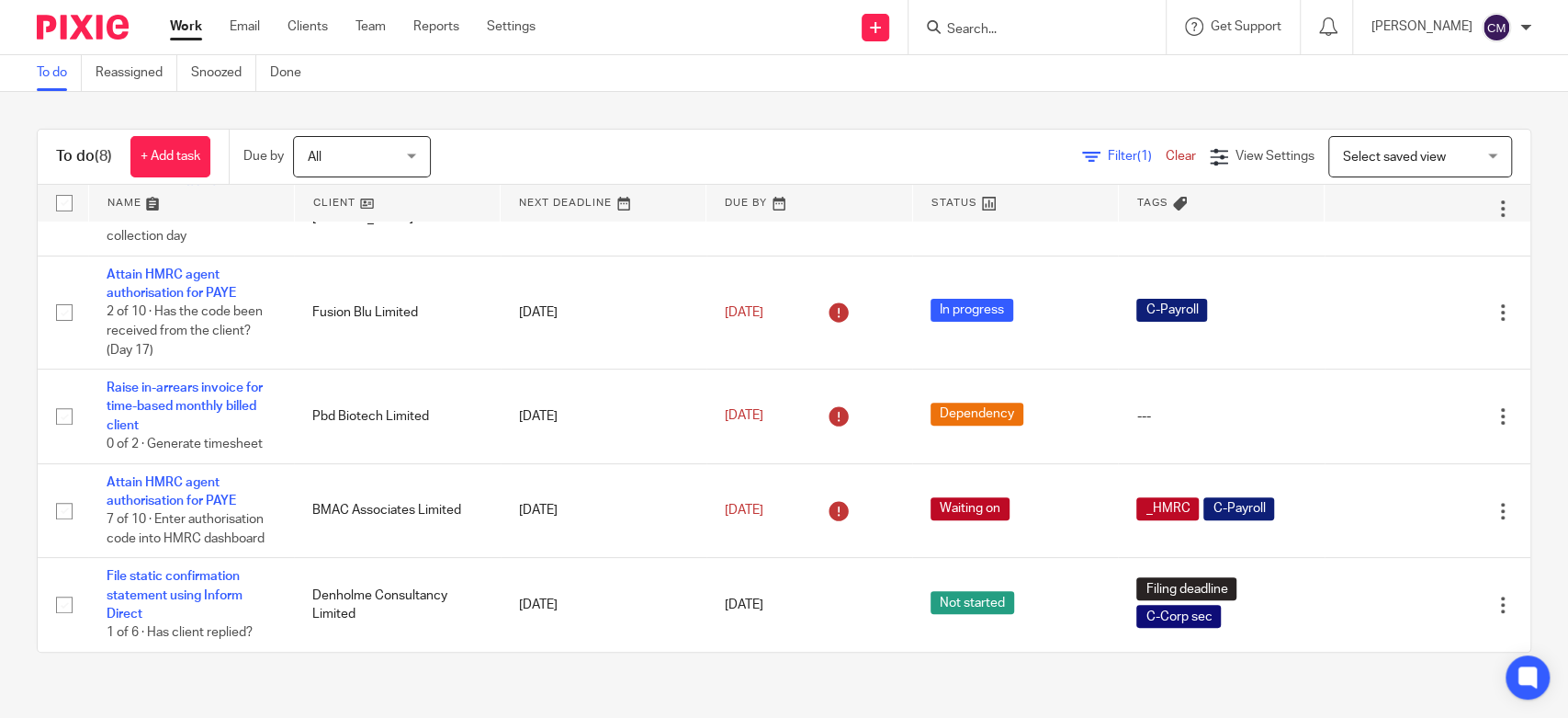
click at [578, 89] on div "To do Reassigned Snoozed Done" at bounding box center [784, 74] width 1568 height 37
click at [238, 28] on link "Email" at bounding box center [245, 27] width 31 height 19
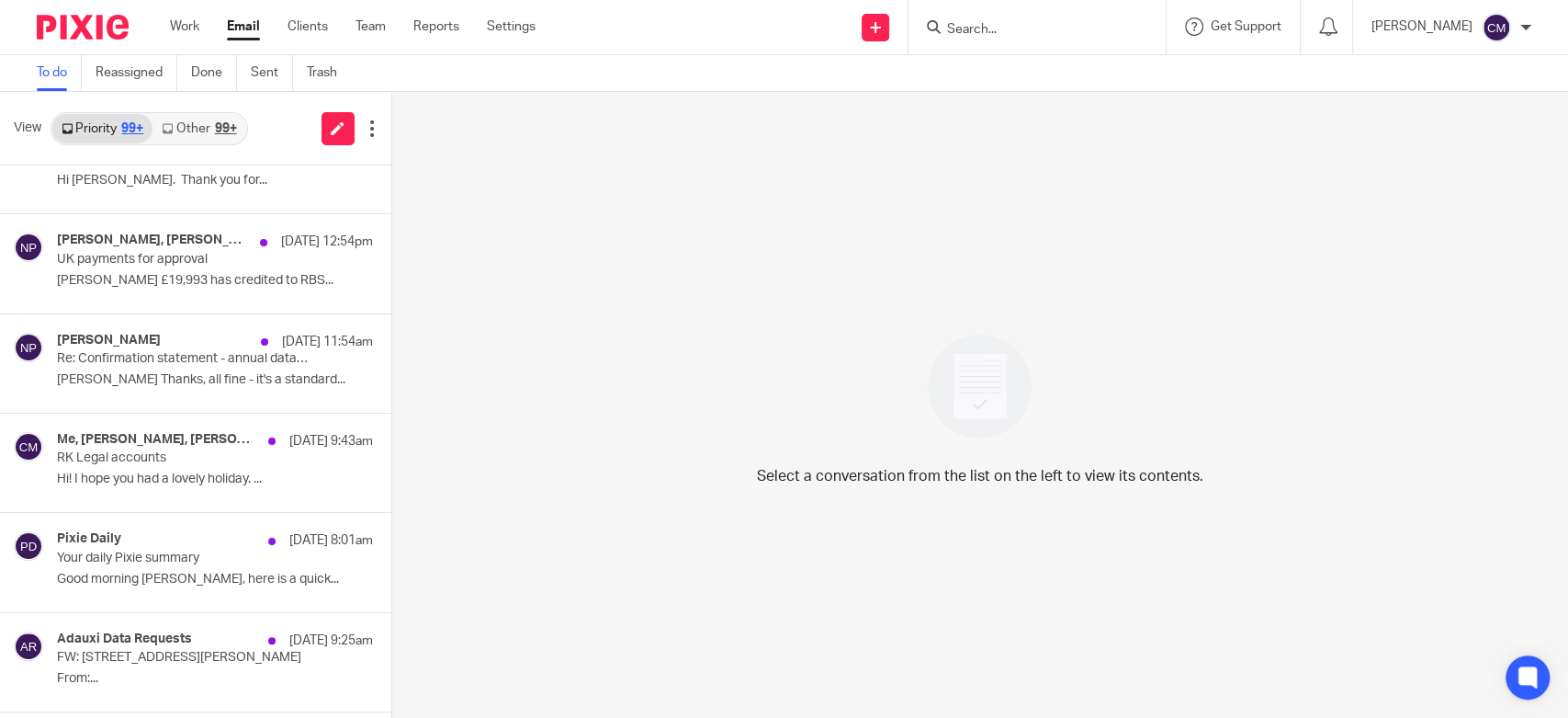
scroll to position [1480, 0]
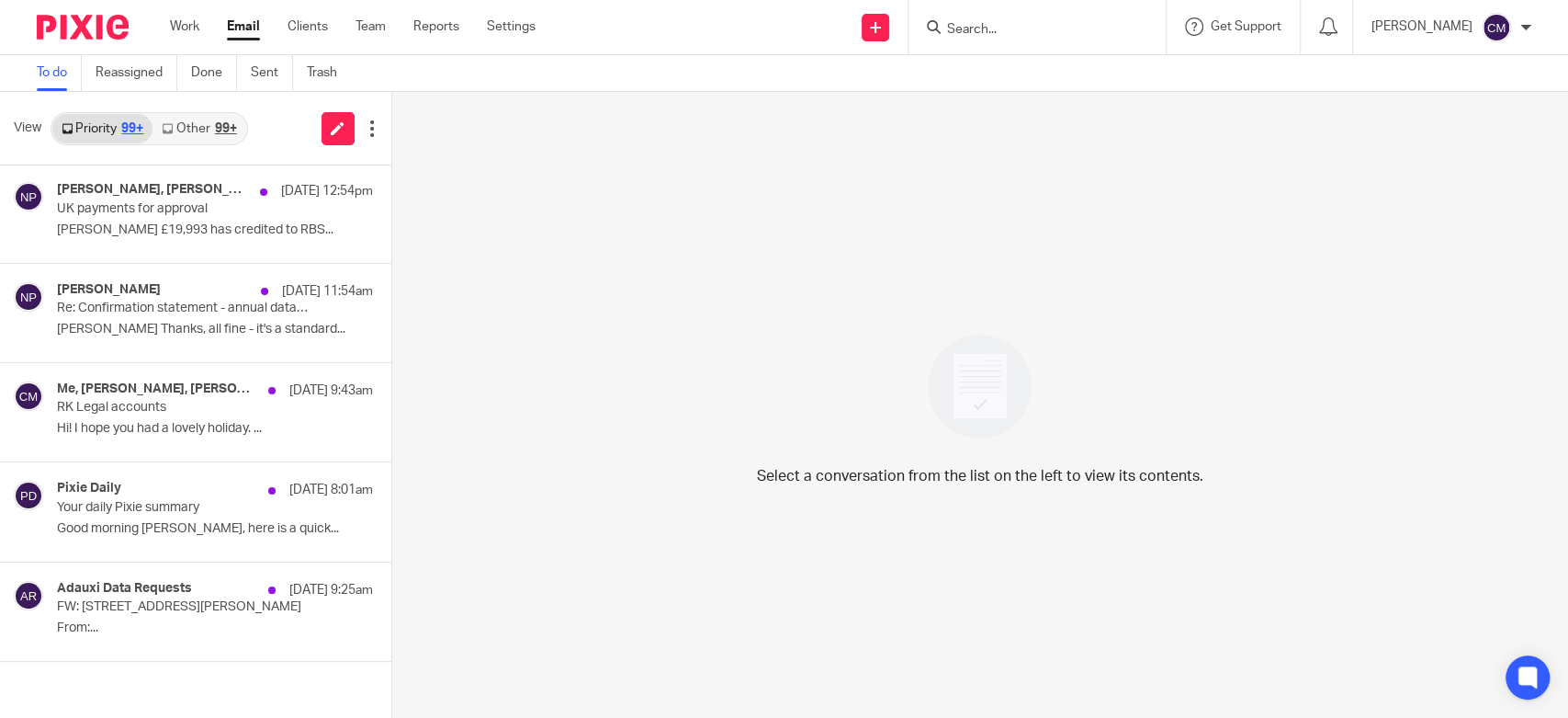
click at [206, 127] on link "Other 99+" at bounding box center [199, 129] width 93 height 30
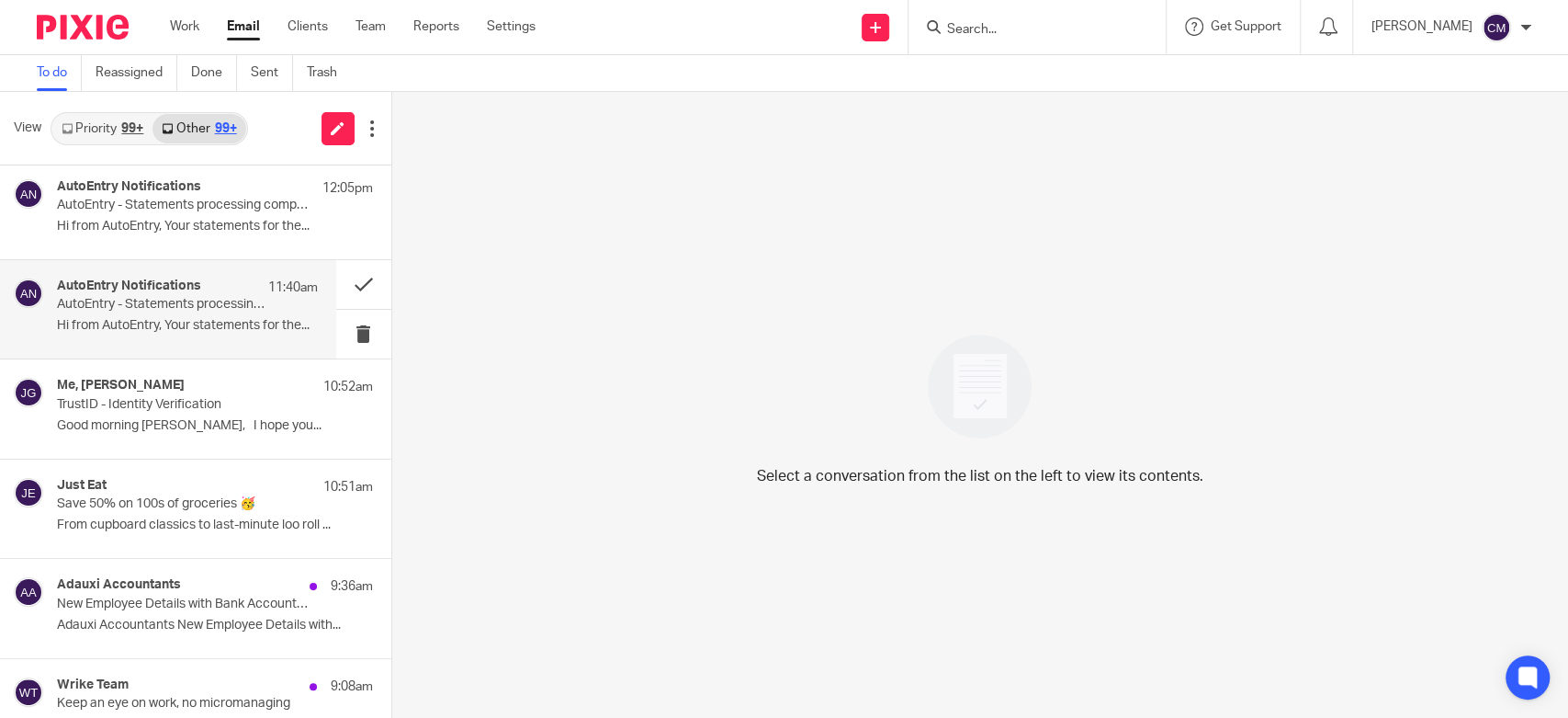
scroll to position [306, 0]
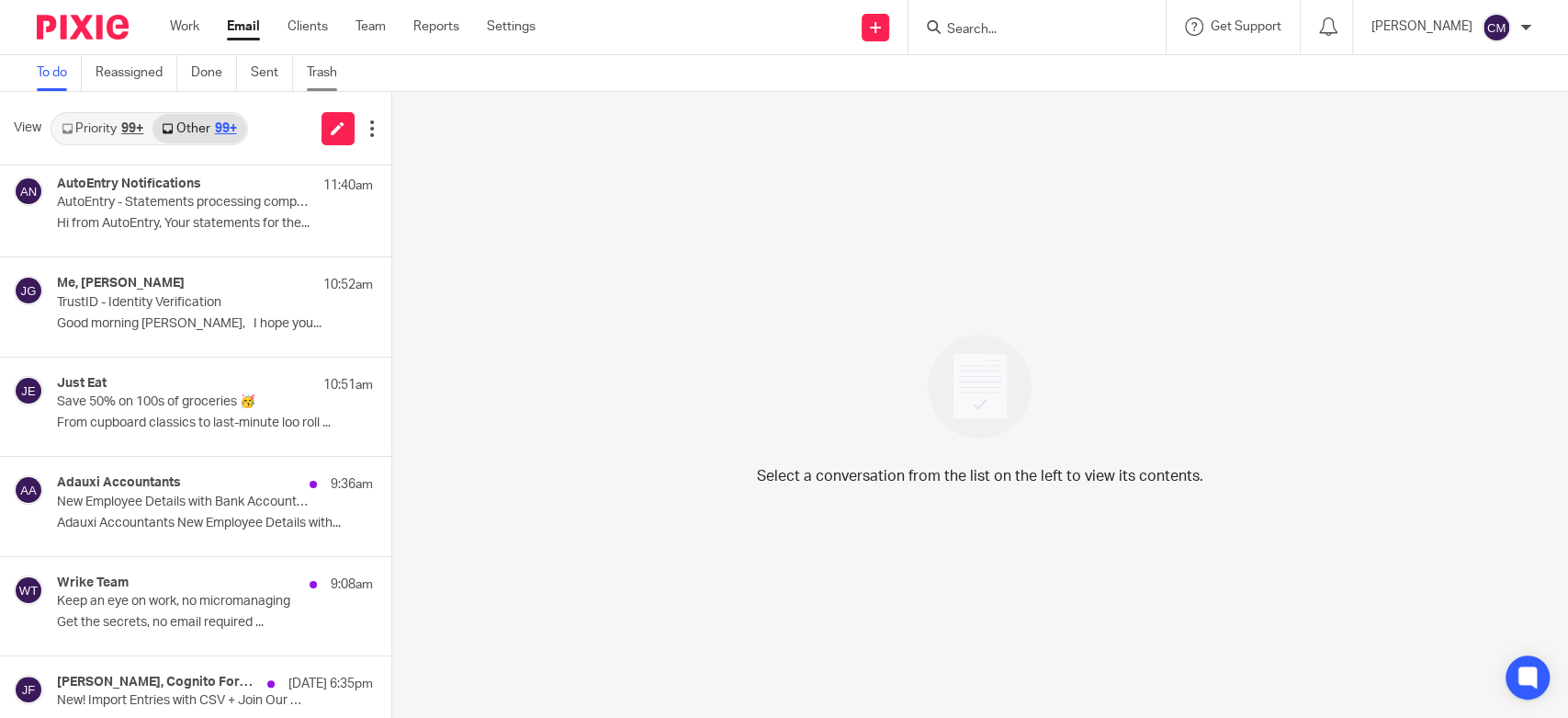
click at [315, 73] on link "Trash" at bounding box center [329, 73] width 44 height 36
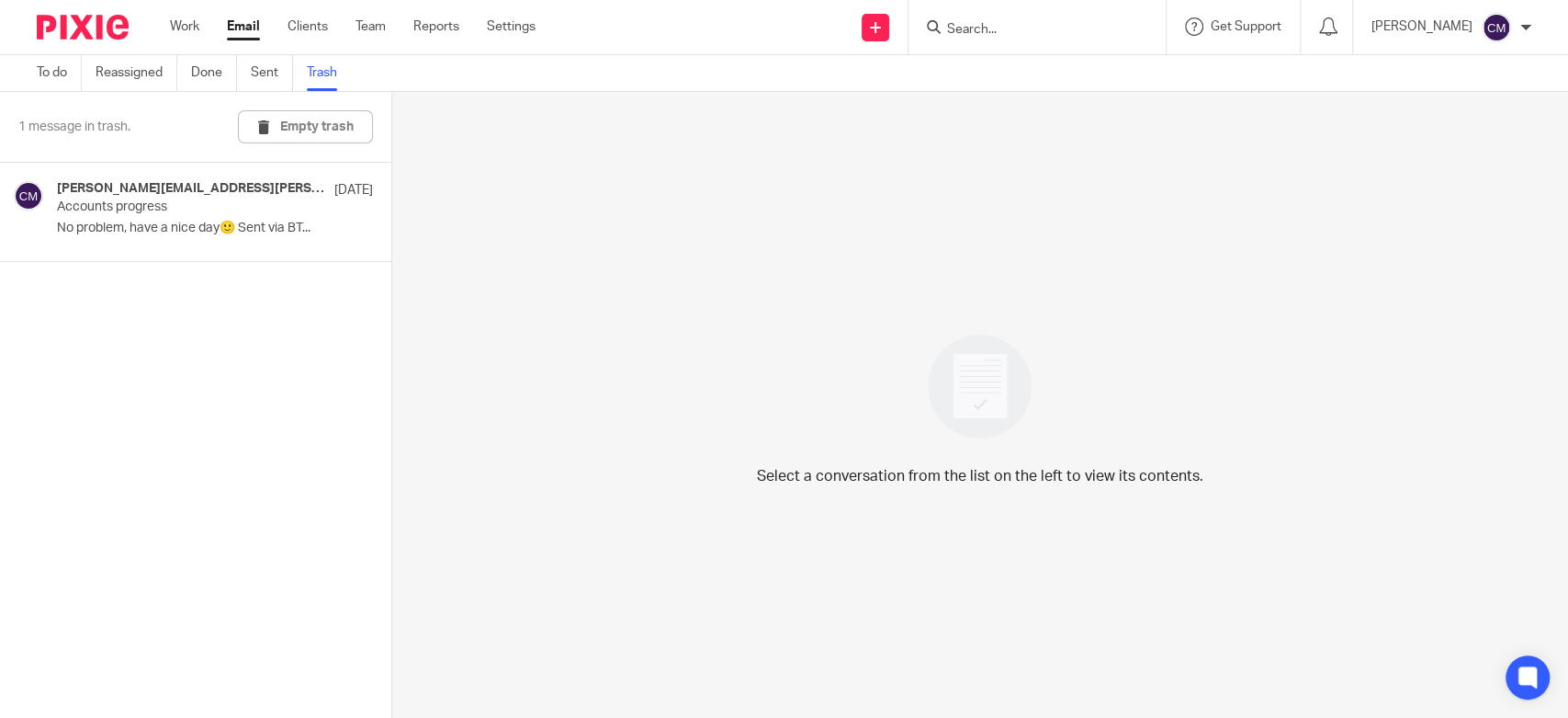
click at [290, 131] on button "Empty trash" at bounding box center [306, 127] width 135 height 33
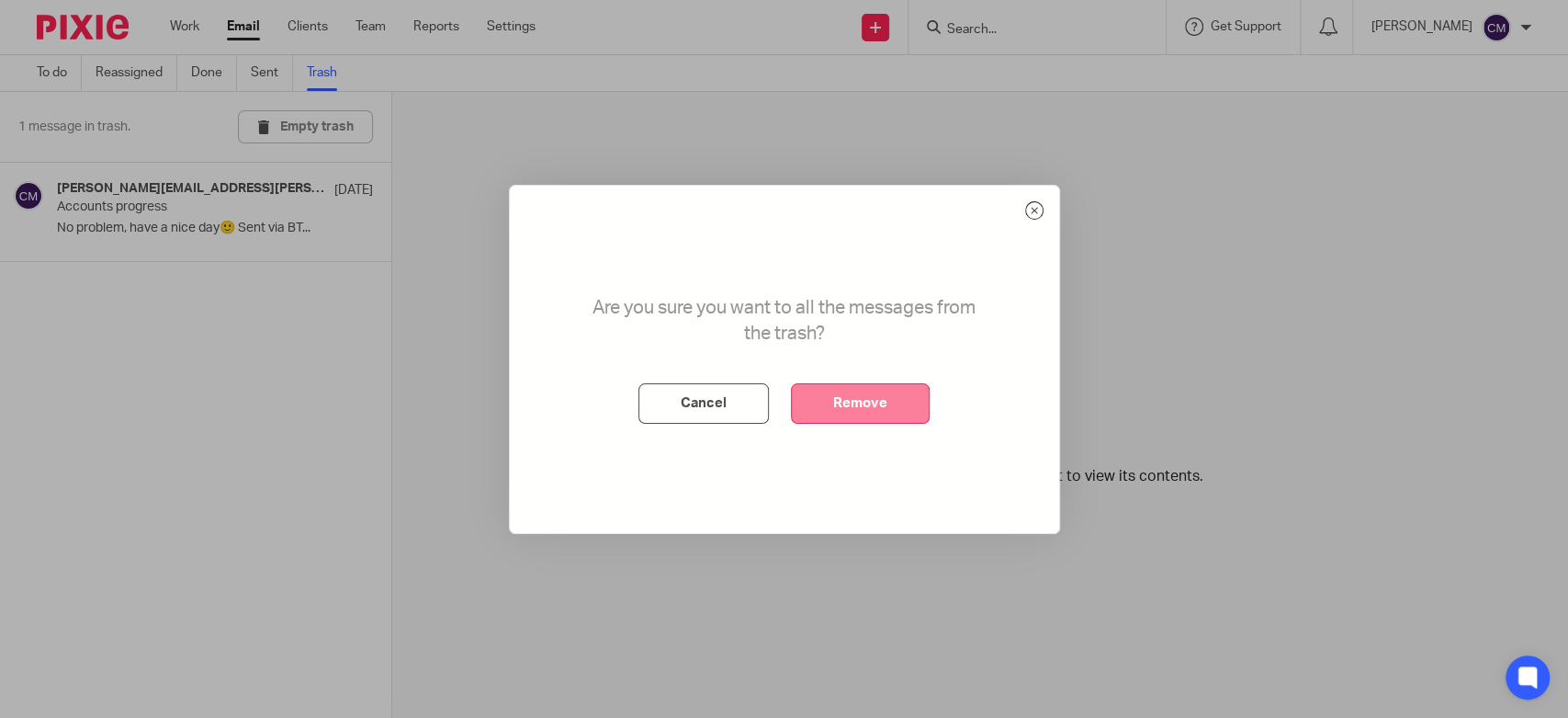
click at [847, 407] on button "Remove" at bounding box center [860, 404] width 139 height 41
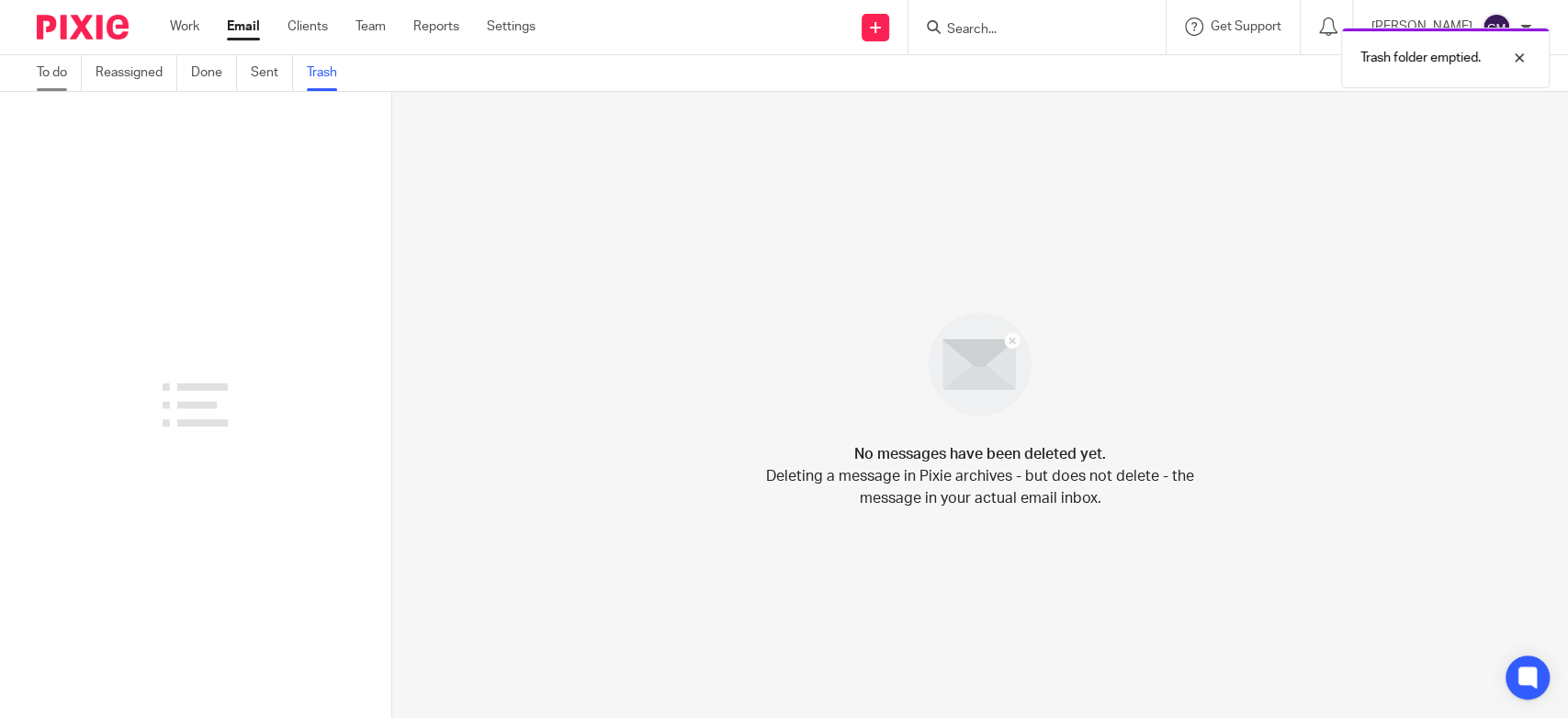
click at [67, 81] on link "To do" at bounding box center [59, 73] width 45 height 36
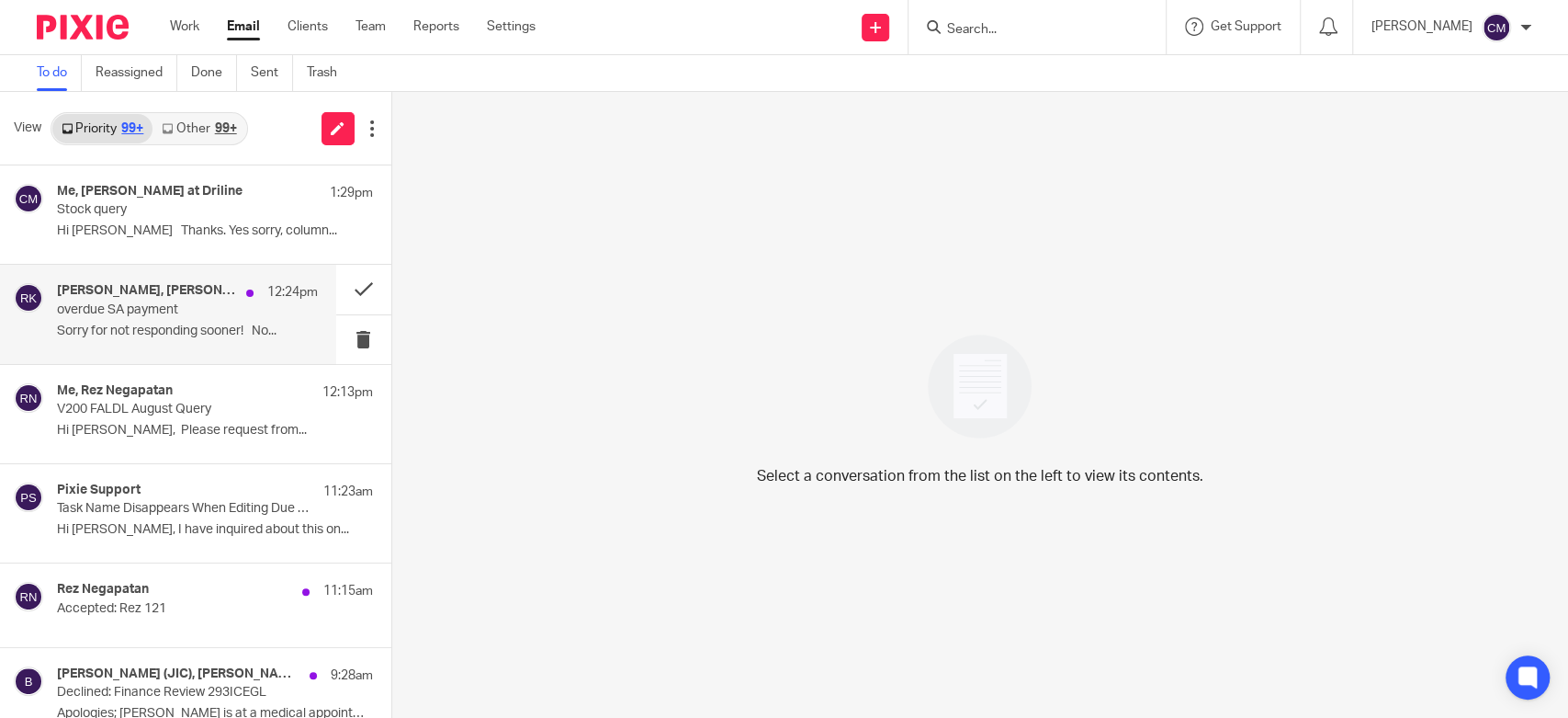
click at [166, 307] on p "overdue SA payment" at bounding box center [161, 309] width 208 height 16
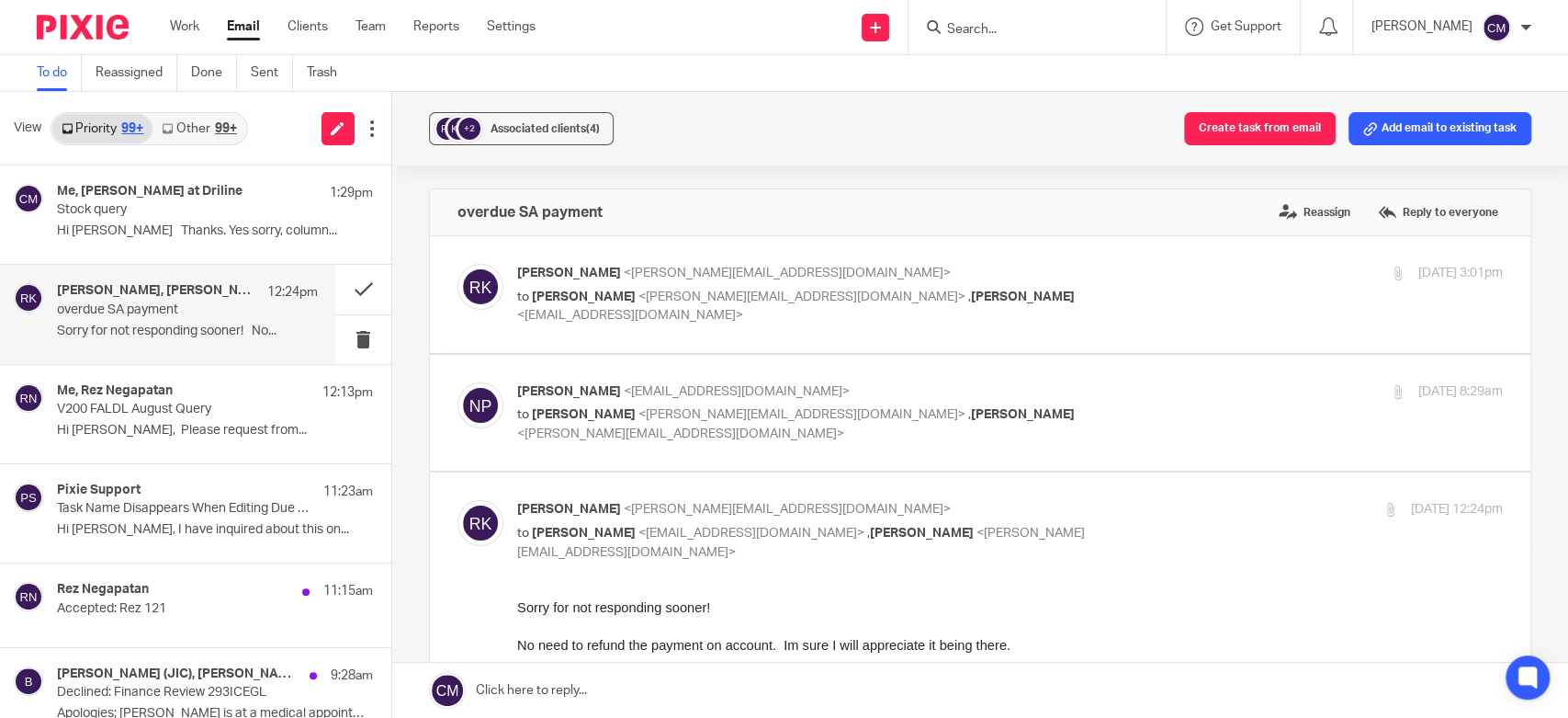
click at [1070, 154] on div "+2 Associated clients (4) Create task from email Add email to existing task" at bounding box center [981, 128] width 1176 height 73
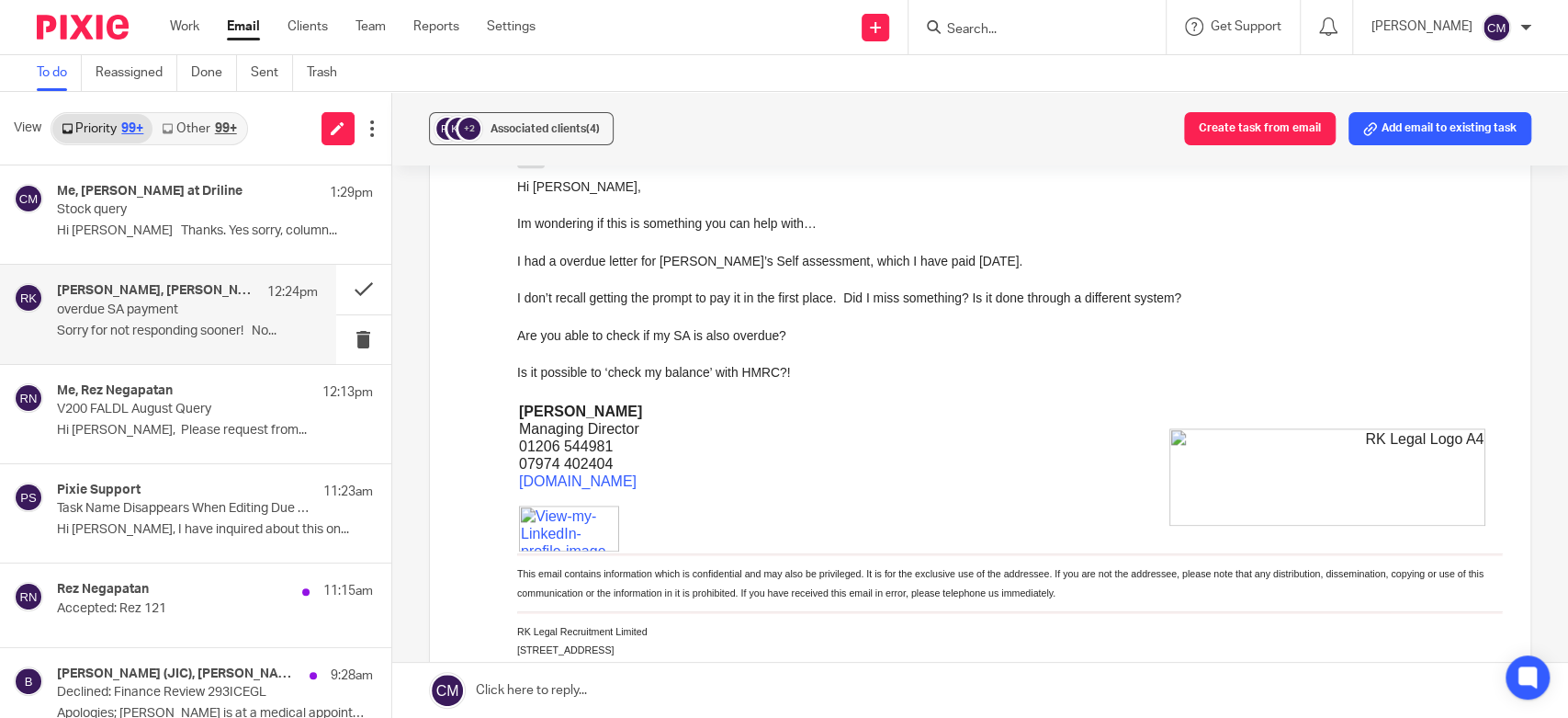
scroll to position [1328, 0]
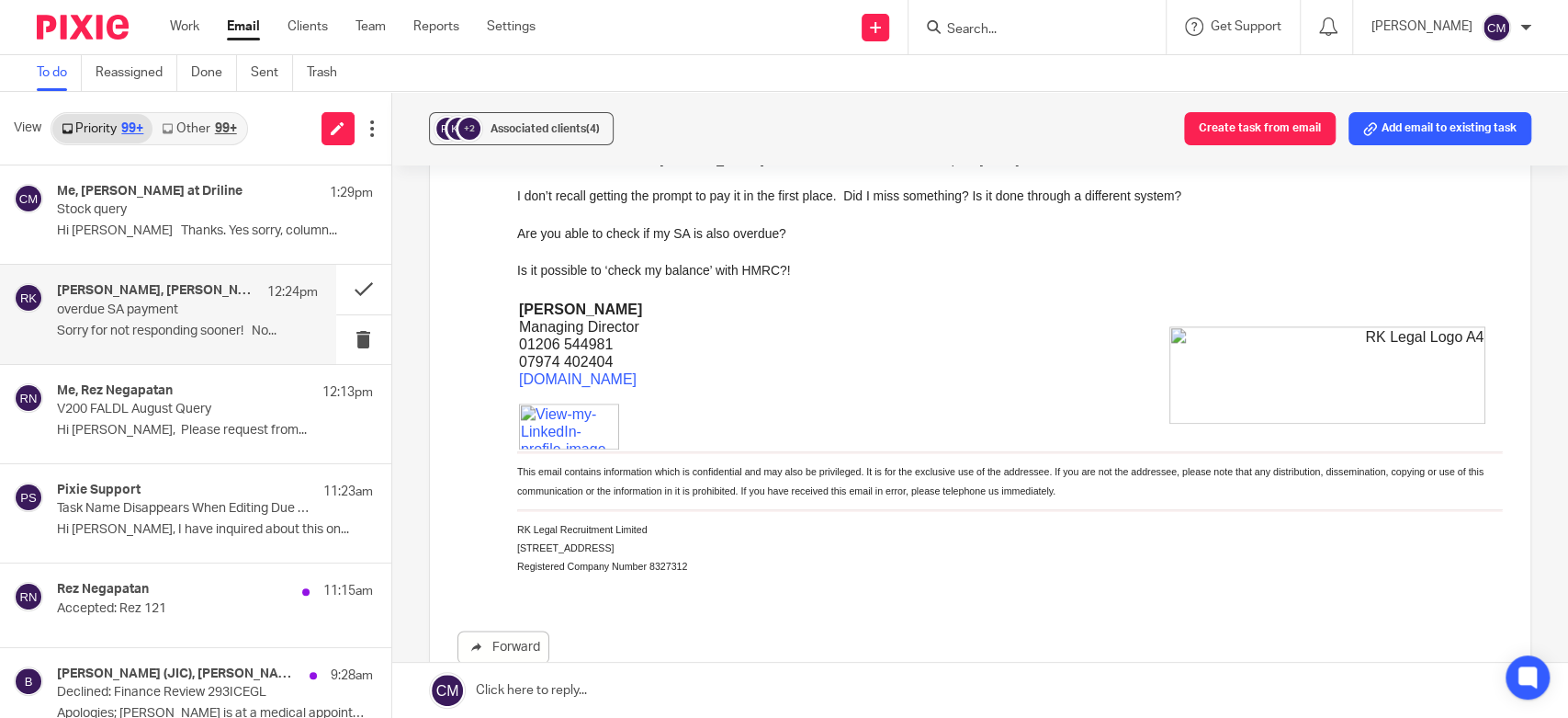
click at [899, 90] on div "To do Reassigned Done Sent Trash" at bounding box center [784, 74] width 1568 height 37
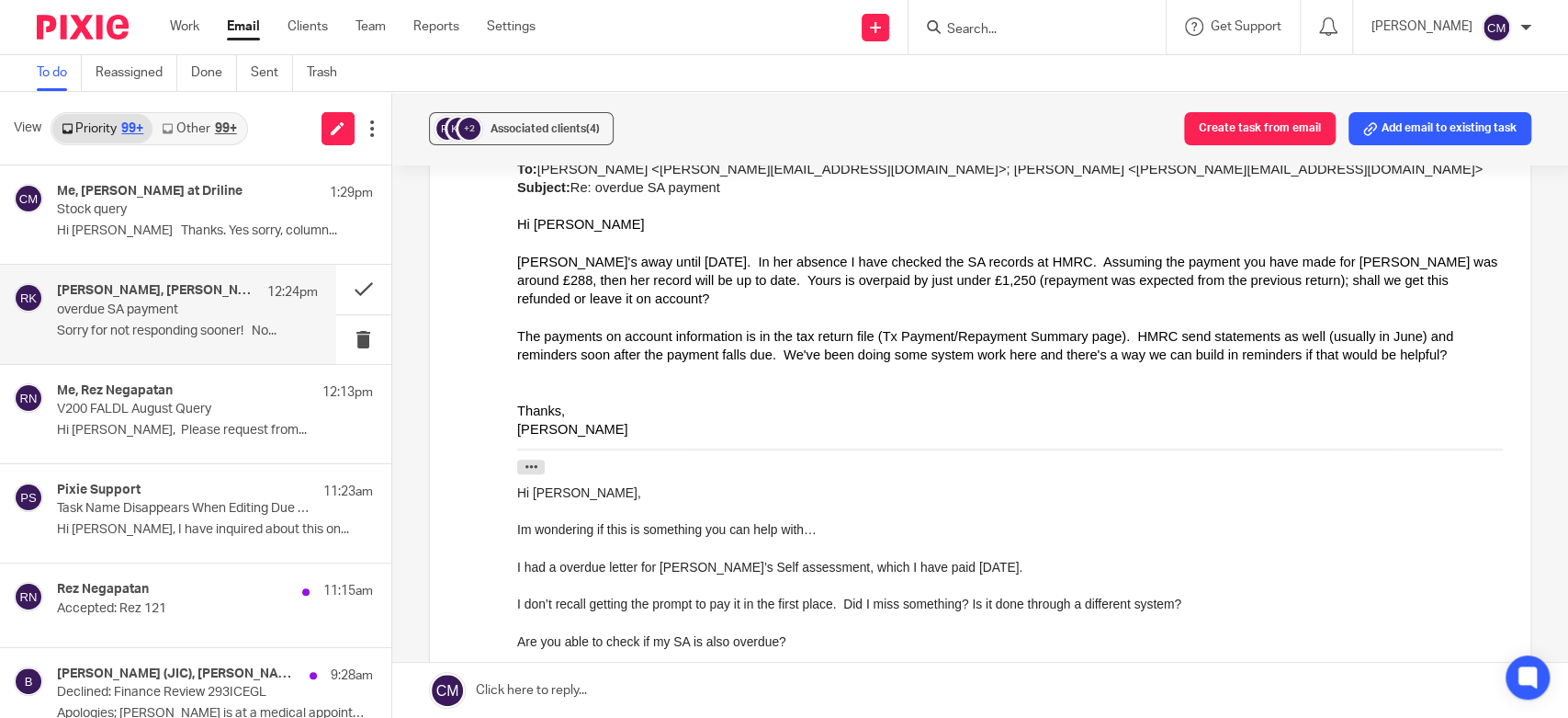
scroll to position [1021, 0]
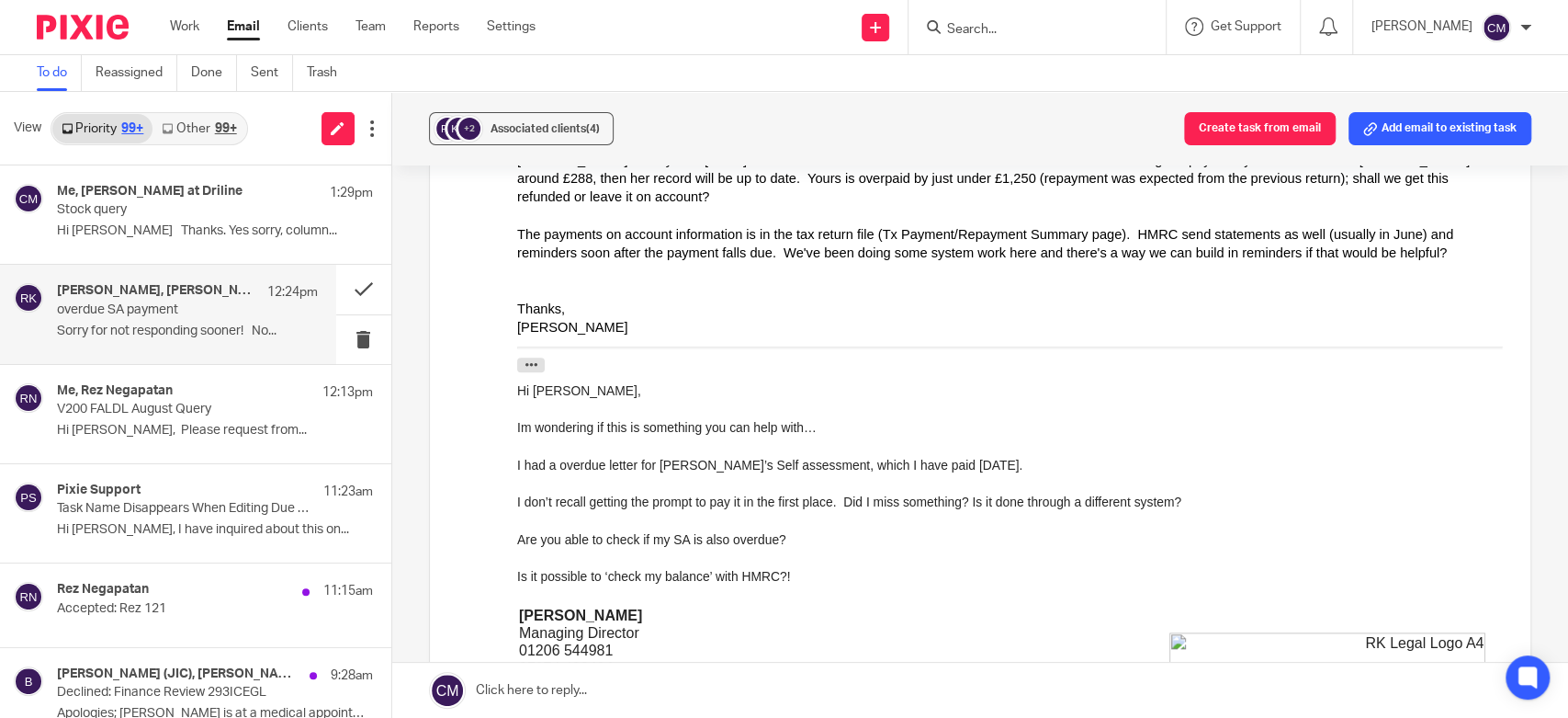
click at [684, 55] on div "Work Email Clients Team Reports Settings Work Email Clients Team Reports Settin…" at bounding box center [784, 28] width 1568 height 56
click at [670, 50] on div "Send new email Create task Add client Get Support Contact Support Help Document…" at bounding box center [1065, 27] width 1005 height 55
click at [183, 21] on link "Work" at bounding box center [185, 27] width 30 height 19
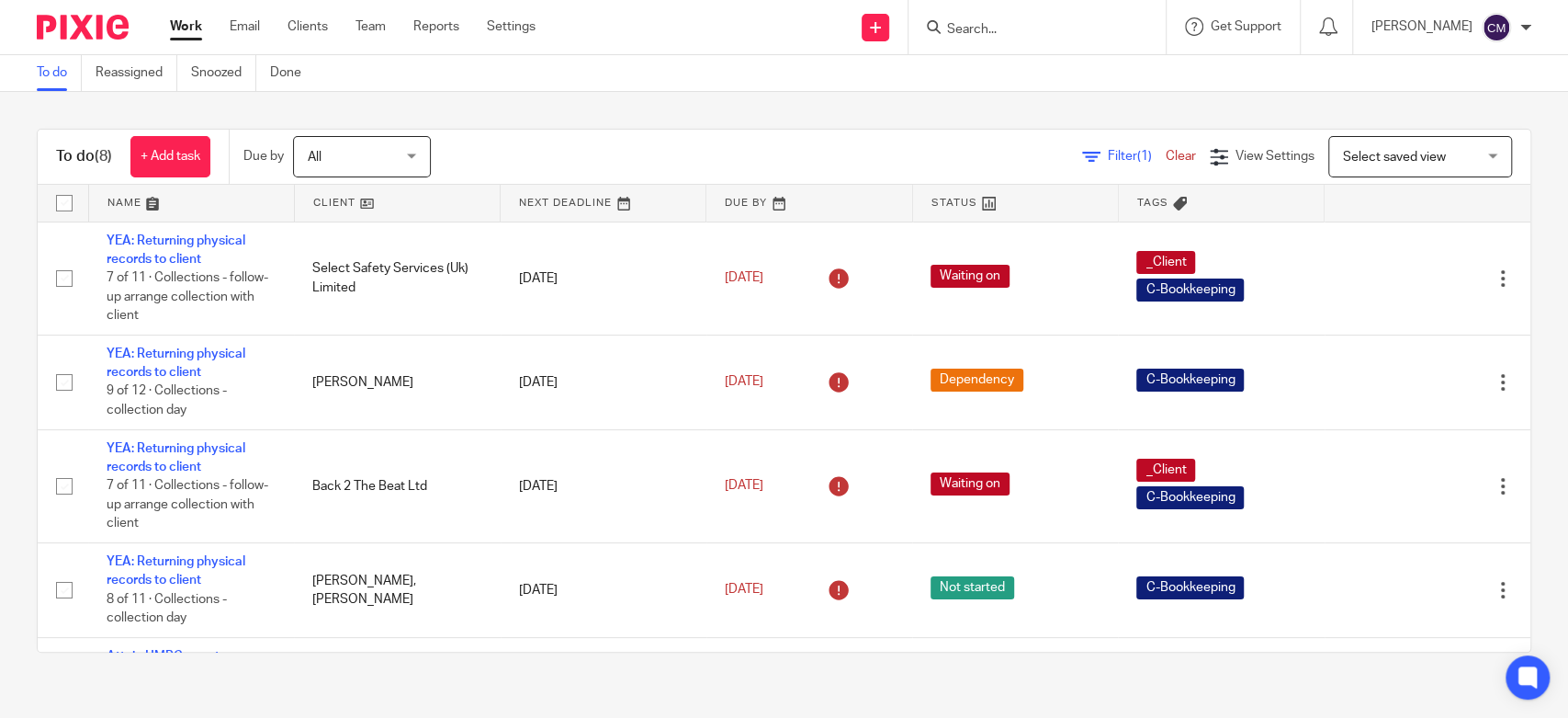
click at [1044, 28] on input "Search" at bounding box center [1028, 31] width 166 height 17
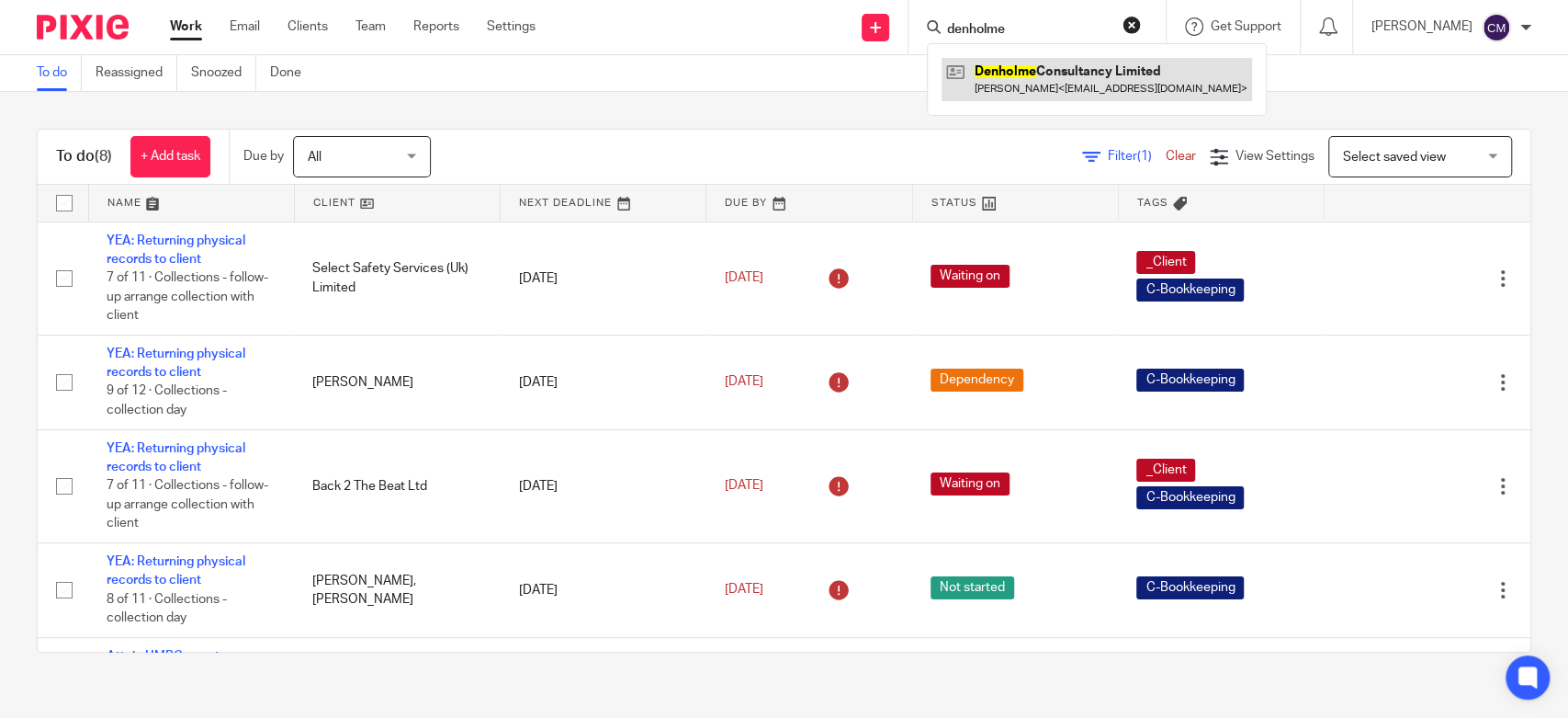
type input "denholme"
click at [976, 64] on link at bounding box center [1097, 79] width 310 height 43
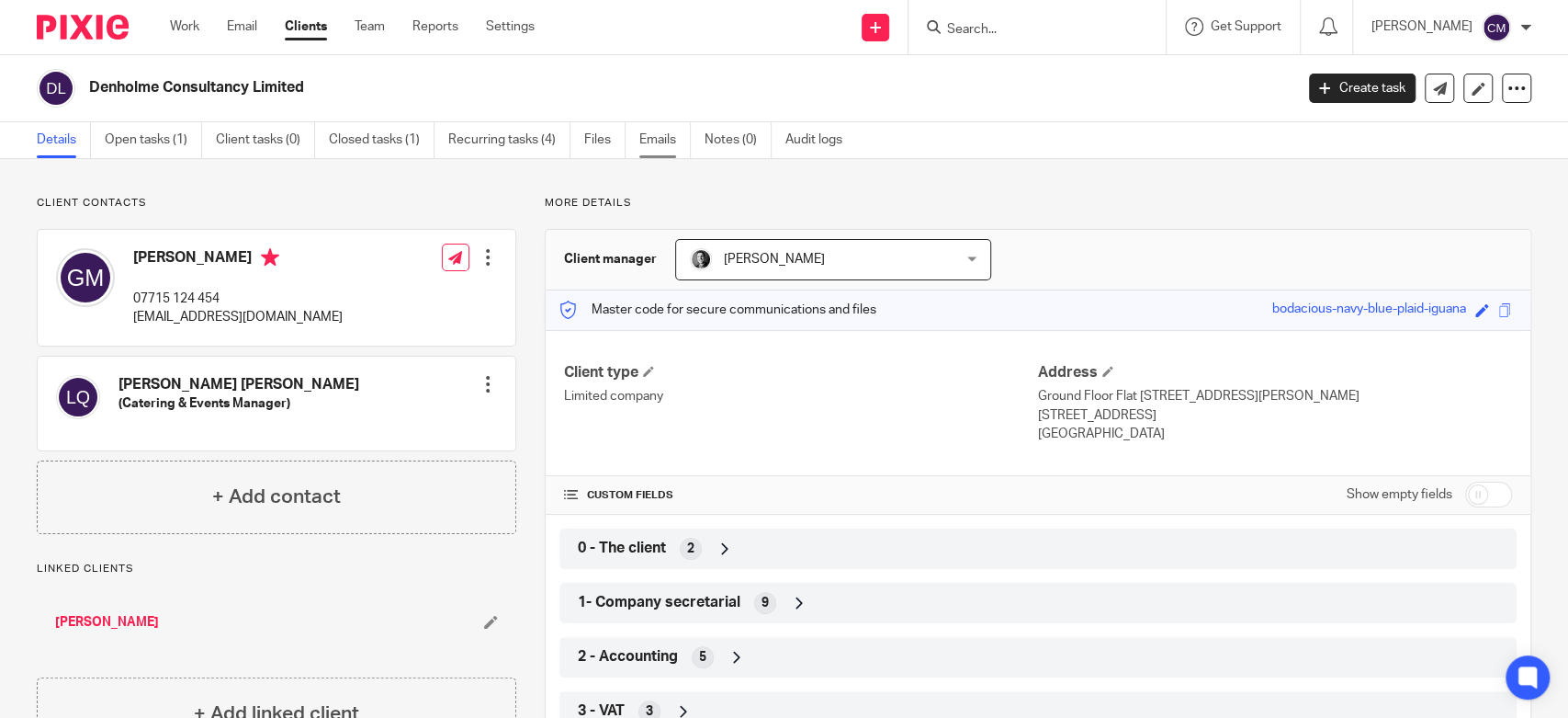
click at [657, 137] on link "Emails" at bounding box center [665, 140] width 52 height 36
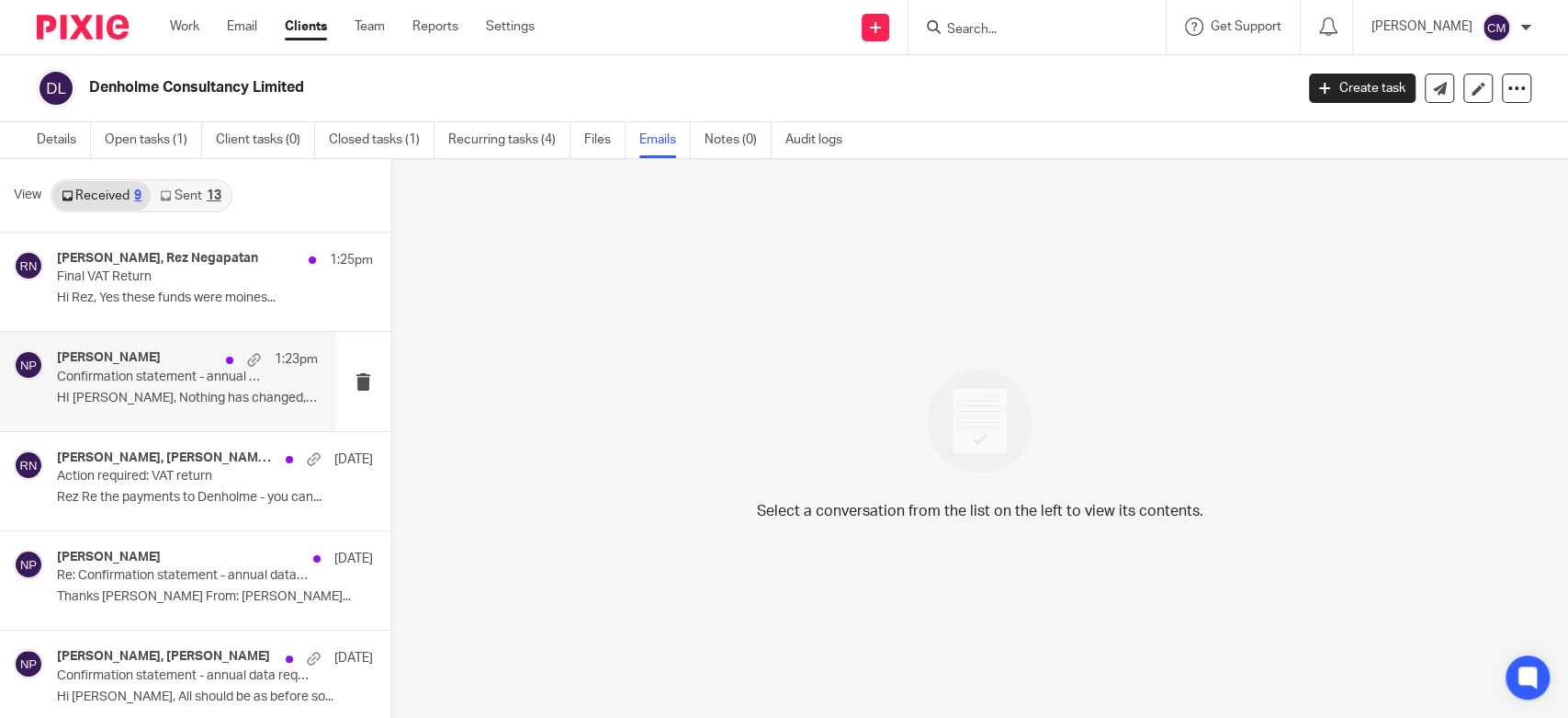
click at [96, 380] on p "Confirmation statement - annual data request" at bounding box center [161, 377] width 208 height 16
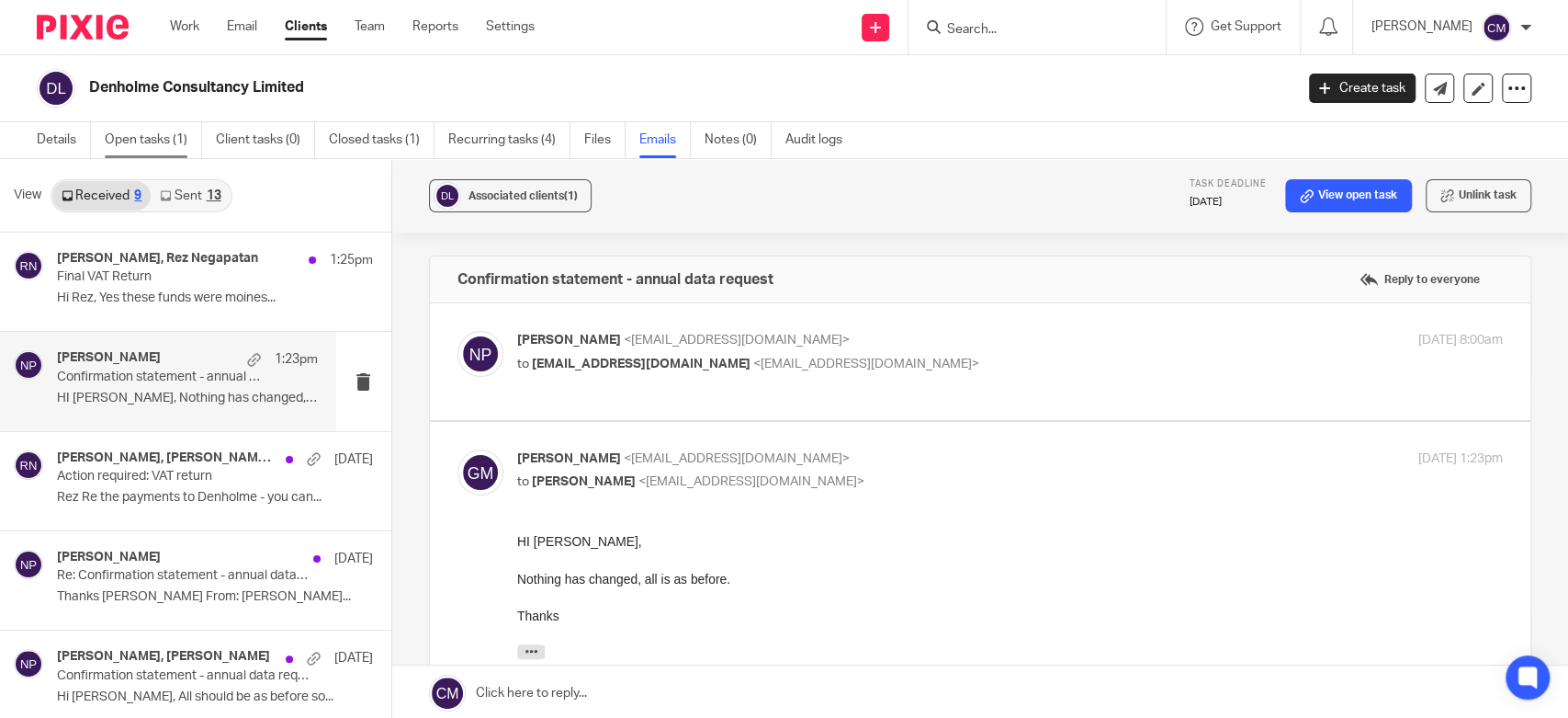
click at [133, 141] on link "Open tasks (1)" at bounding box center [153, 140] width 97 height 36
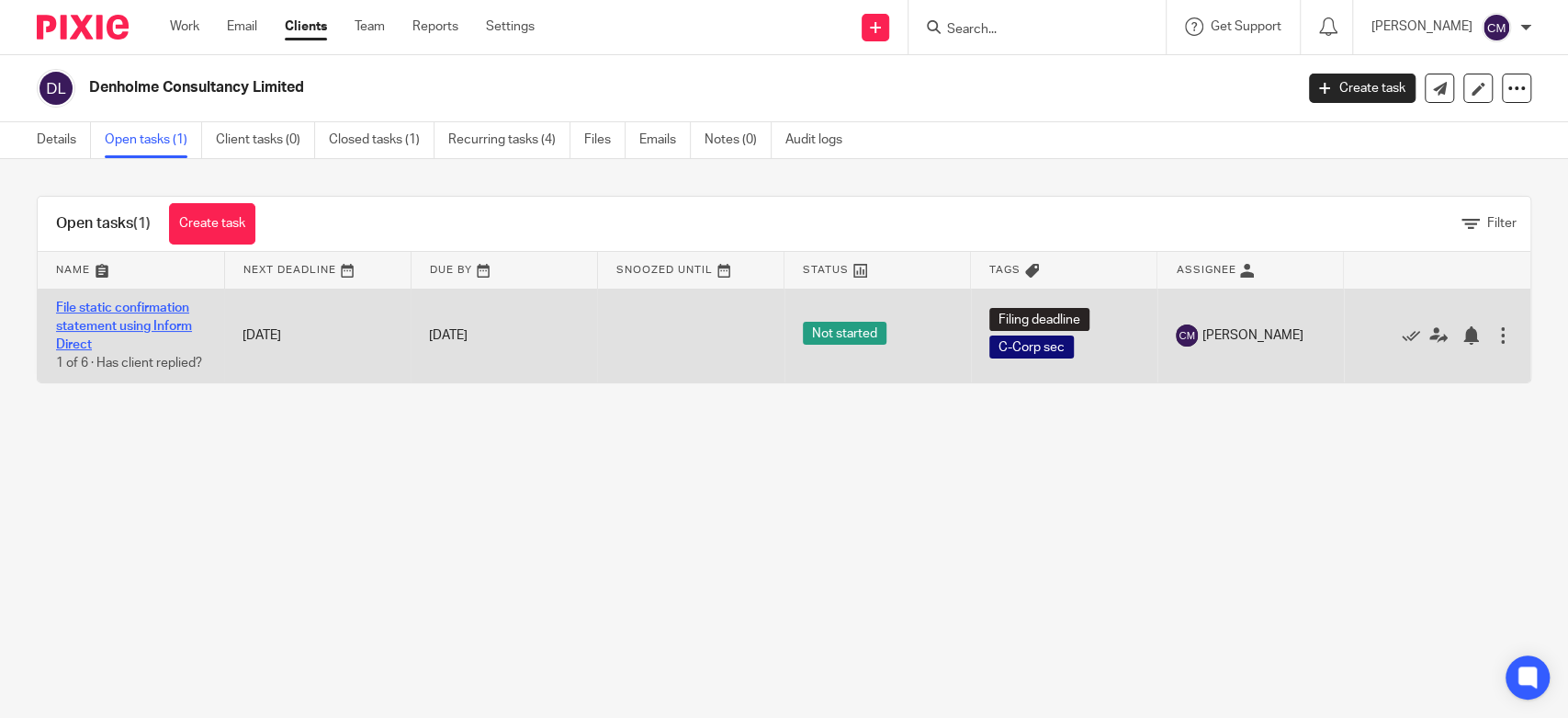
click at [150, 307] on link "File static confirmation statement using Inform Direct" at bounding box center [124, 326] width 136 height 51
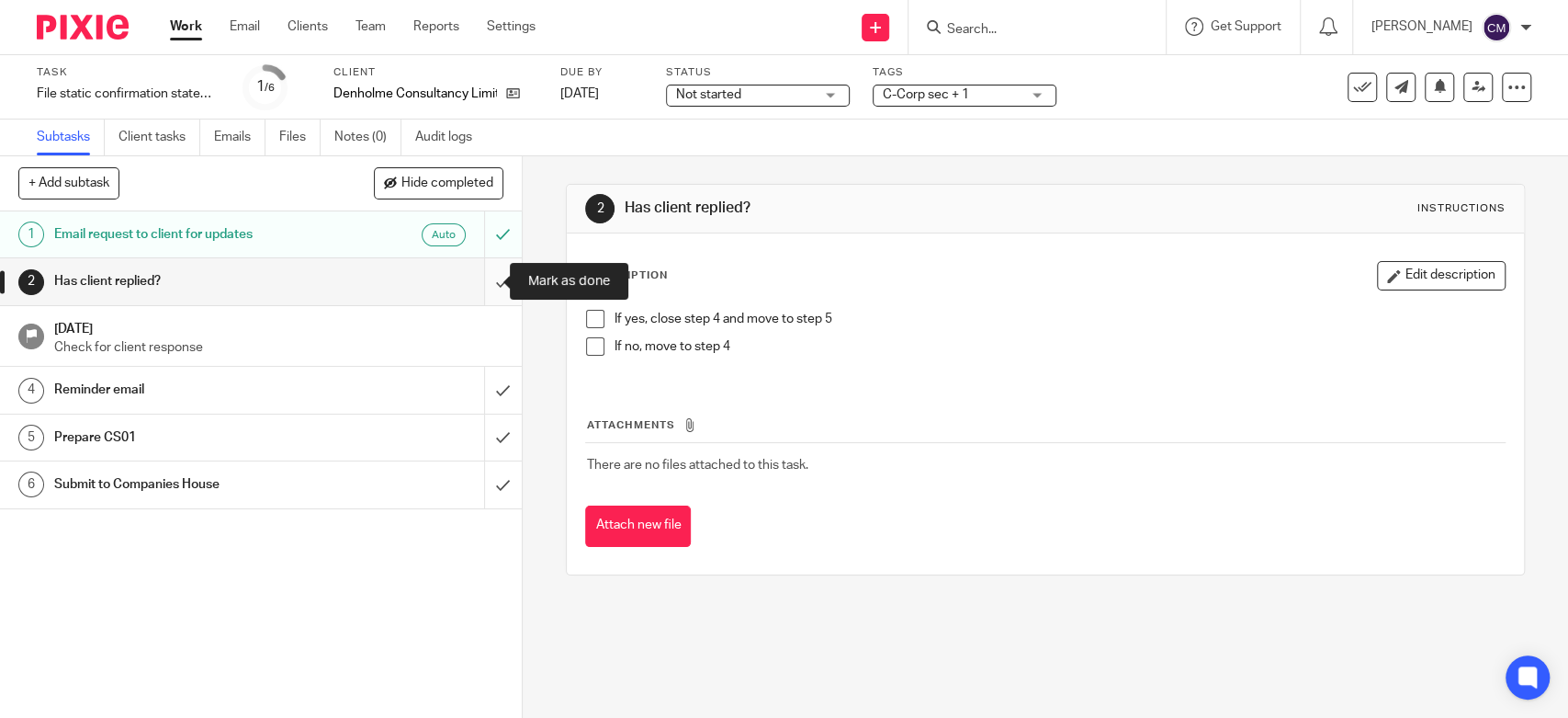
click at [483, 279] on input "submit" at bounding box center [260, 282] width 521 height 46
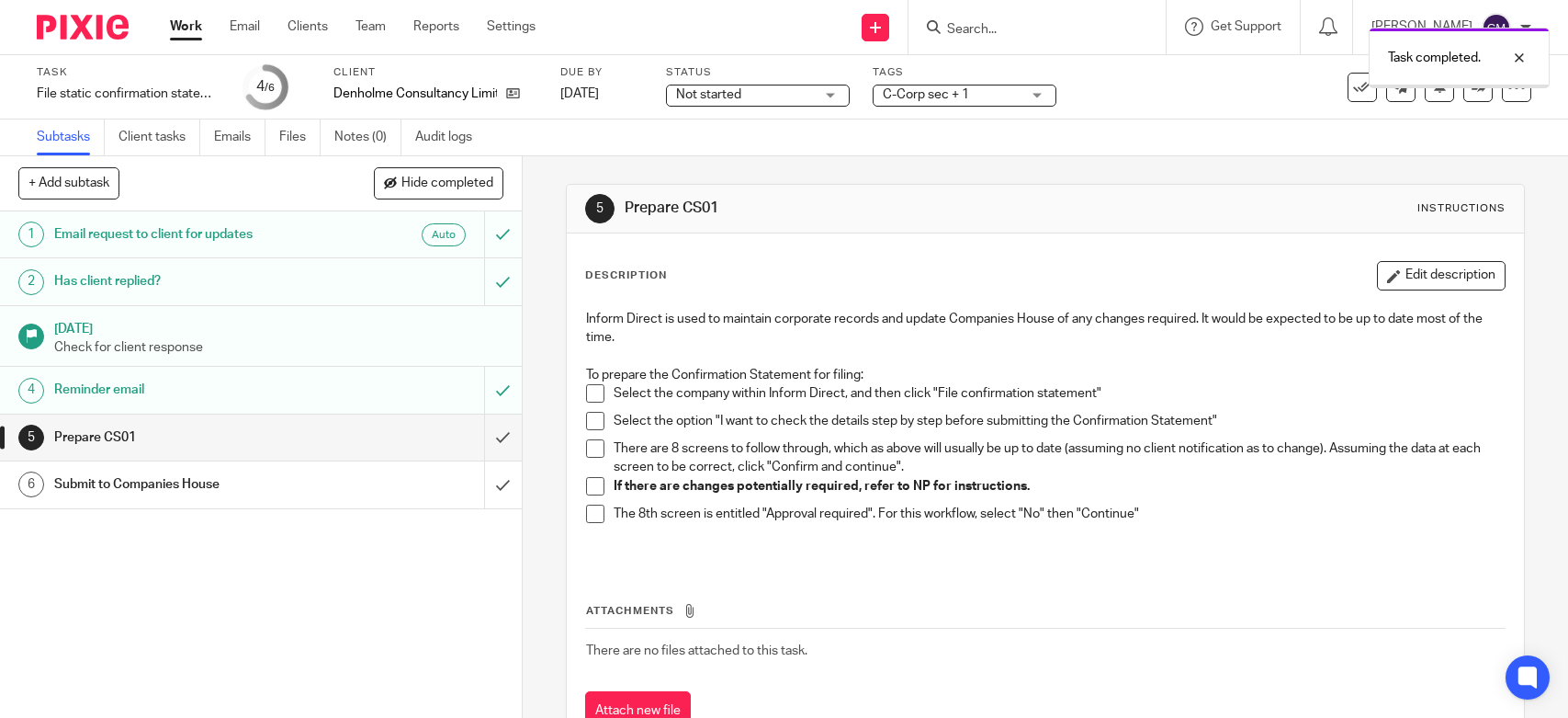
click at [592, 386] on span at bounding box center [596, 394] width 19 height 19
click at [595, 414] on span at bounding box center [596, 421] width 19 height 19
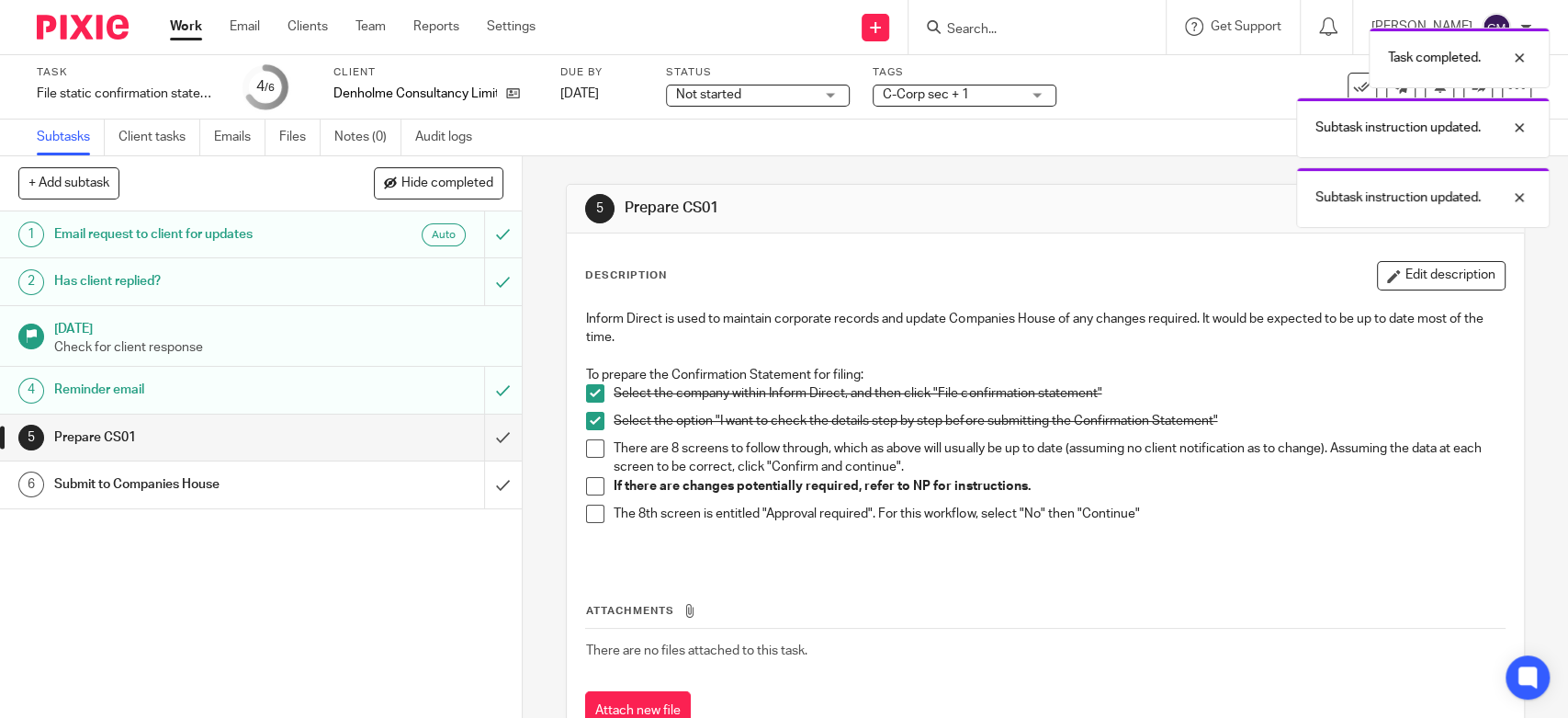
click at [588, 440] on span at bounding box center [596, 448] width 19 height 19
click at [586, 484] on span at bounding box center [596, 486] width 19 height 19
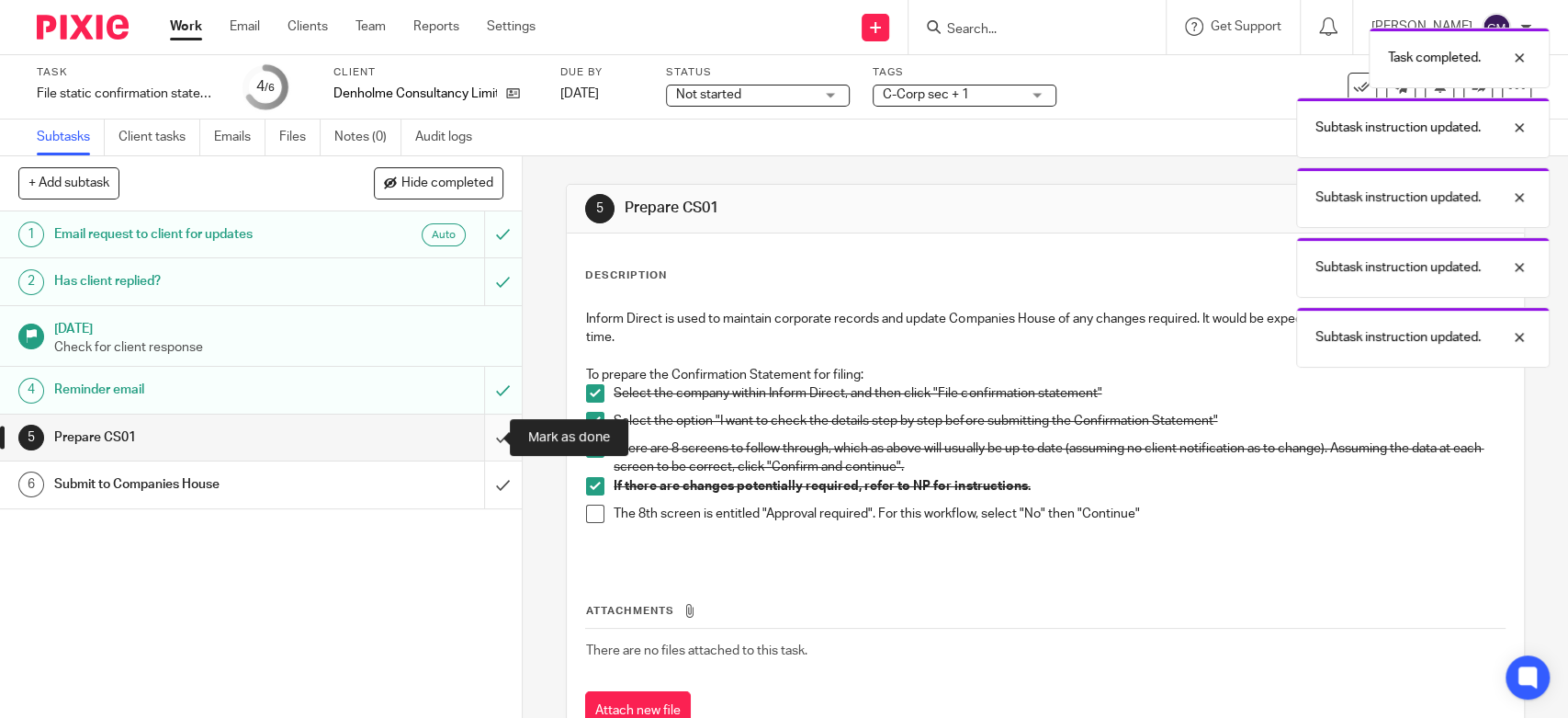
click at [490, 433] on input "submit" at bounding box center [260, 437] width 521 height 46
click at [495, 488] on input "submit" at bounding box center [260, 485] width 521 height 46
